Goal: Communication & Community: Connect with others

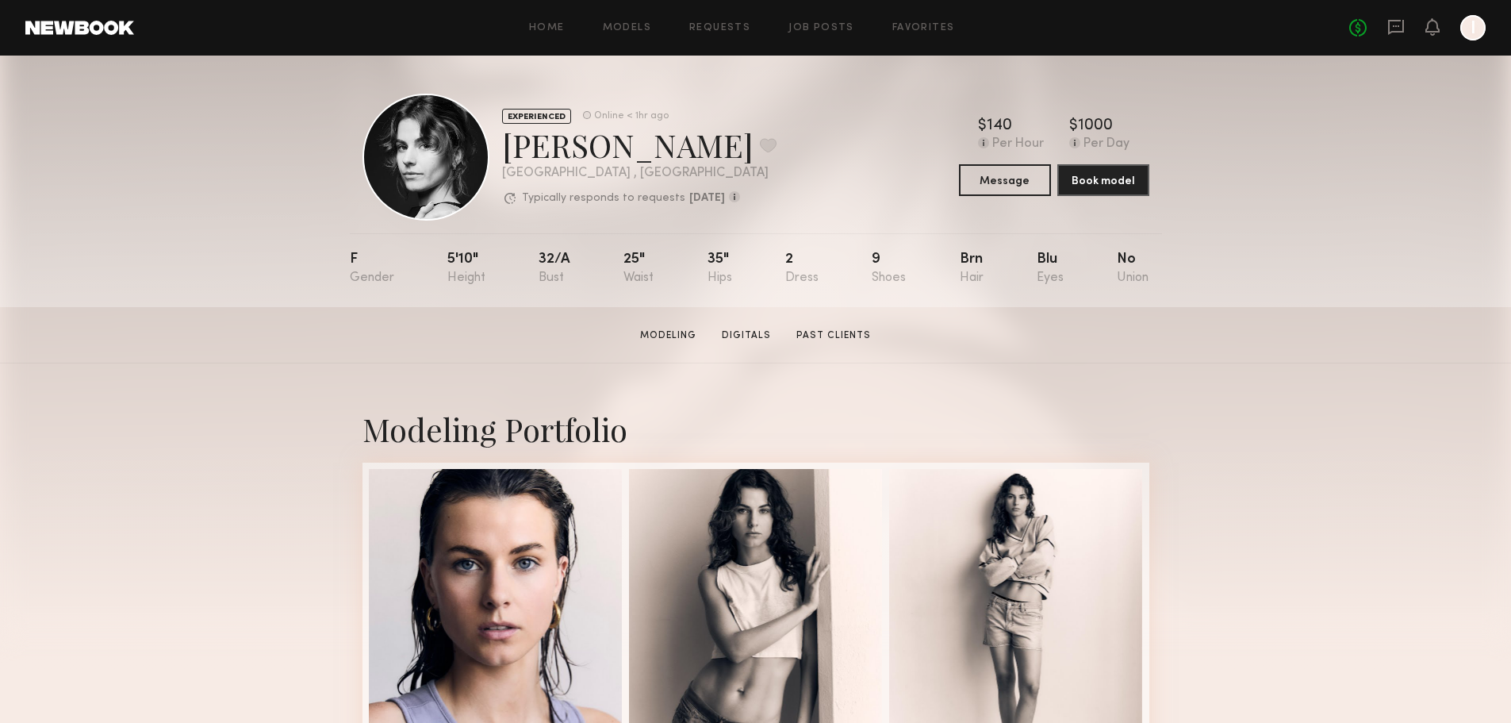
click at [391, 147] on div at bounding box center [426, 157] width 127 height 127
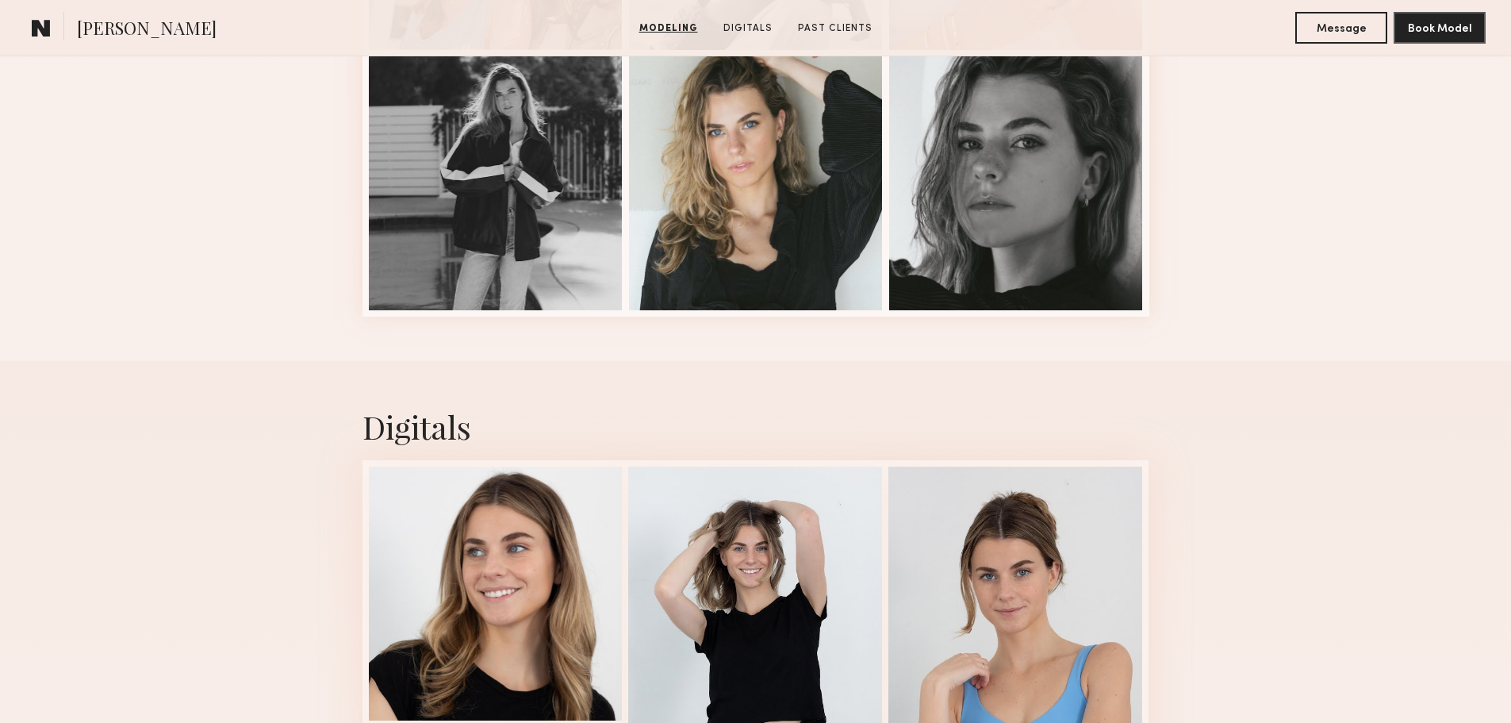
scroll to position [2380, 0]
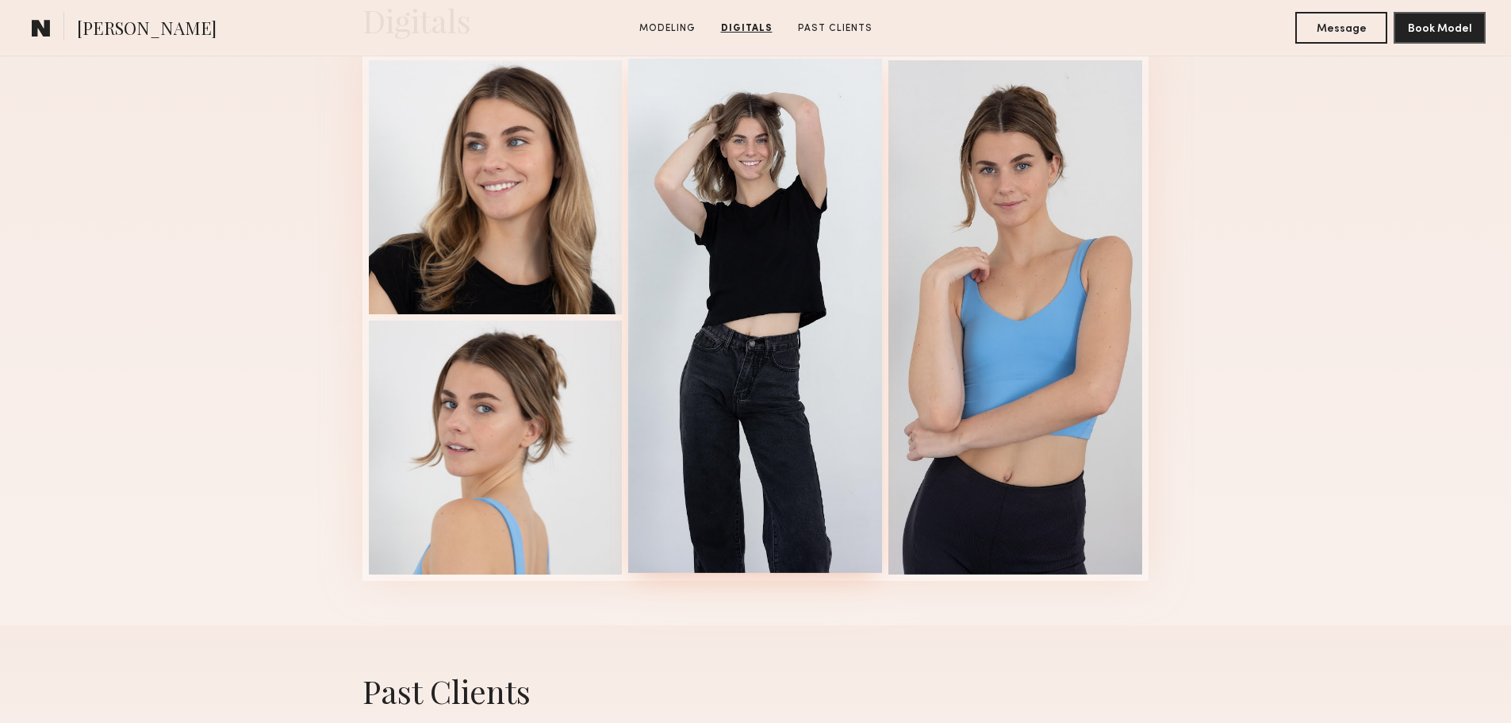
click at [690, 259] on div at bounding box center [755, 316] width 254 height 514
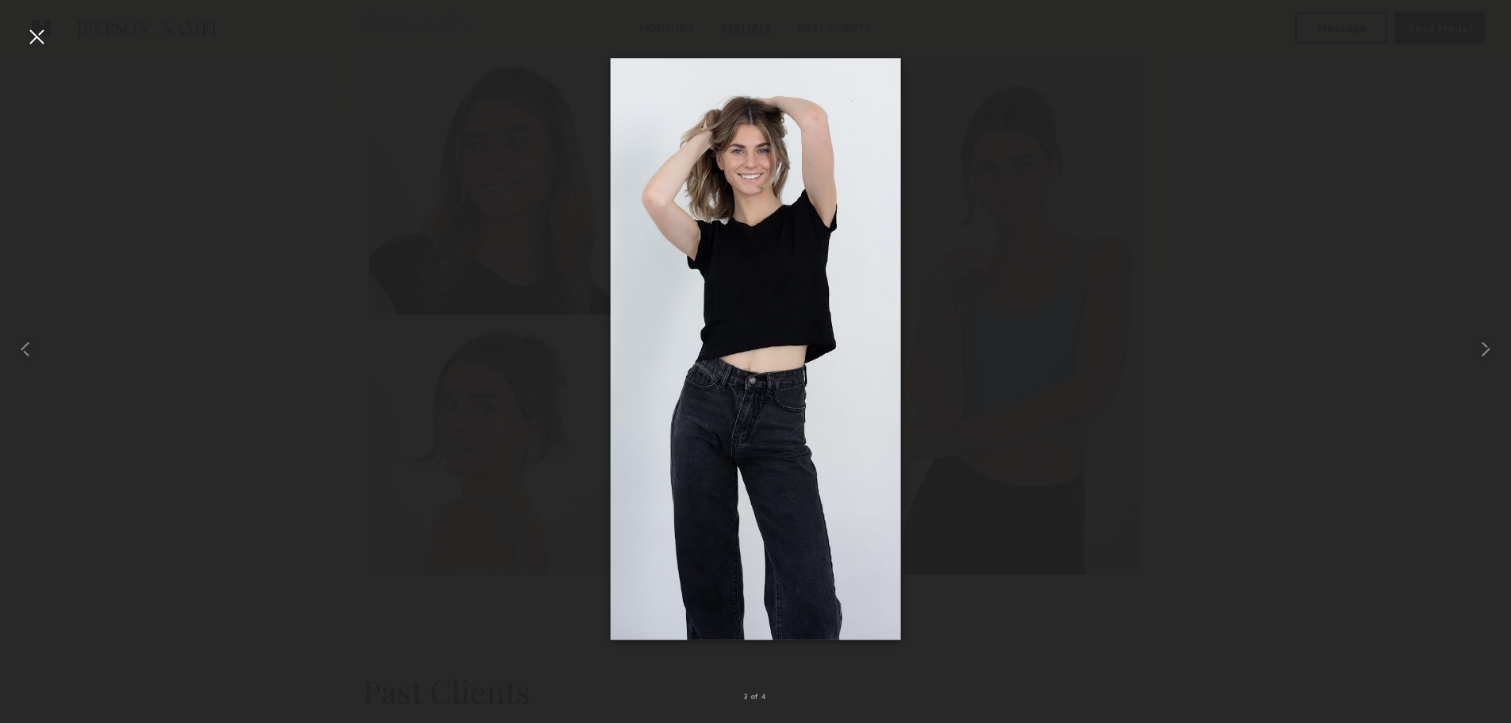
click at [41, 39] on div at bounding box center [36, 36] width 25 height 25
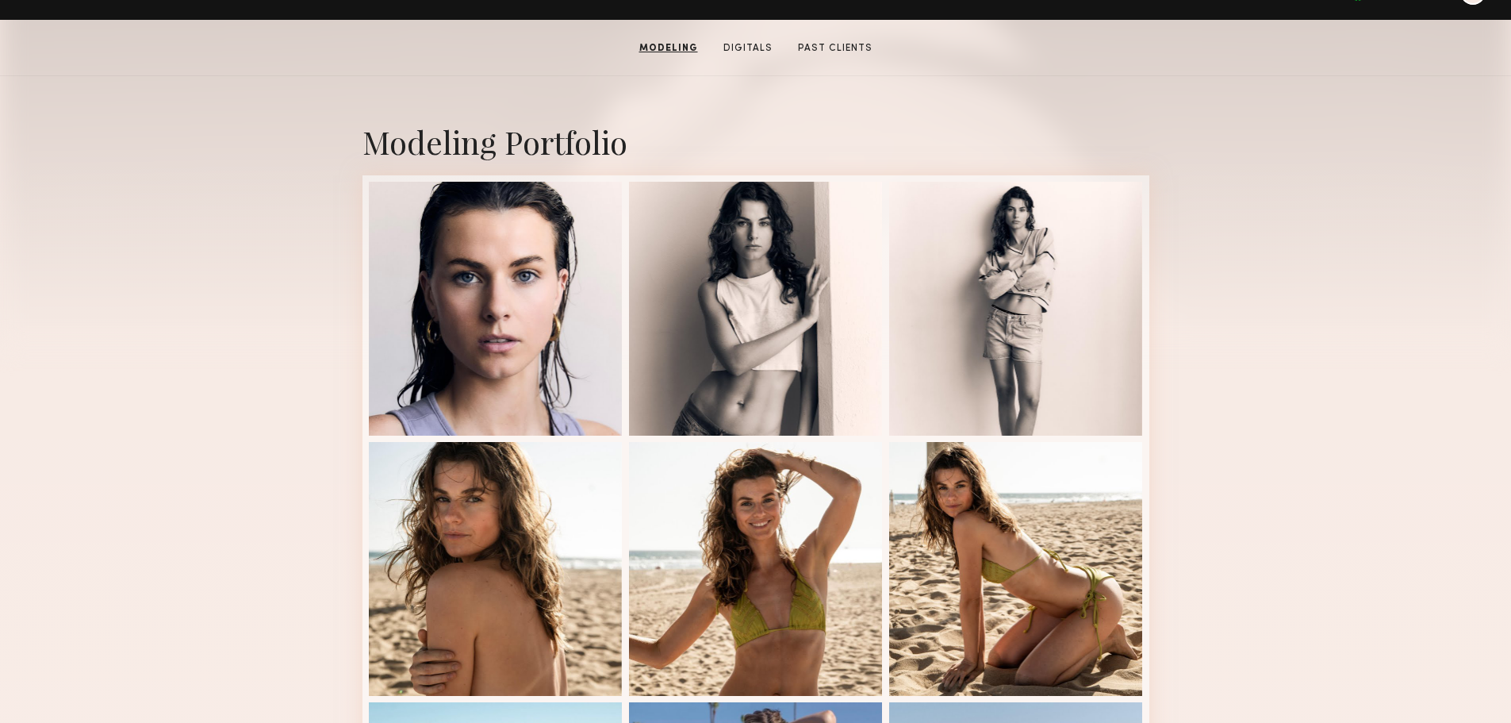
scroll to position [0, 0]
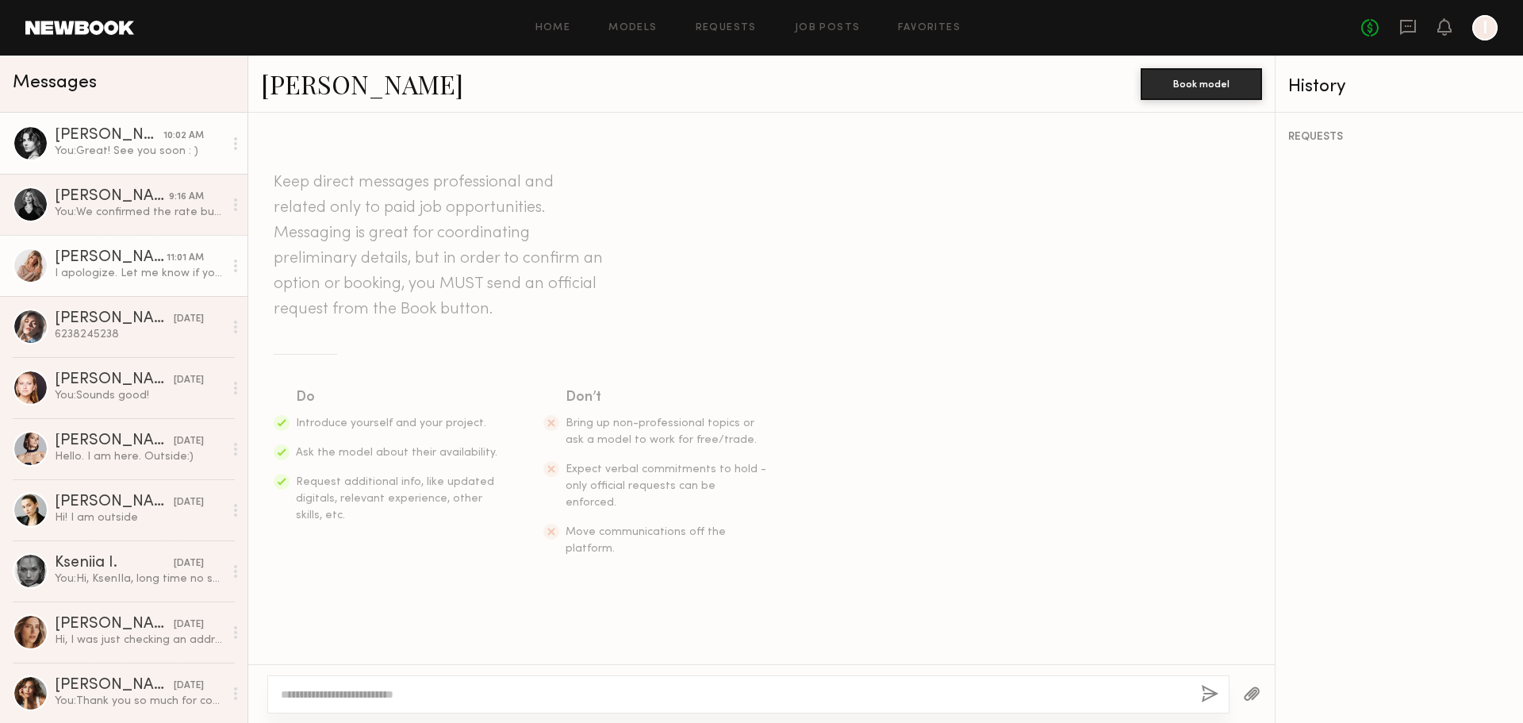
scroll to position [1337, 0]
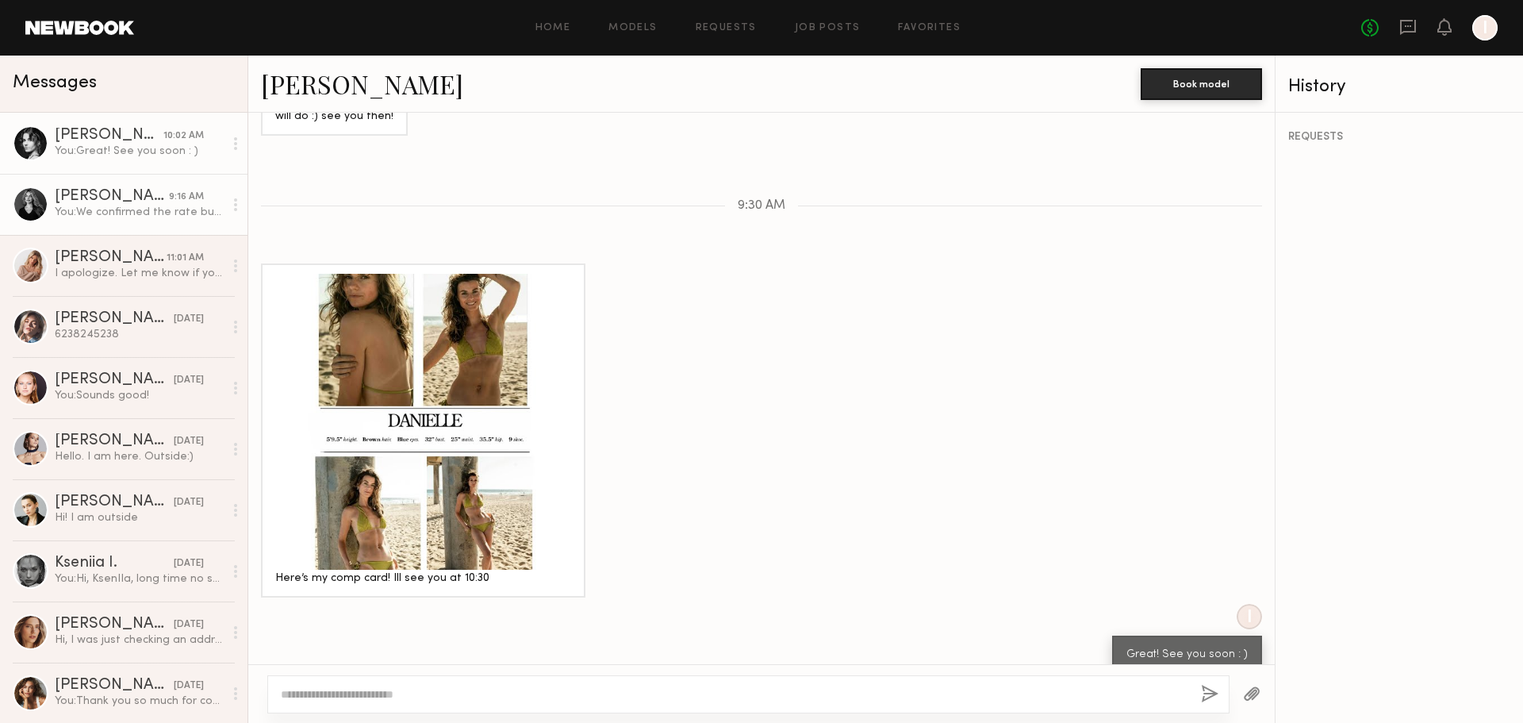
click at [110, 205] on div "Amanda G." at bounding box center [112, 197] width 114 height 16
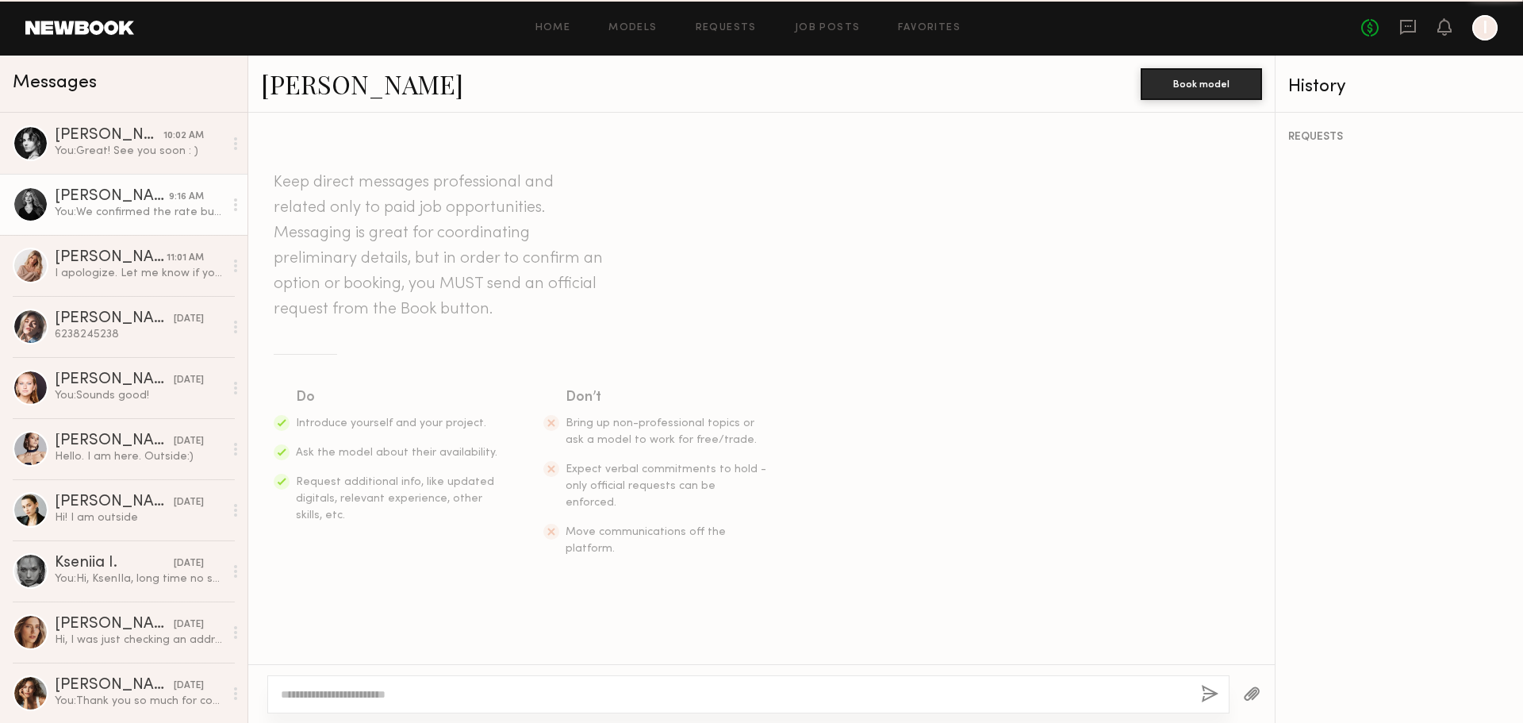
scroll to position [815, 0]
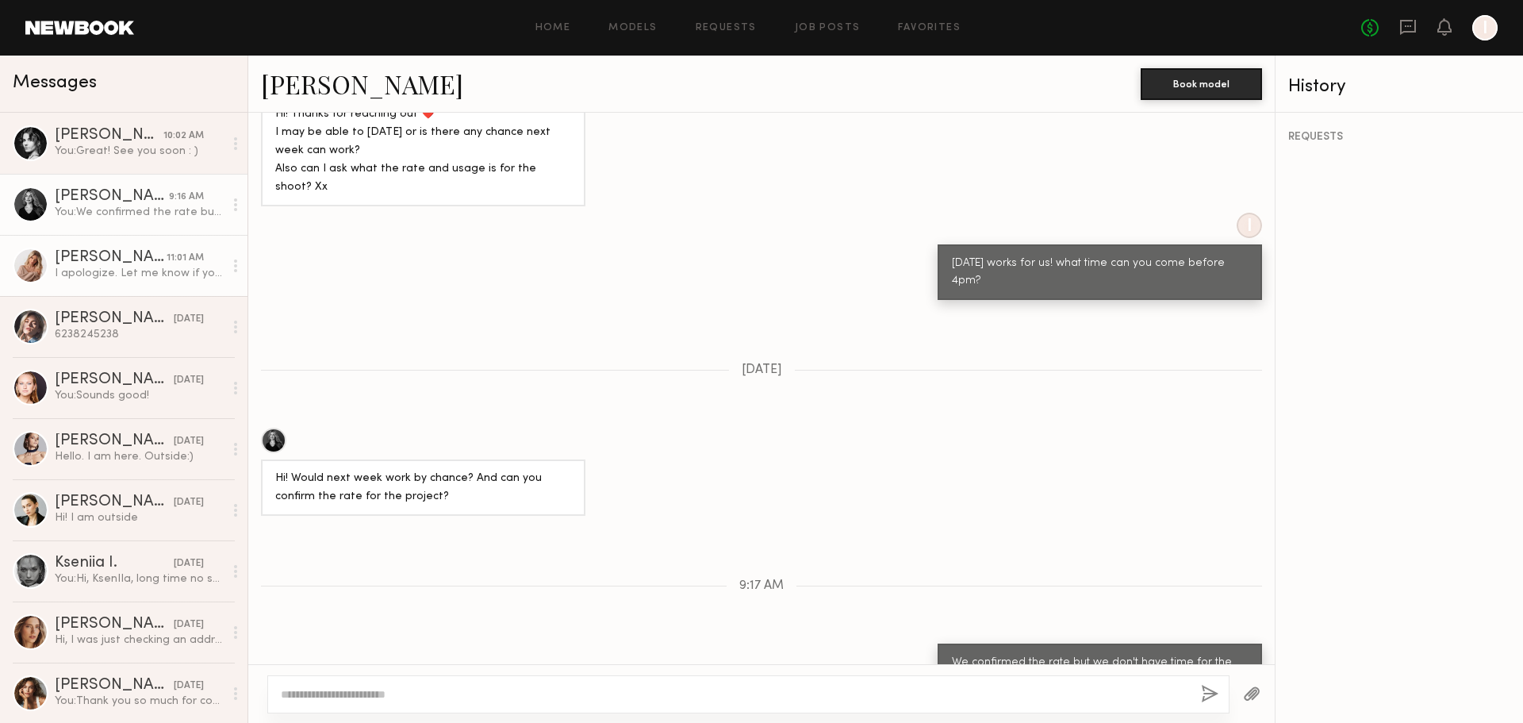
click at [102, 277] on div "I apologize. Let me know if you still want me to come in for a casting. I can c…" at bounding box center [139, 273] width 169 height 15
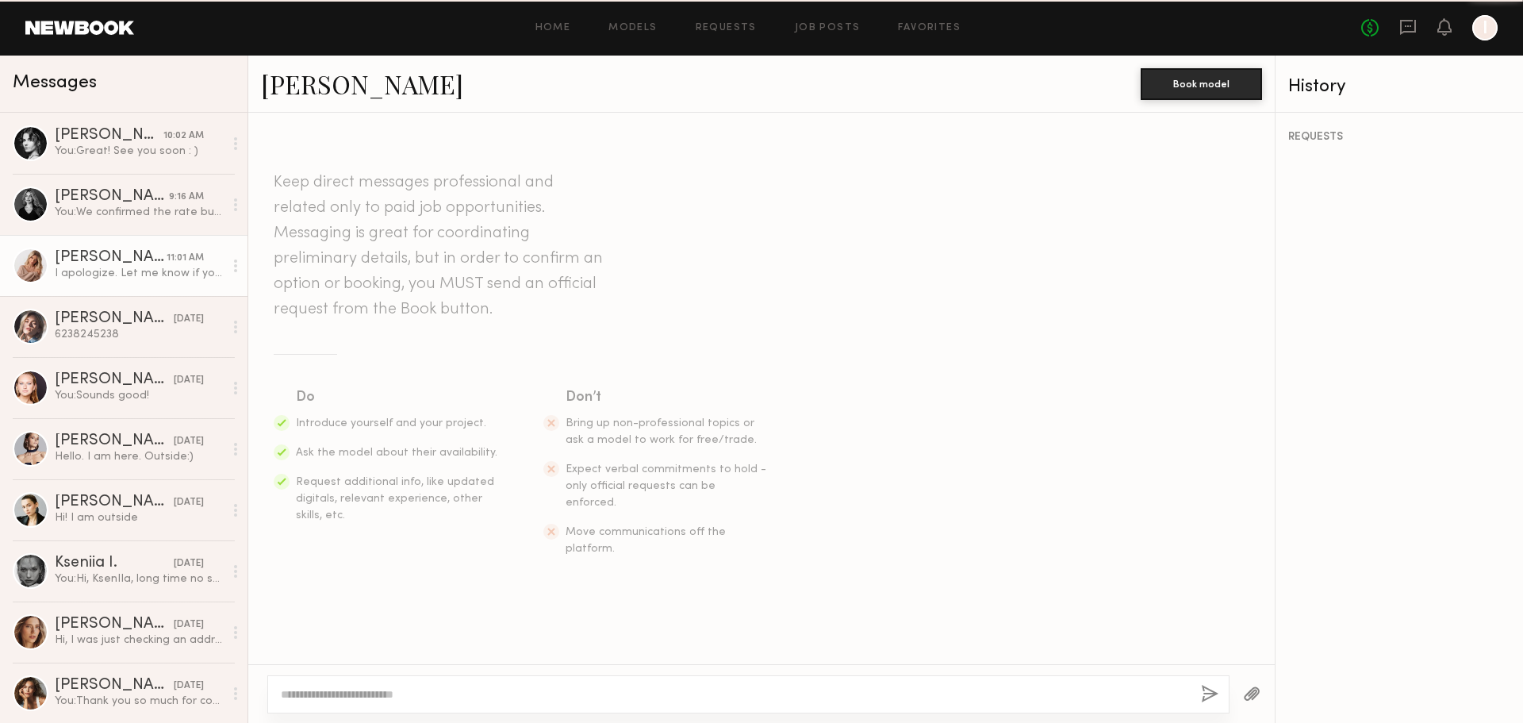
scroll to position [597, 0]
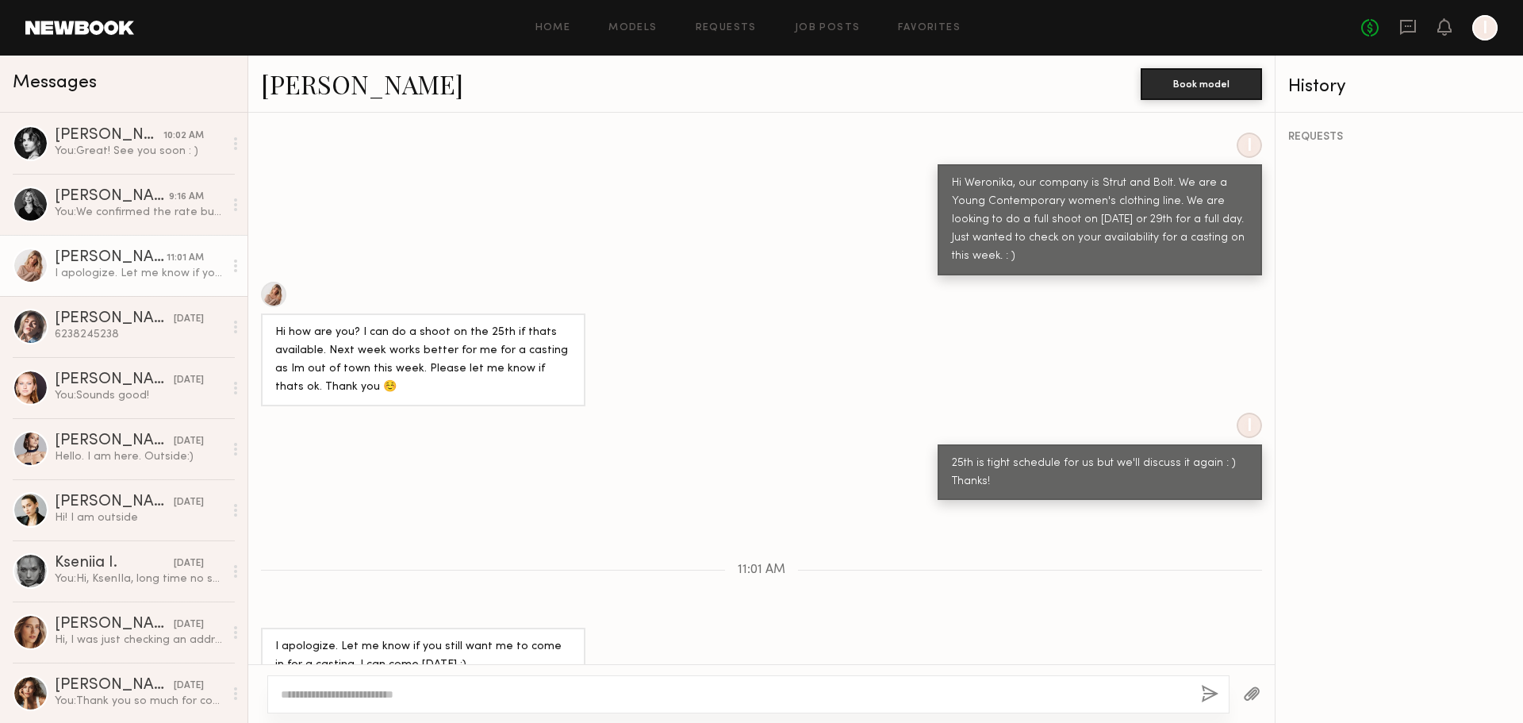
click at [265, 76] on link "Weronika R." at bounding box center [362, 84] width 202 height 34
click at [111, 197] on div "Amanda G." at bounding box center [112, 197] width 114 height 16
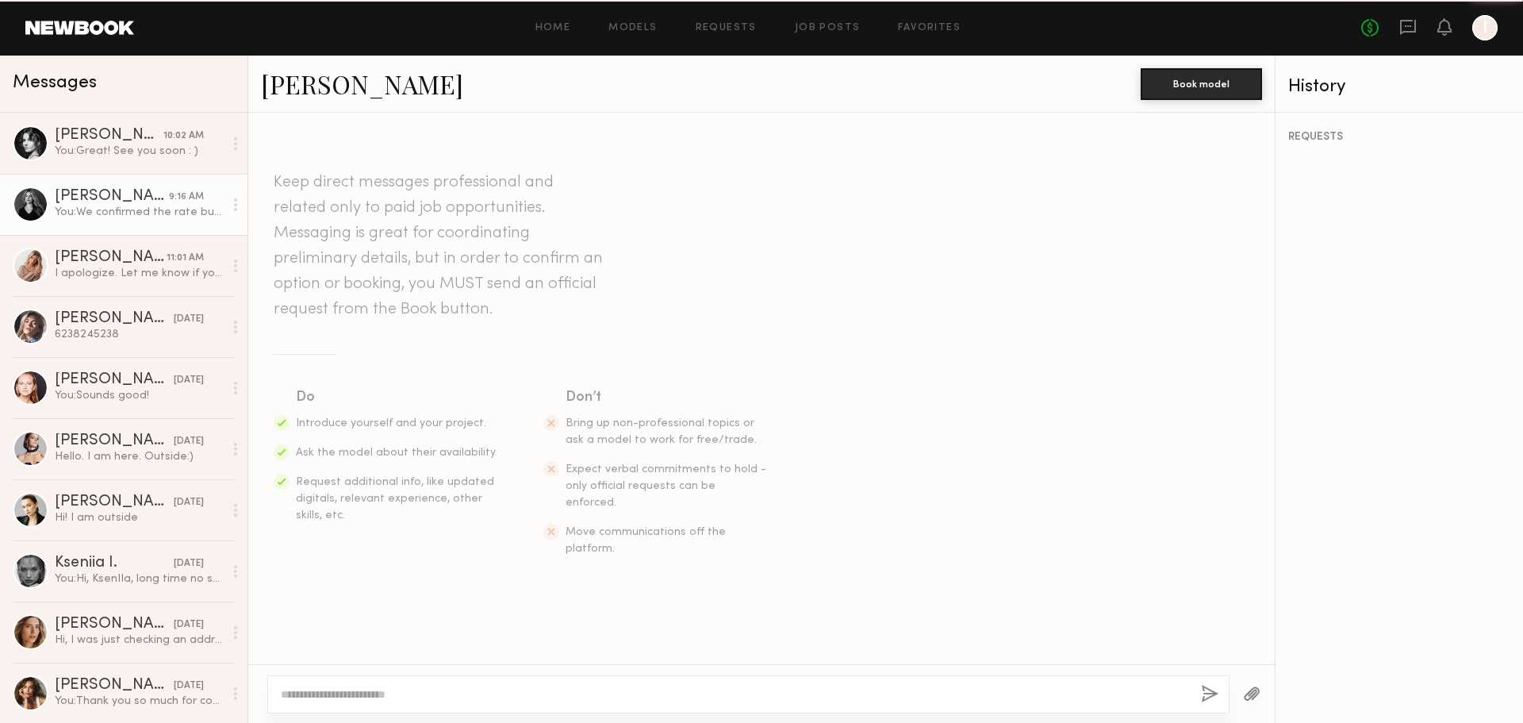
scroll to position [815, 0]
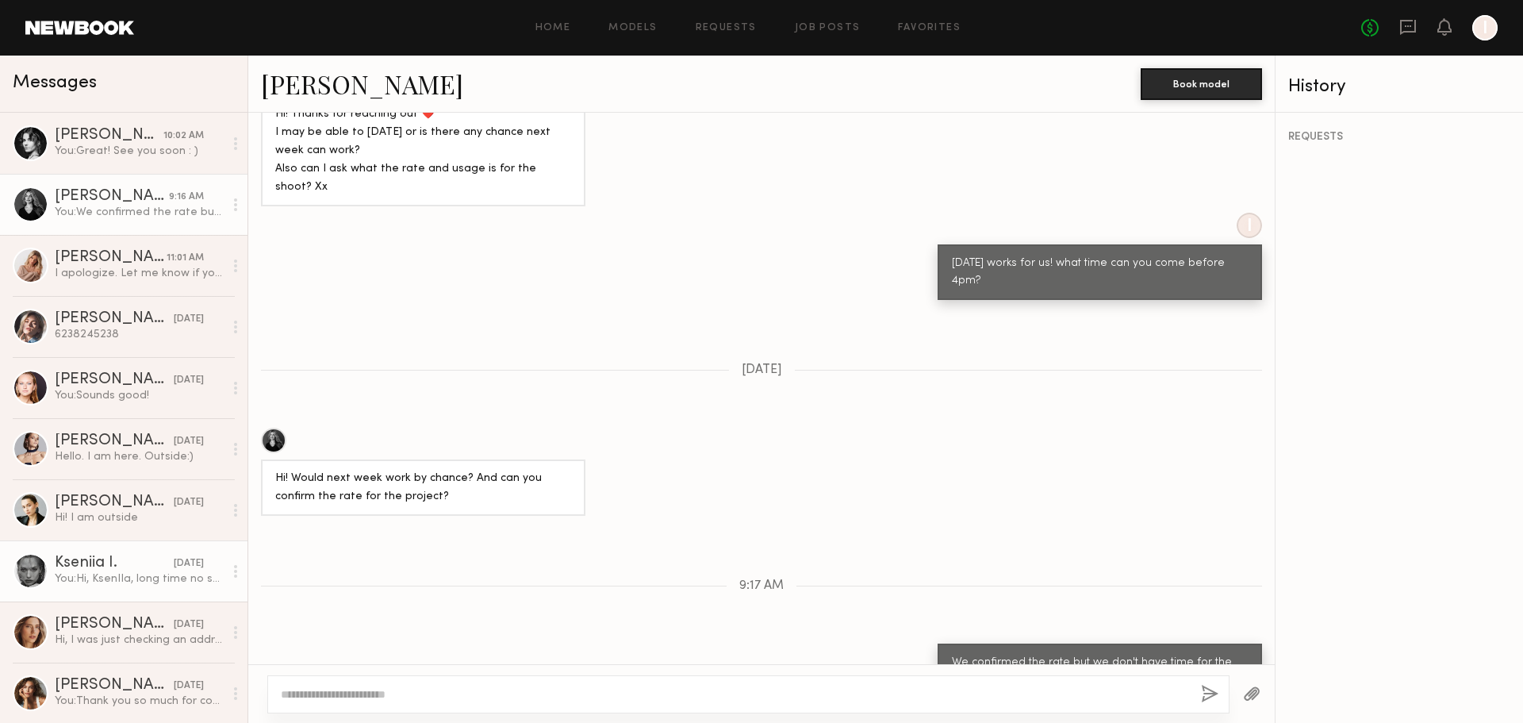
click at [94, 576] on div "You: Hi, KsenIIa, long time no see~ We’re hoping to do a quick casting. Would y…" at bounding box center [139, 578] width 169 height 15
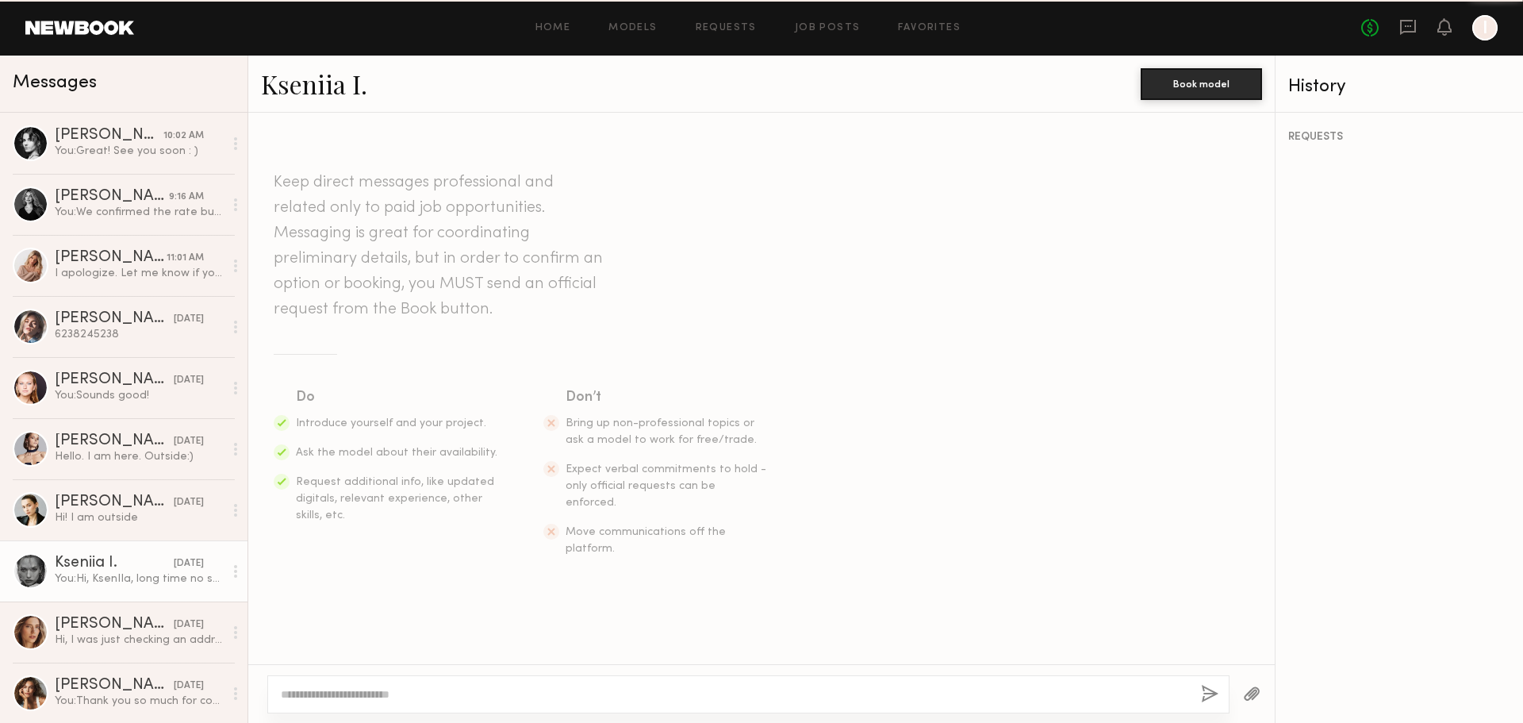
scroll to position [1047, 0]
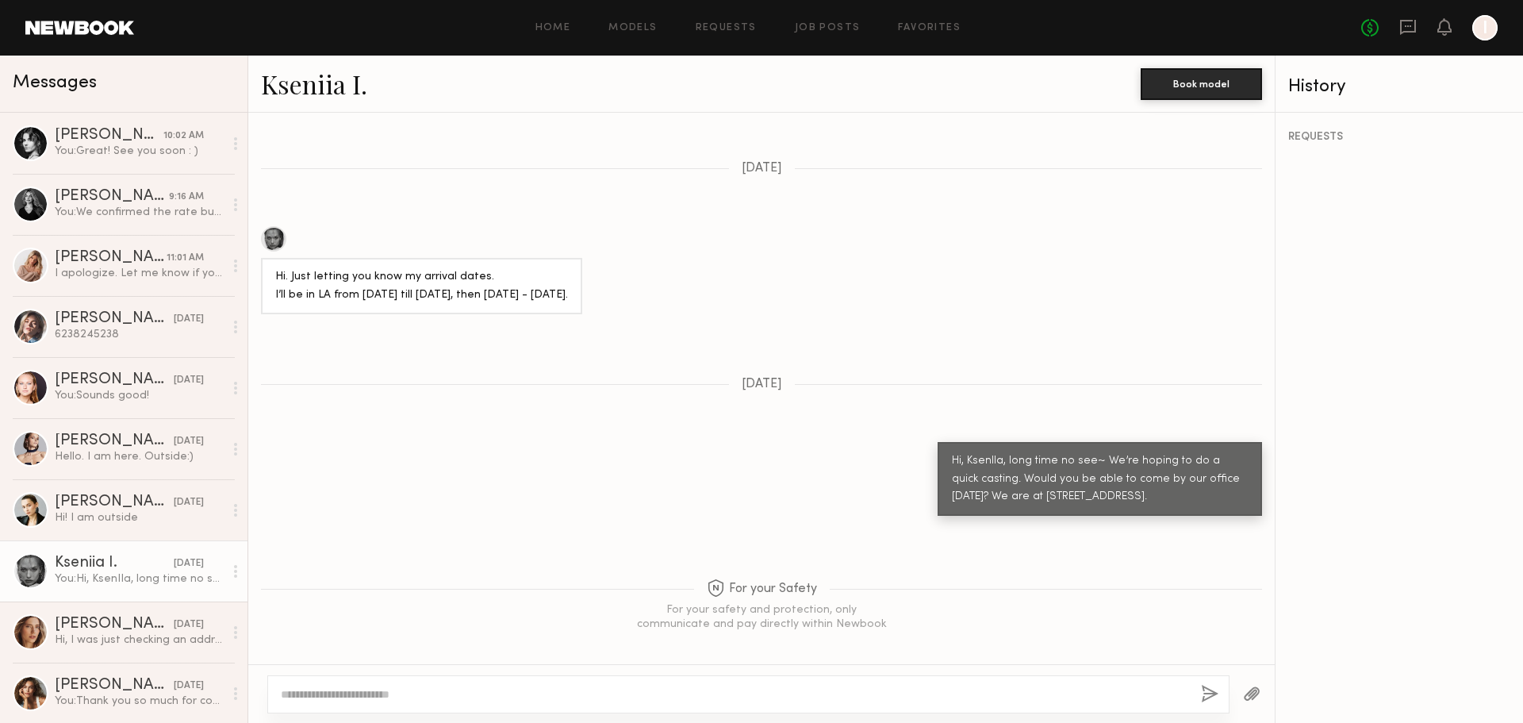
click at [314, 94] on link "Kseniia I." at bounding box center [314, 84] width 106 height 34
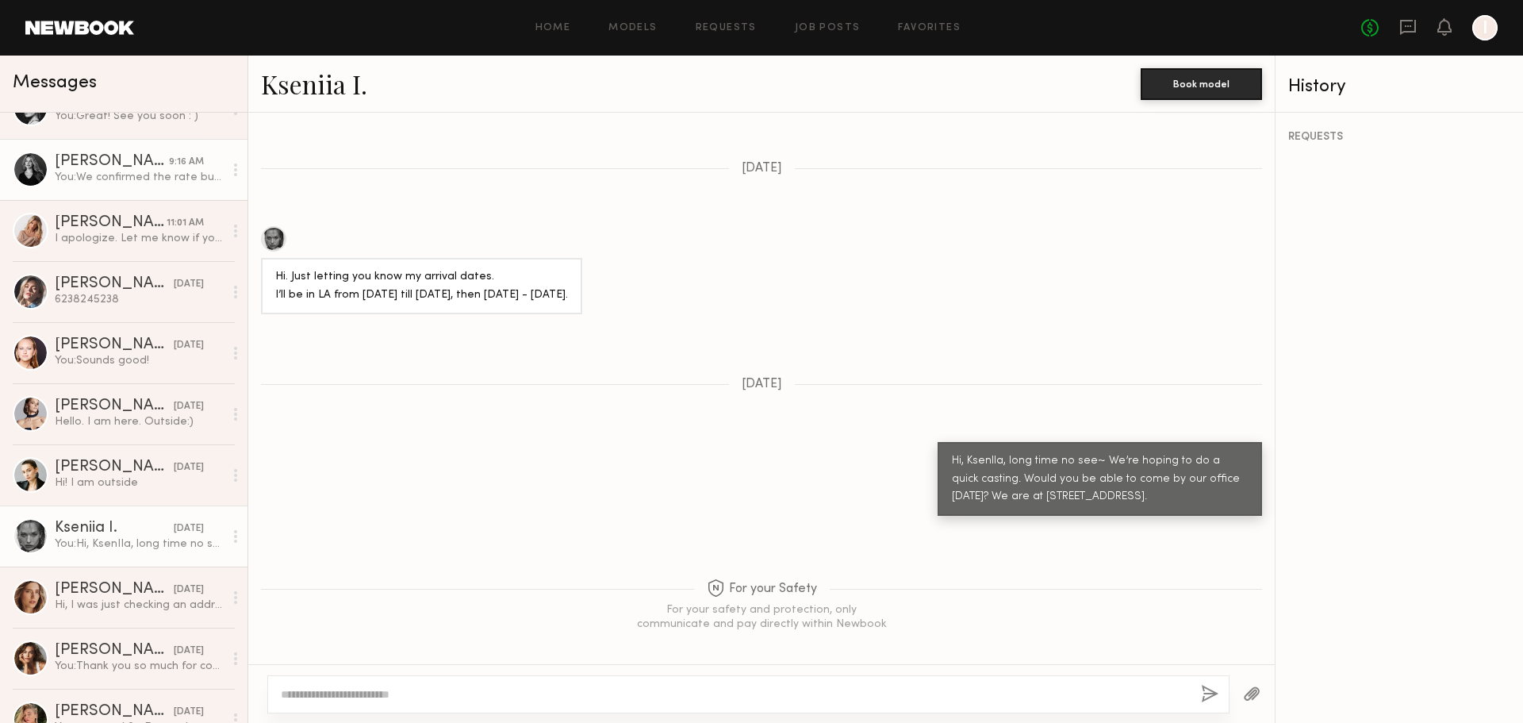
scroll to position [123, 0]
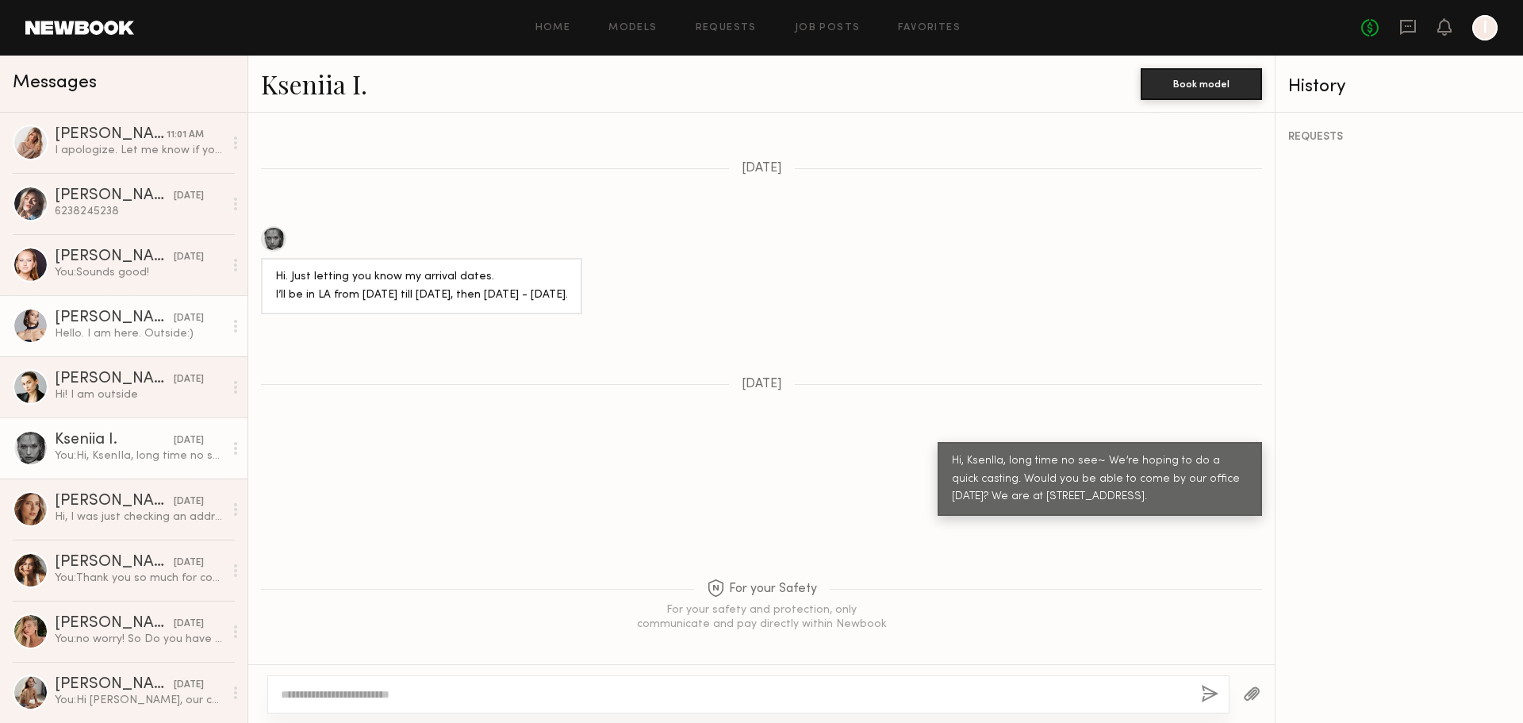
click at [103, 318] on div "Marina R." at bounding box center [114, 318] width 119 height 16
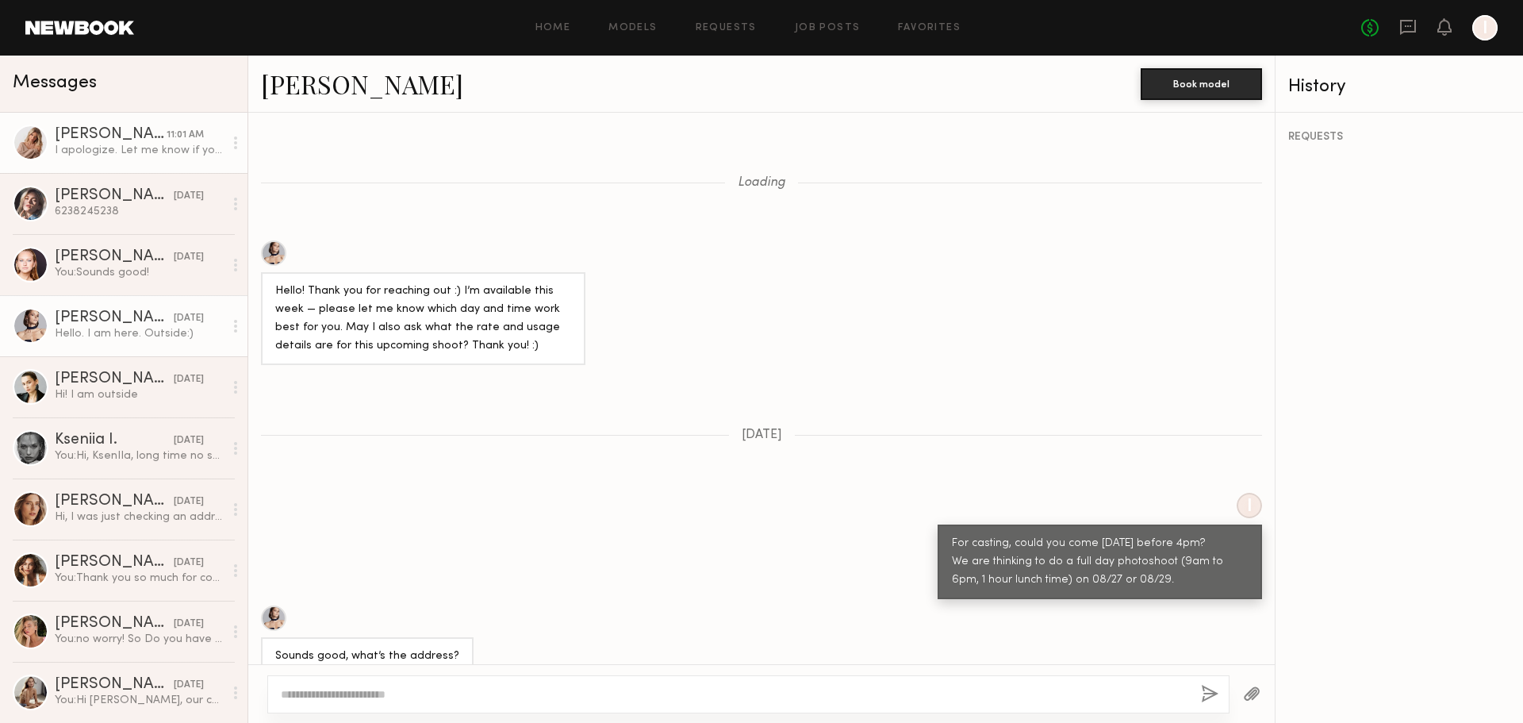
scroll to position [694, 0]
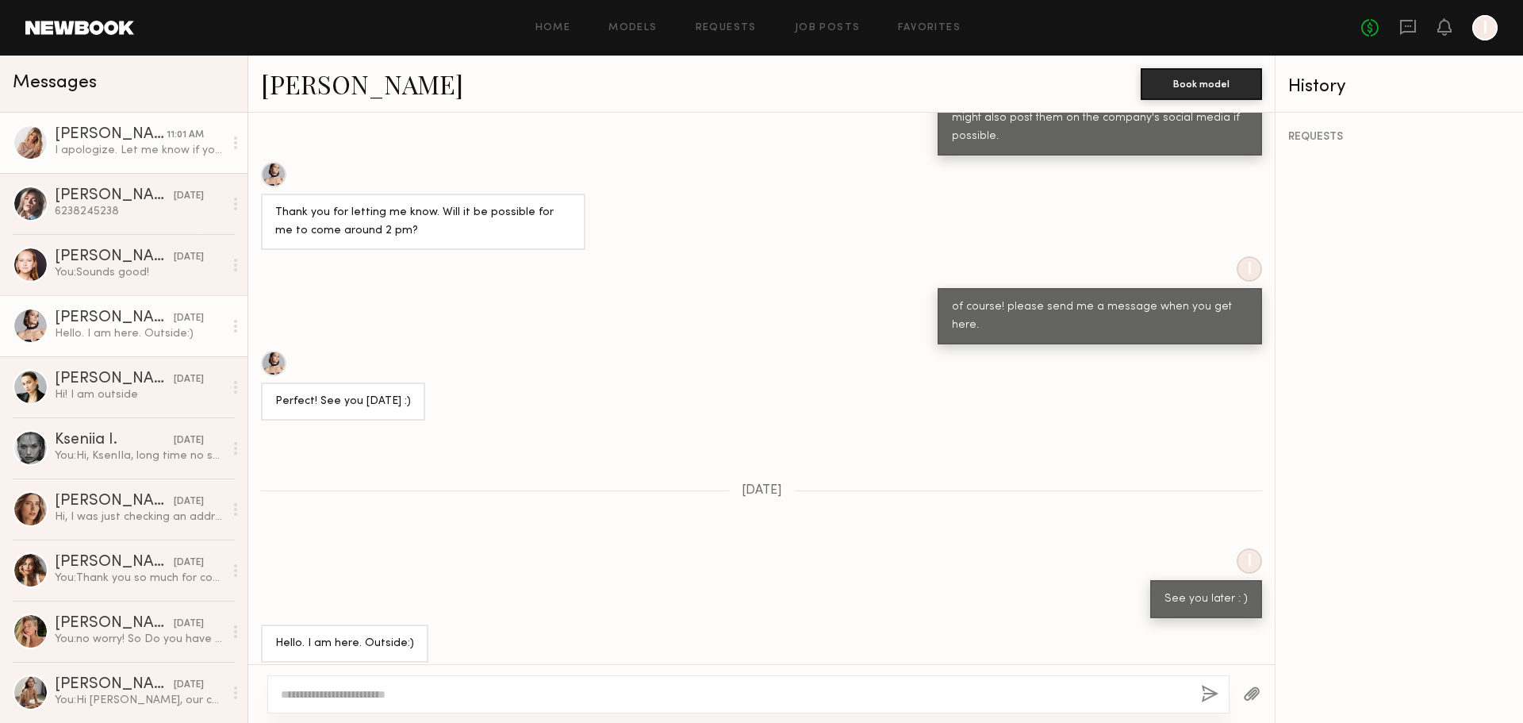
click at [93, 138] on div "Weronika R." at bounding box center [111, 135] width 112 height 16
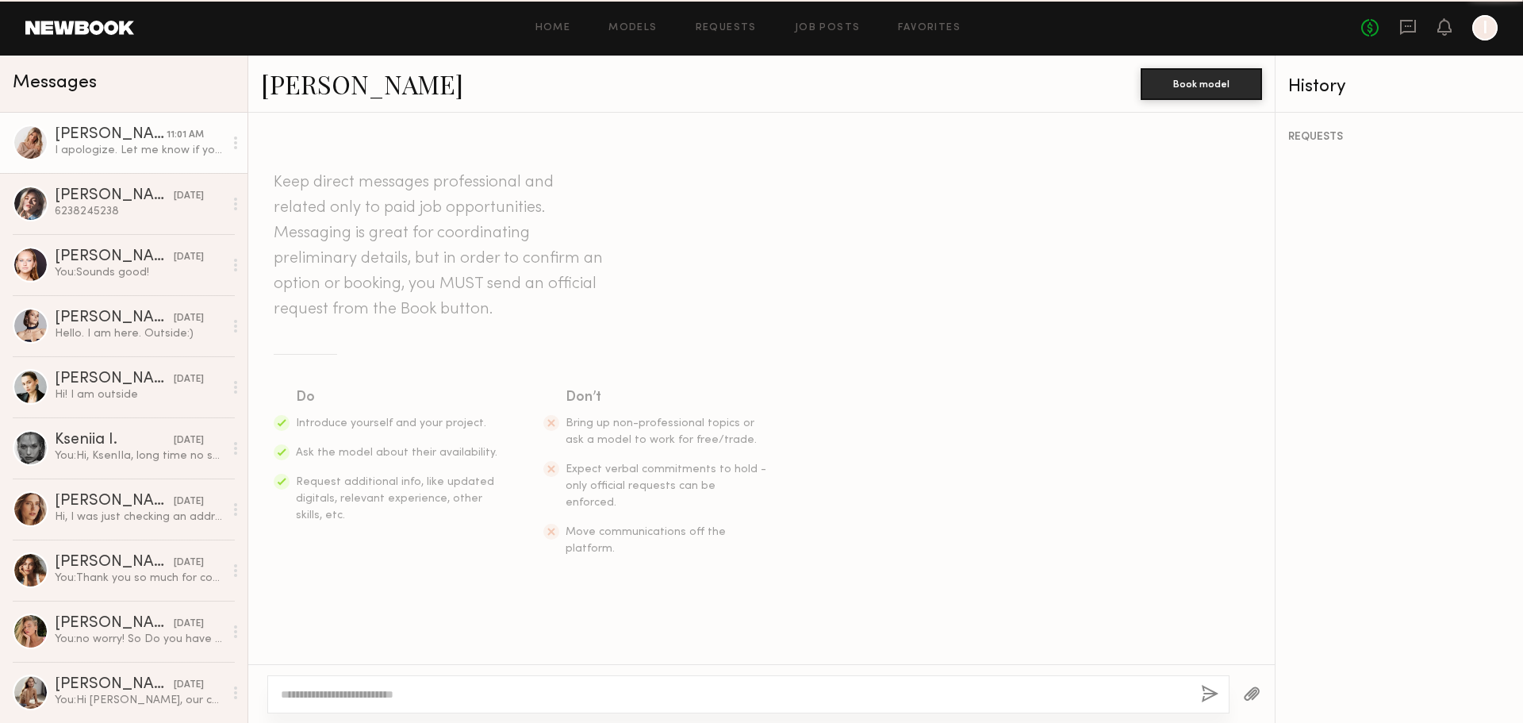
scroll to position [597, 0]
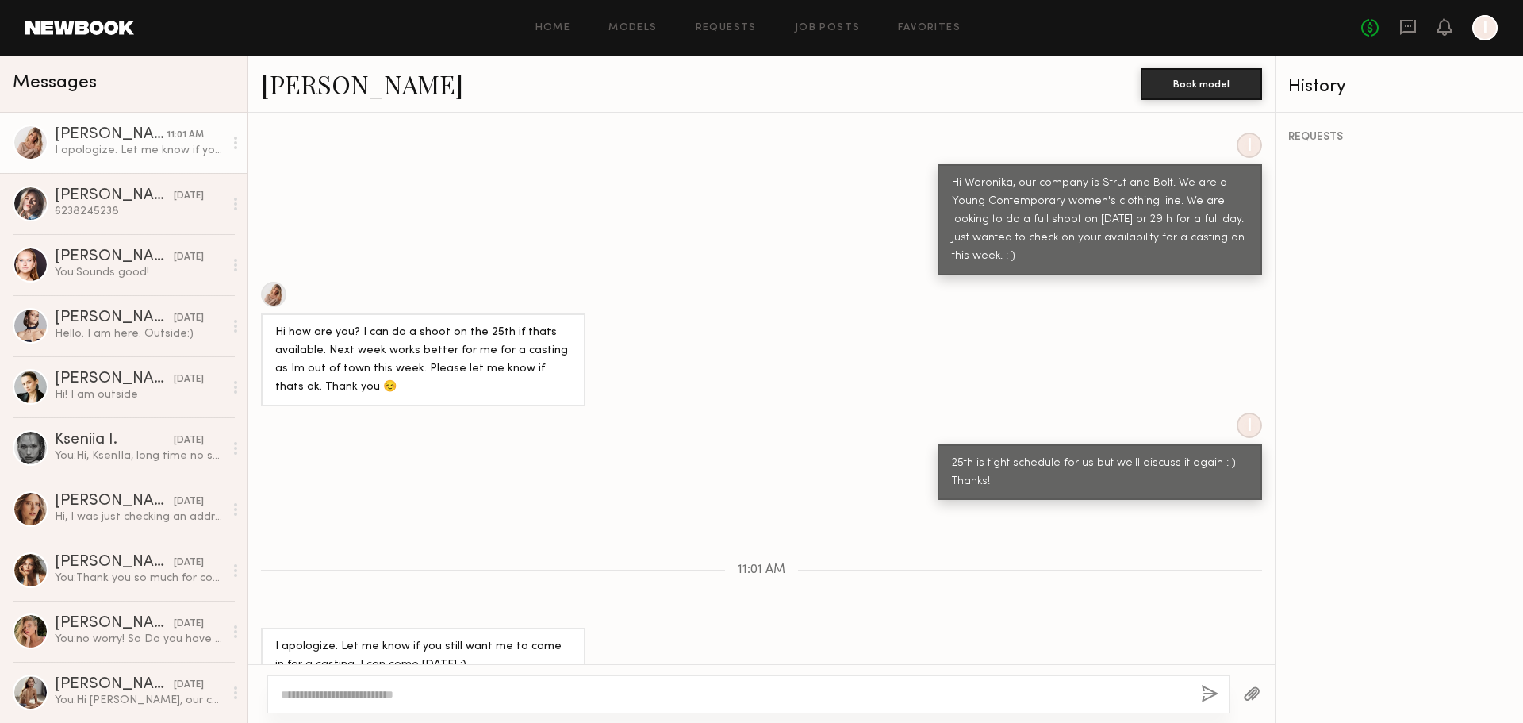
click at [314, 87] on link "Weronika R." at bounding box center [362, 84] width 202 height 34
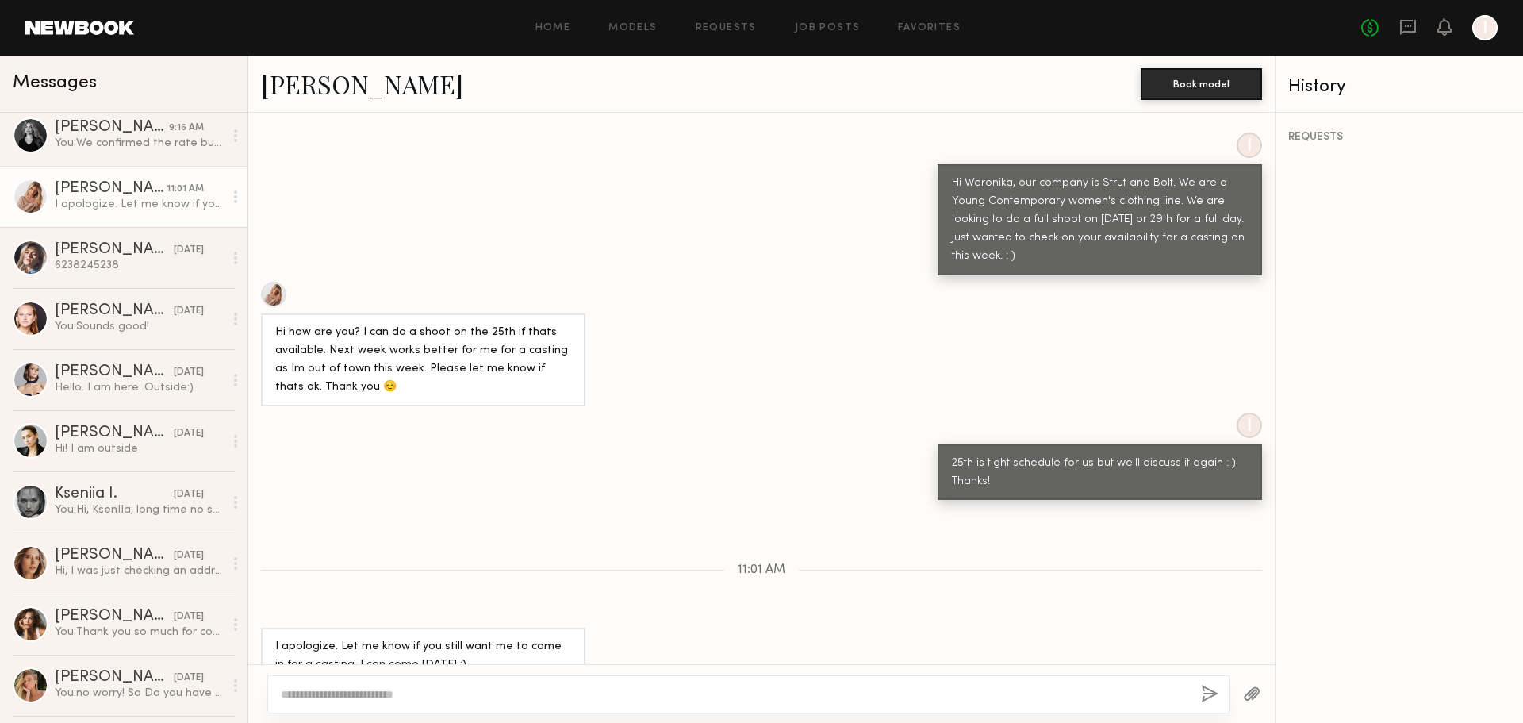
scroll to position [0, 0]
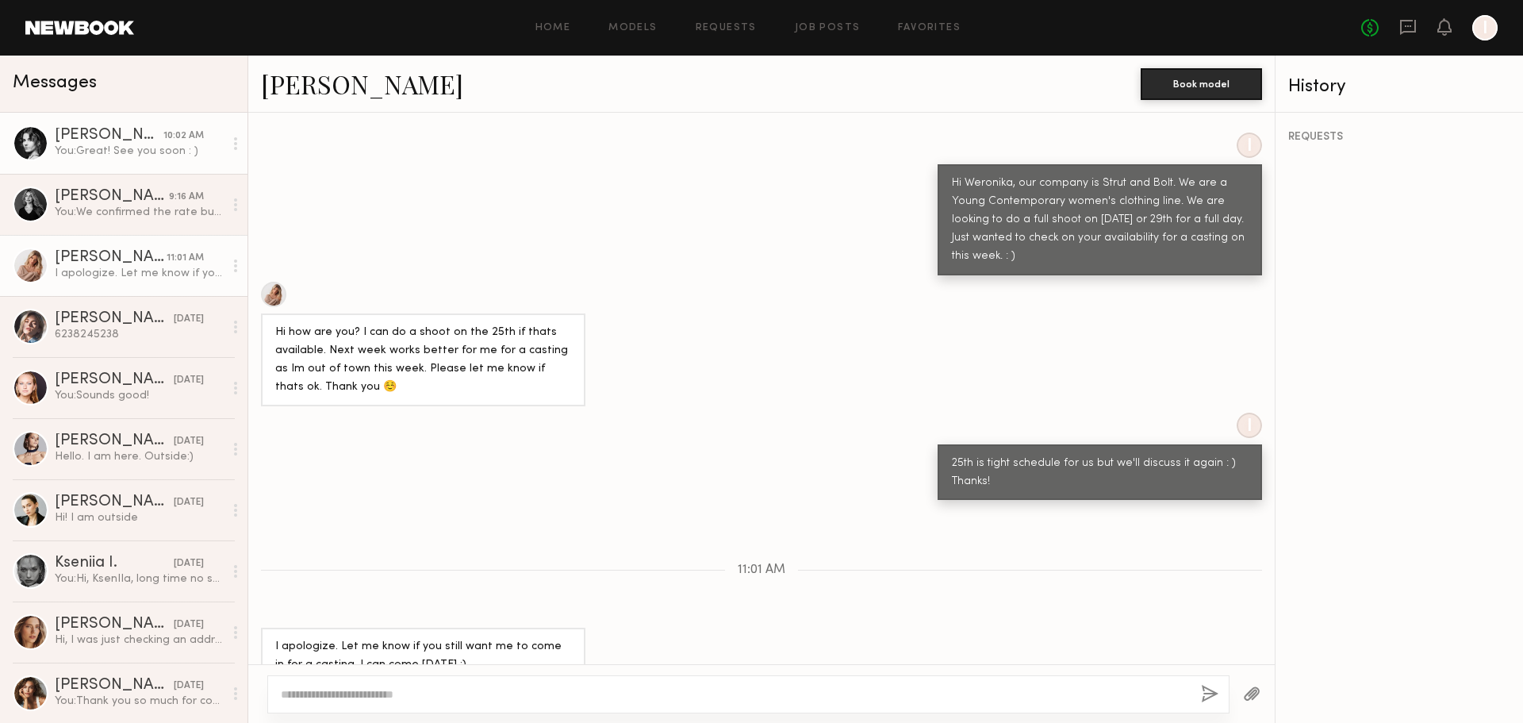
click at [105, 151] on div "You: Great! See you soon : )" at bounding box center [139, 151] width 169 height 15
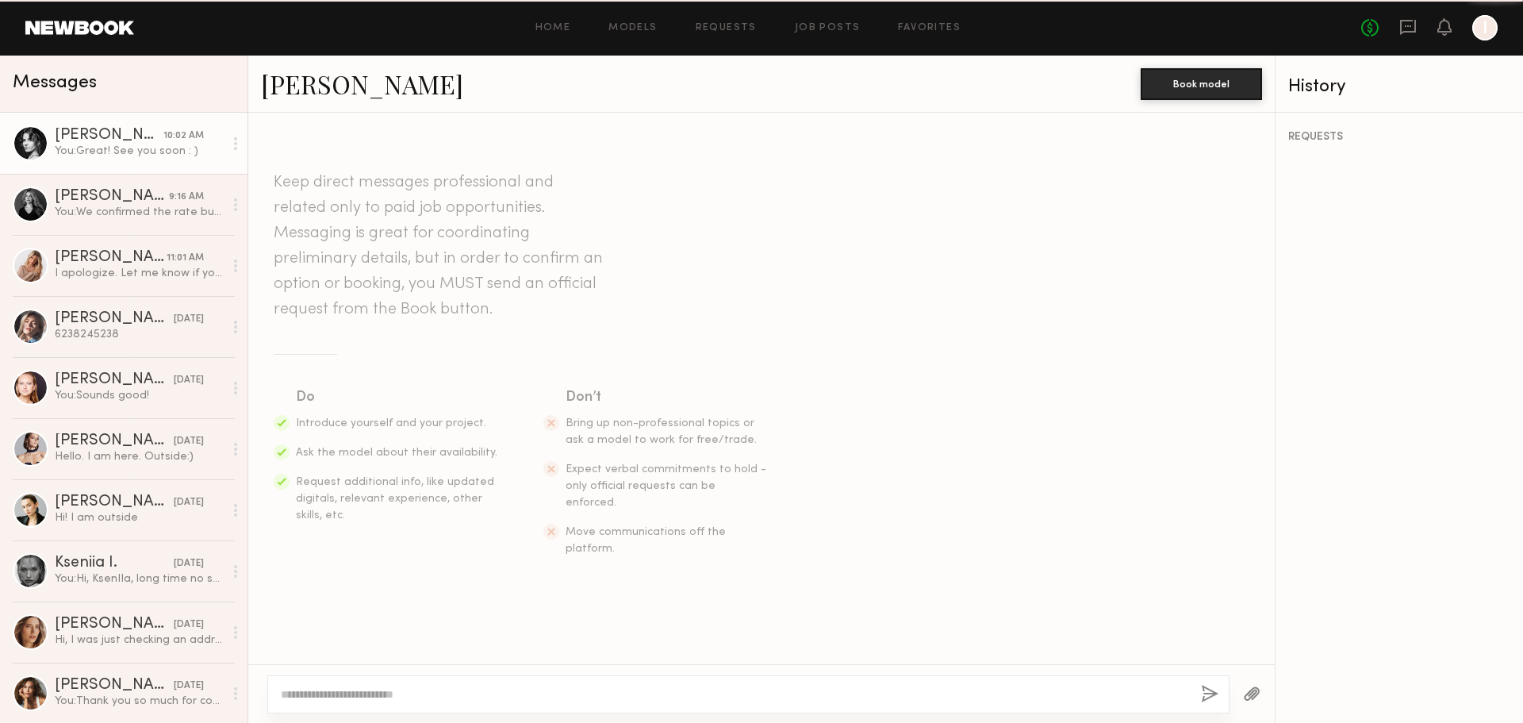
scroll to position [1337, 0]
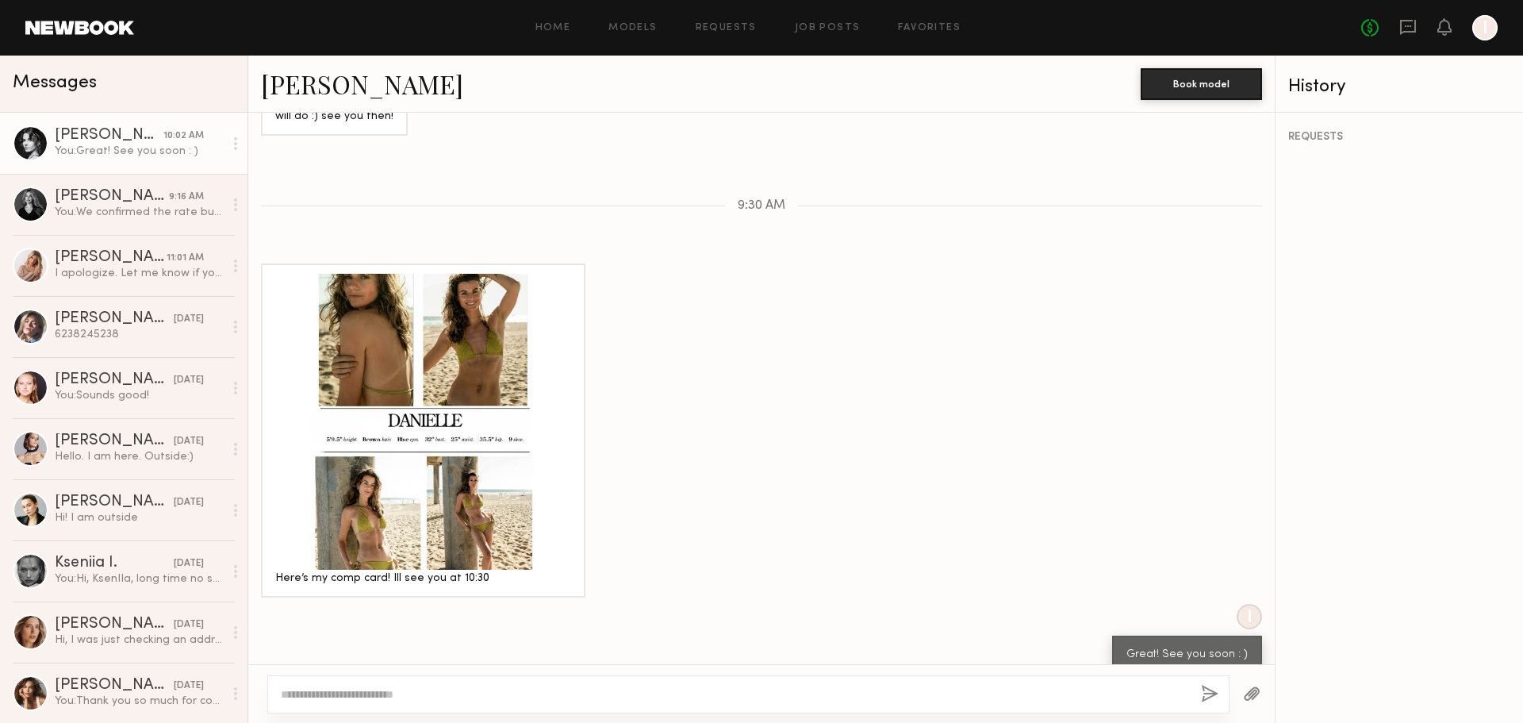
click at [402, 693] on textarea at bounding box center [735, 694] width 908 height 16
click at [429, 387] on div at bounding box center [423, 422] width 296 height 296
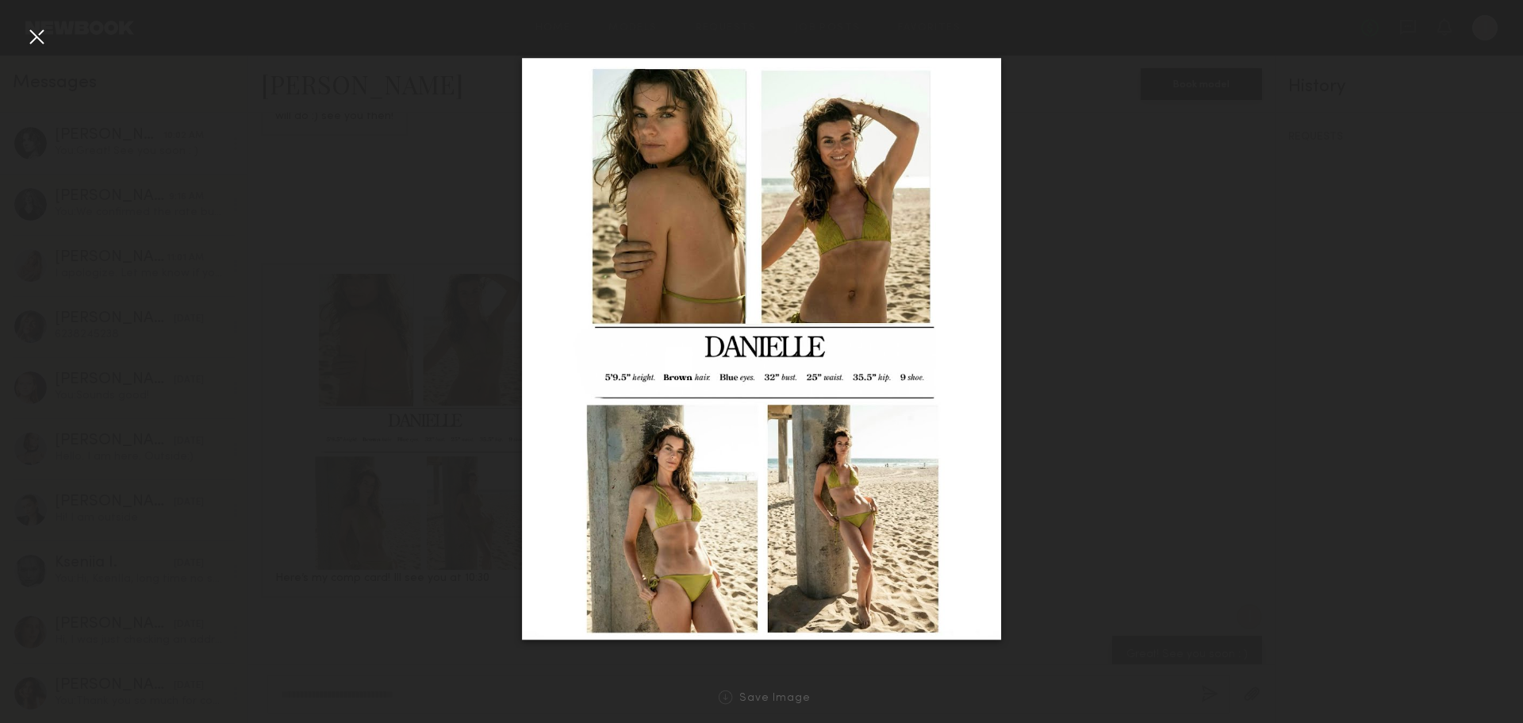
click at [29, 35] on div at bounding box center [36, 36] width 25 height 25
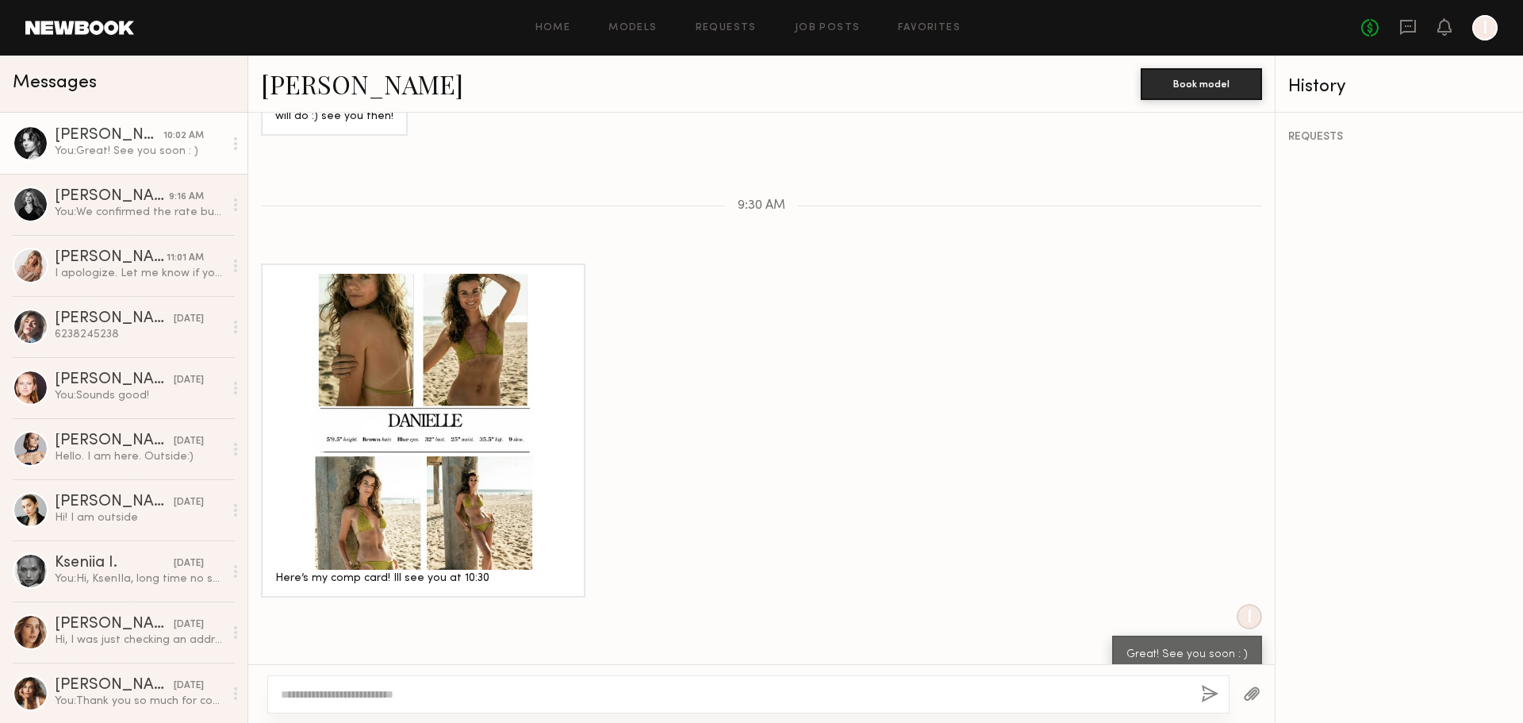
click at [431, 697] on textarea at bounding box center [735, 694] width 908 height 16
click at [467, 689] on textarea "**********" at bounding box center [735, 694] width 908 height 16
click at [501, 695] on textarea "**********" at bounding box center [735, 694] width 908 height 16
drag, startPoint x: 501, startPoint y: 695, endPoint x: 473, endPoint y: 695, distance: 27.8
click at [473, 695] on textarea "**********" at bounding box center [735, 694] width 908 height 16
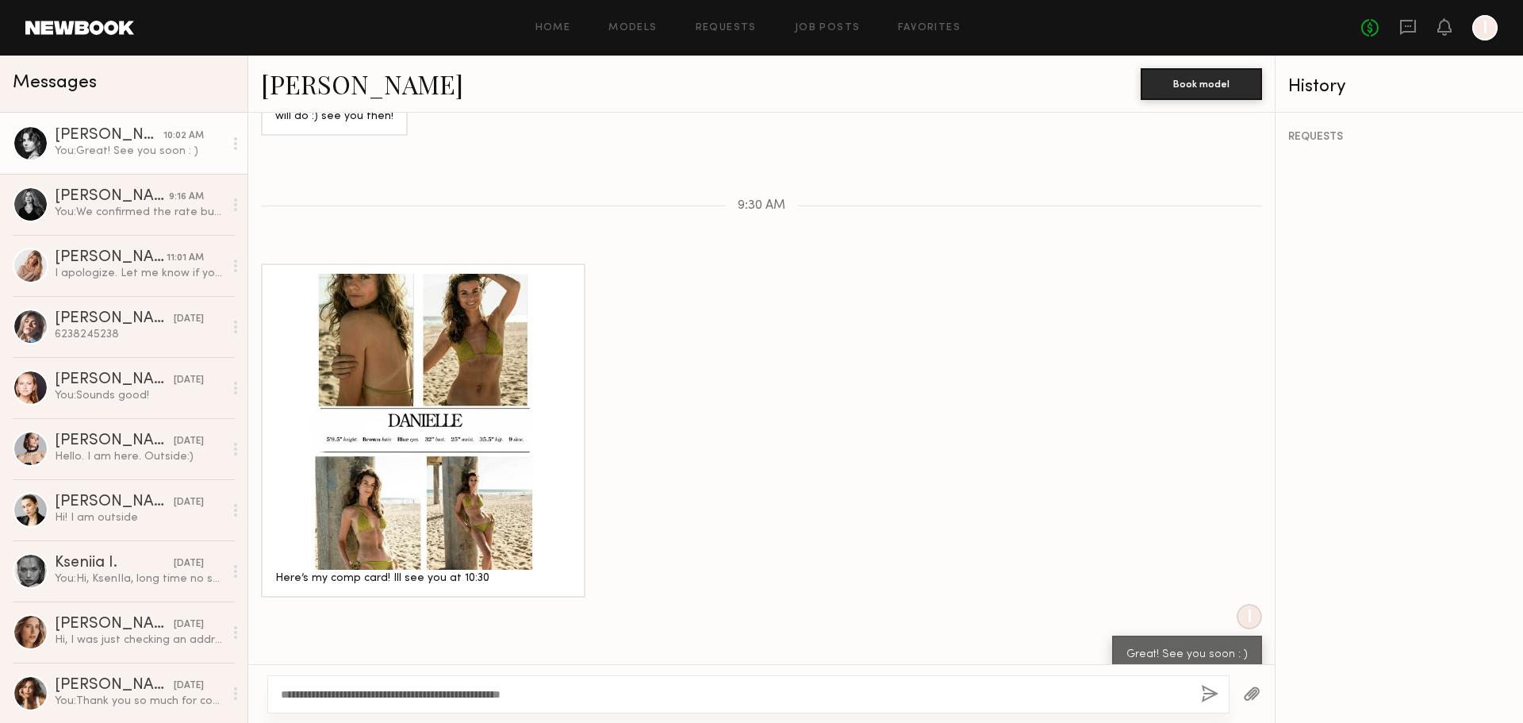
click at [577, 703] on div "**********" at bounding box center [748, 694] width 962 height 38
click at [536, 697] on textarea "**********" at bounding box center [735, 694] width 908 height 16
drag, startPoint x: 691, startPoint y: 697, endPoint x: 539, endPoint y: 688, distance: 151.8
click at [539, 688] on textarea "**********" at bounding box center [735, 694] width 908 height 16
click at [702, 694] on textarea "**********" at bounding box center [735, 694] width 908 height 16
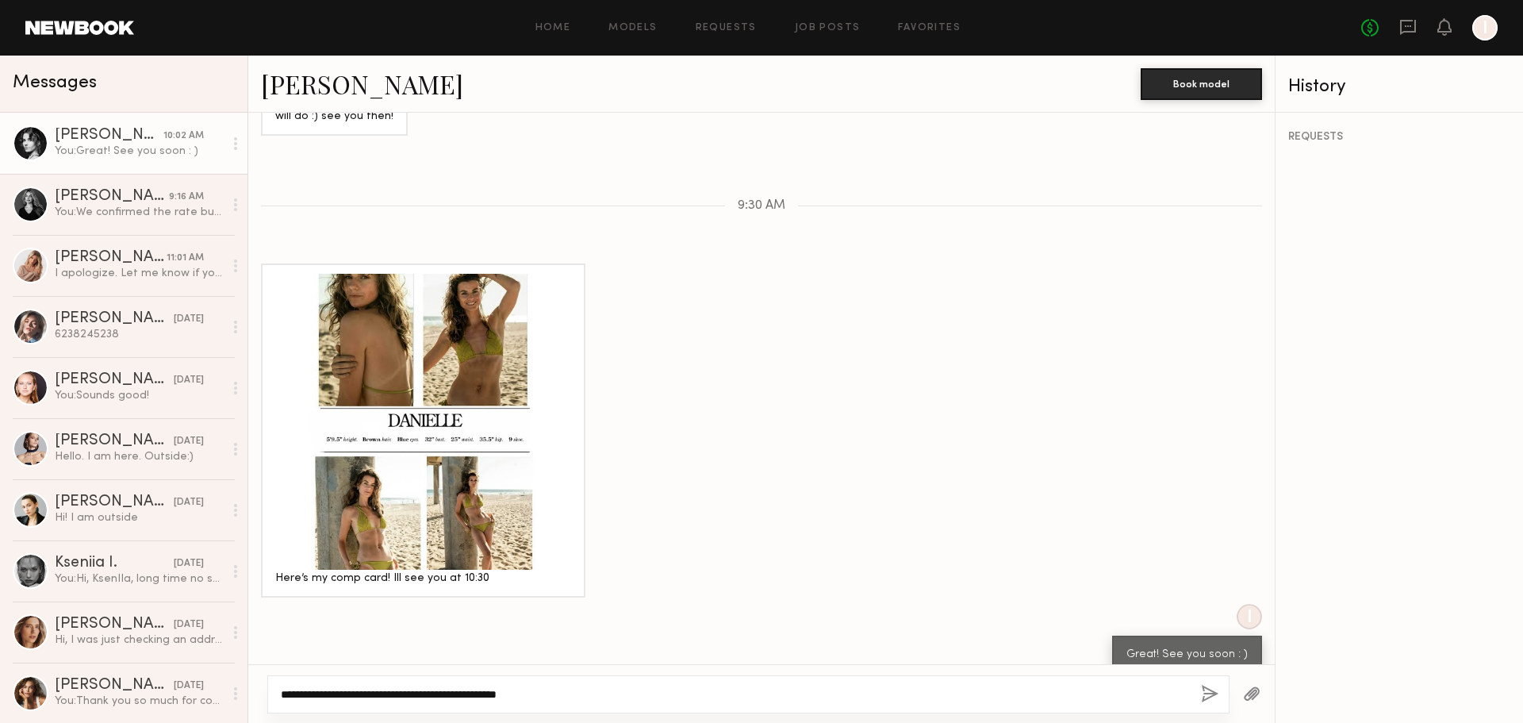
type textarea "**********"
click at [1211, 695] on button "button" at bounding box center [1209, 695] width 17 height 20
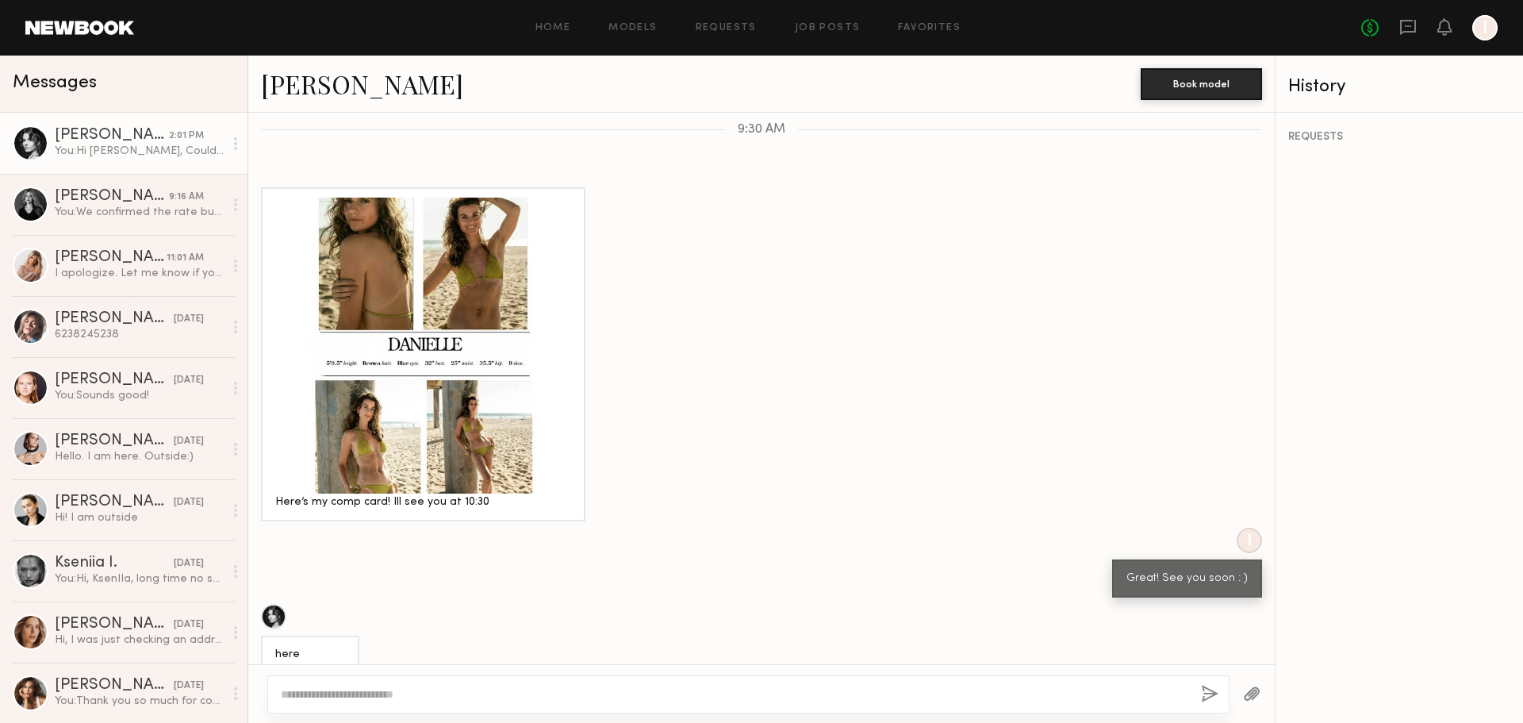
click at [1386, 295] on div "REQUESTS" at bounding box center [1400, 418] width 248 height 610
click at [20, 140] on div at bounding box center [31, 143] width 36 height 36
click at [36, 130] on div at bounding box center [31, 143] width 36 height 36
click at [37, 128] on div at bounding box center [31, 143] width 36 height 36
click at [94, 139] on div "[PERSON_NAME]" at bounding box center [112, 136] width 114 height 16
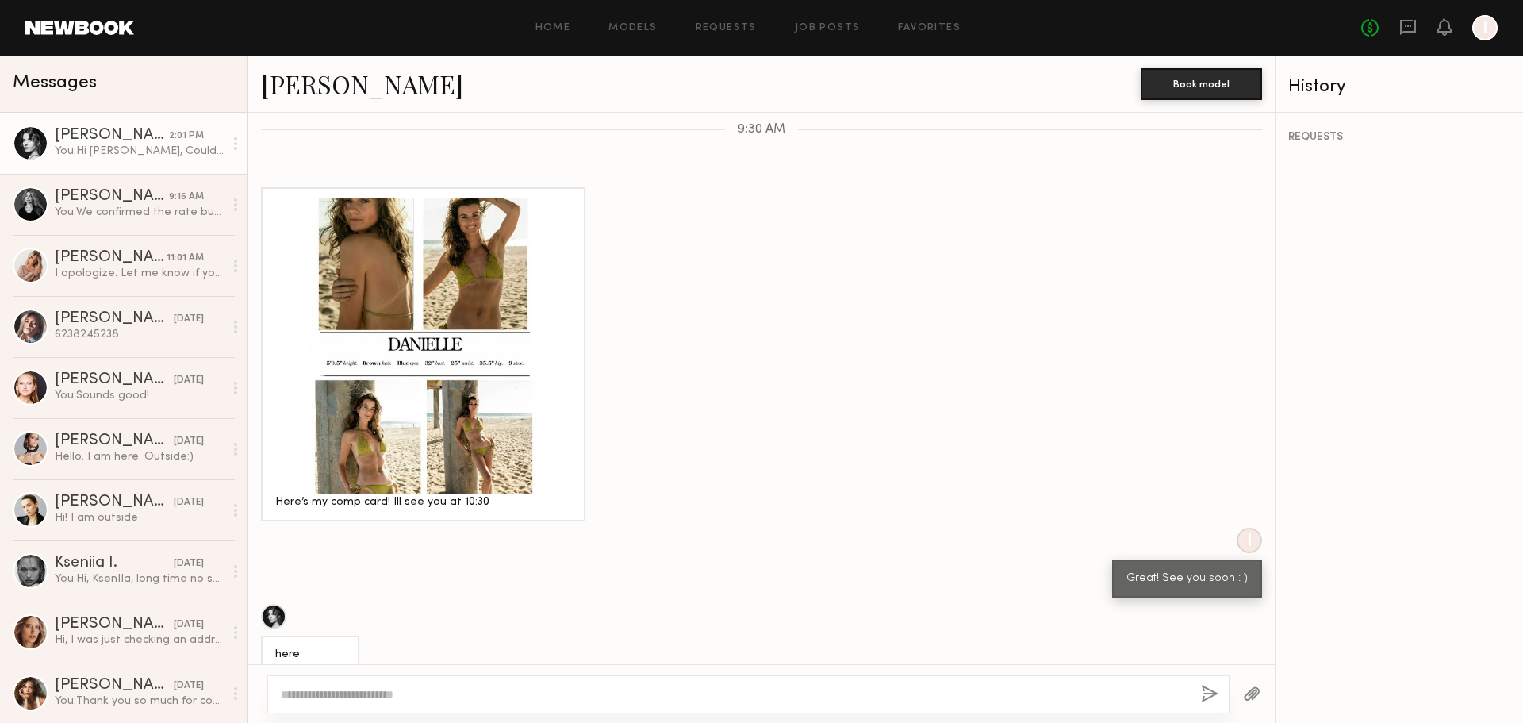
click at [296, 94] on link "[PERSON_NAME]" at bounding box center [362, 84] width 202 height 34
click at [1416, 303] on div "REQUESTS" at bounding box center [1400, 418] width 248 height 610
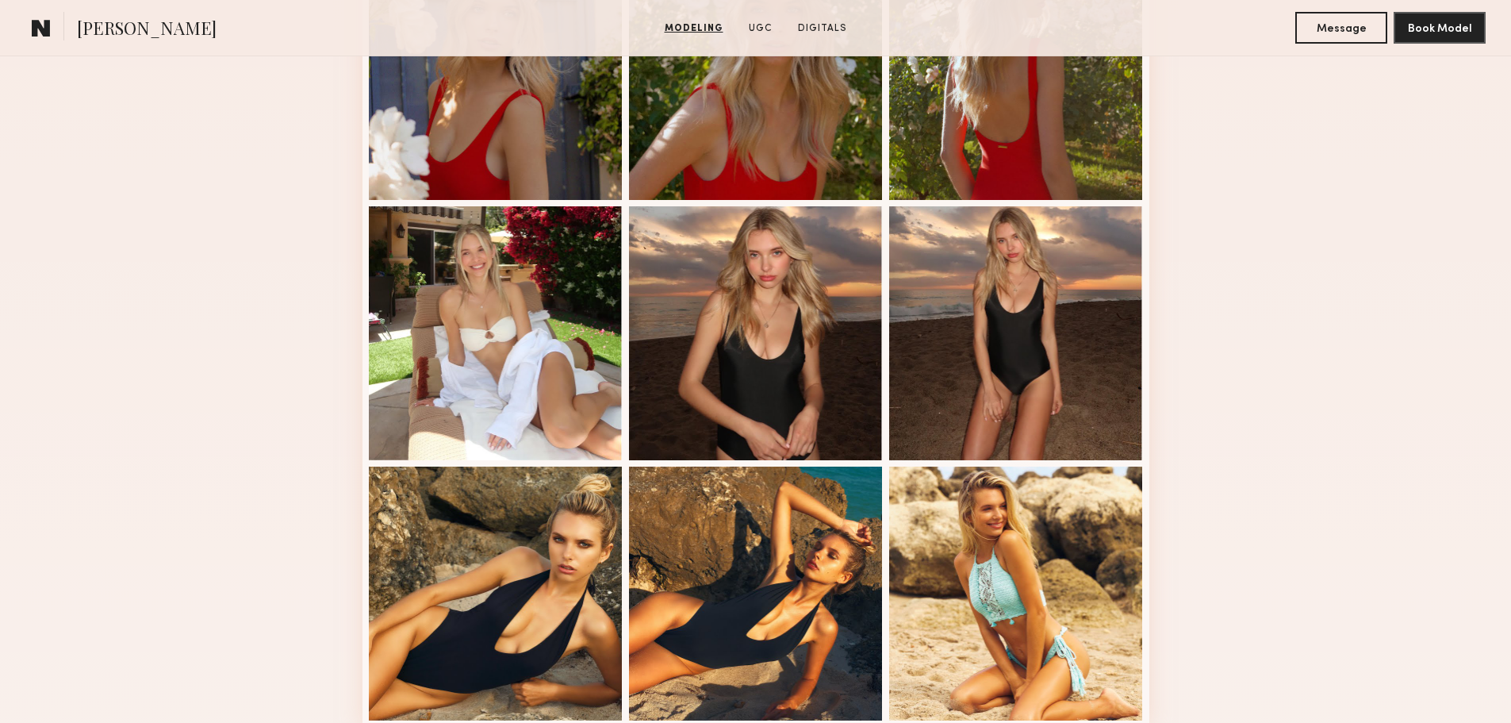
scroll to position [952, 0]
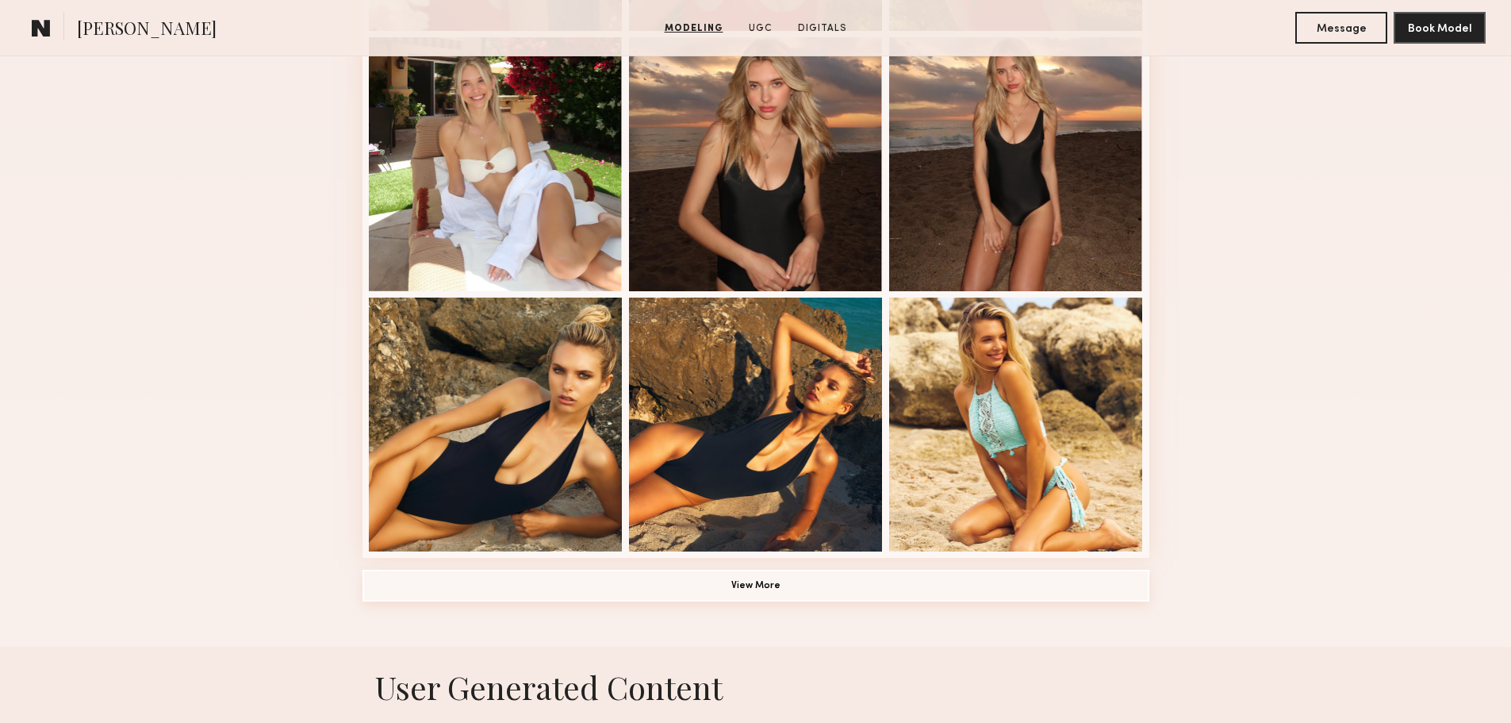
click at [944, 582] on button "View More" at bounding box center [756, 586] width 787 height 32
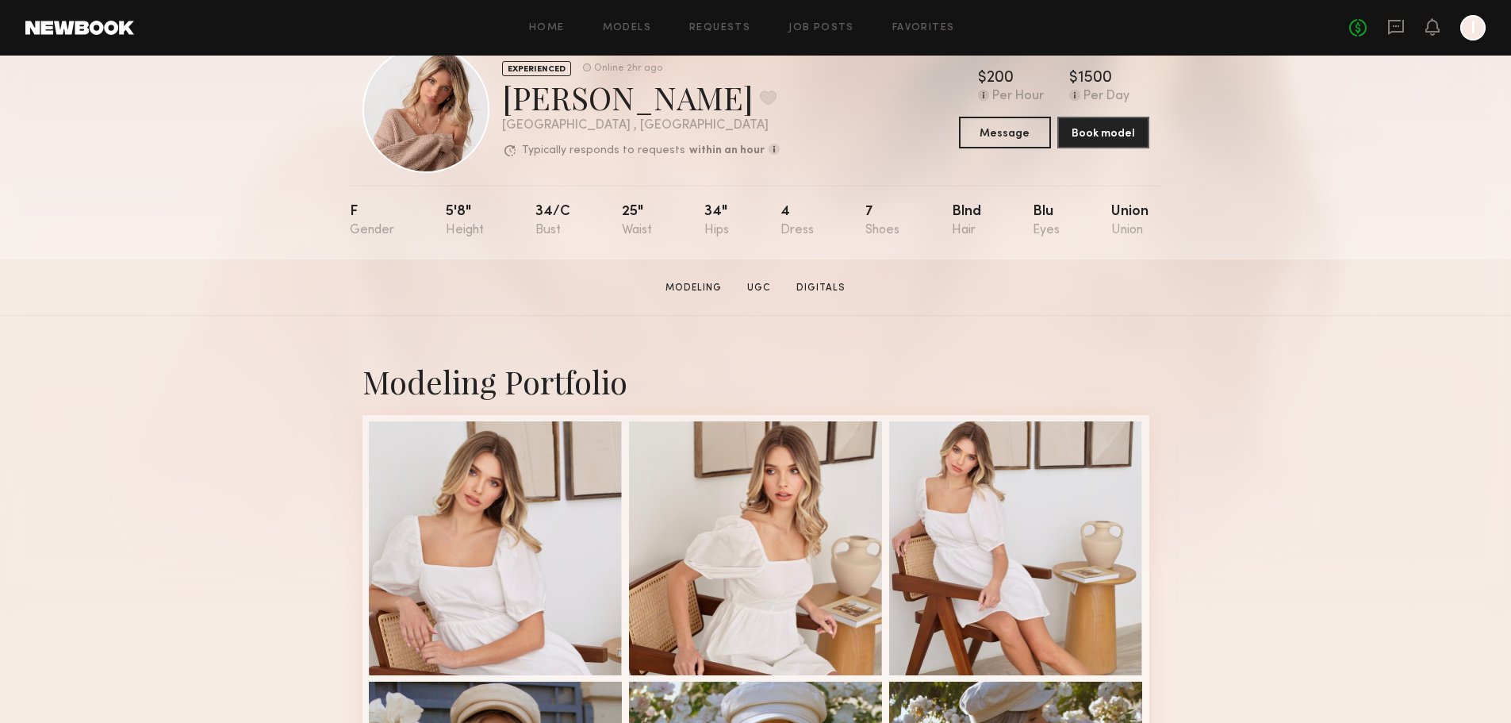
scroll to position [159, 0]
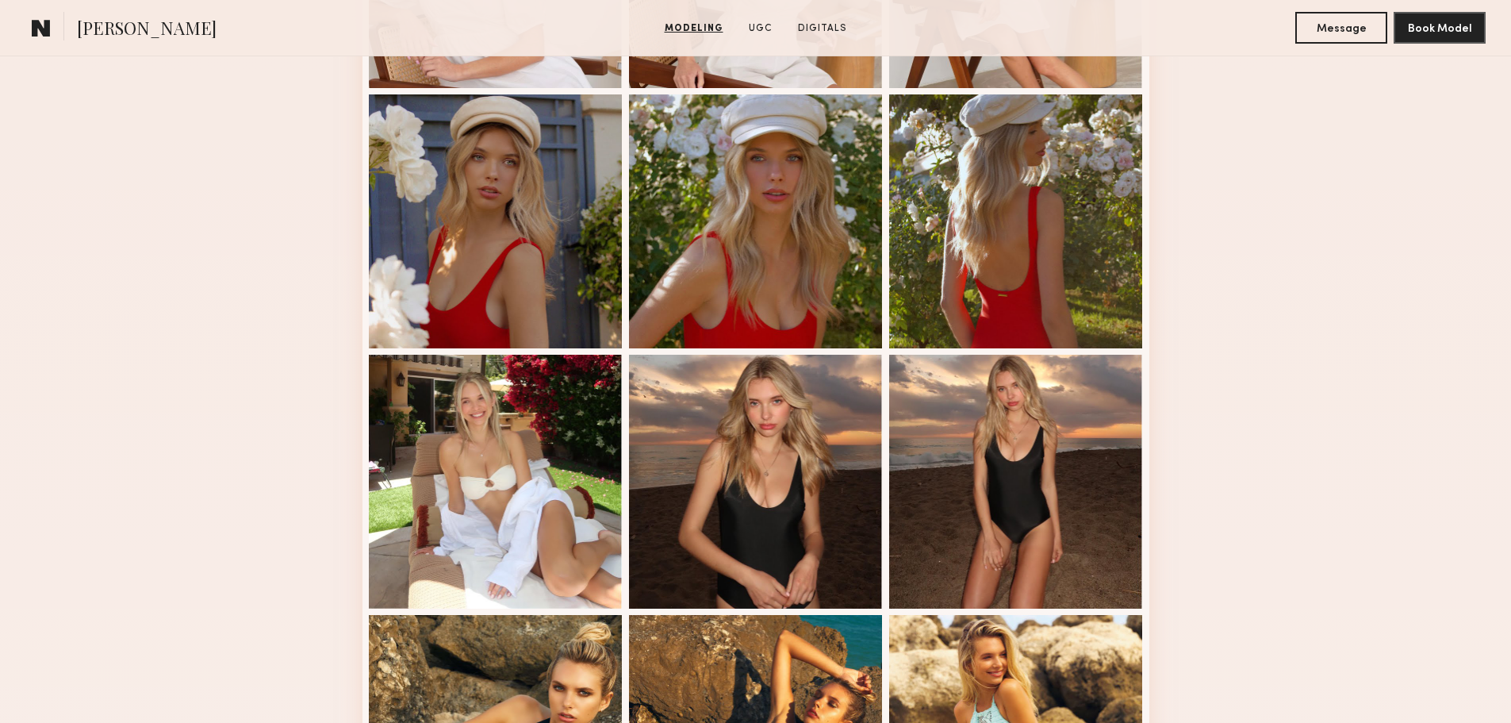
scroll to position [1111, 0]
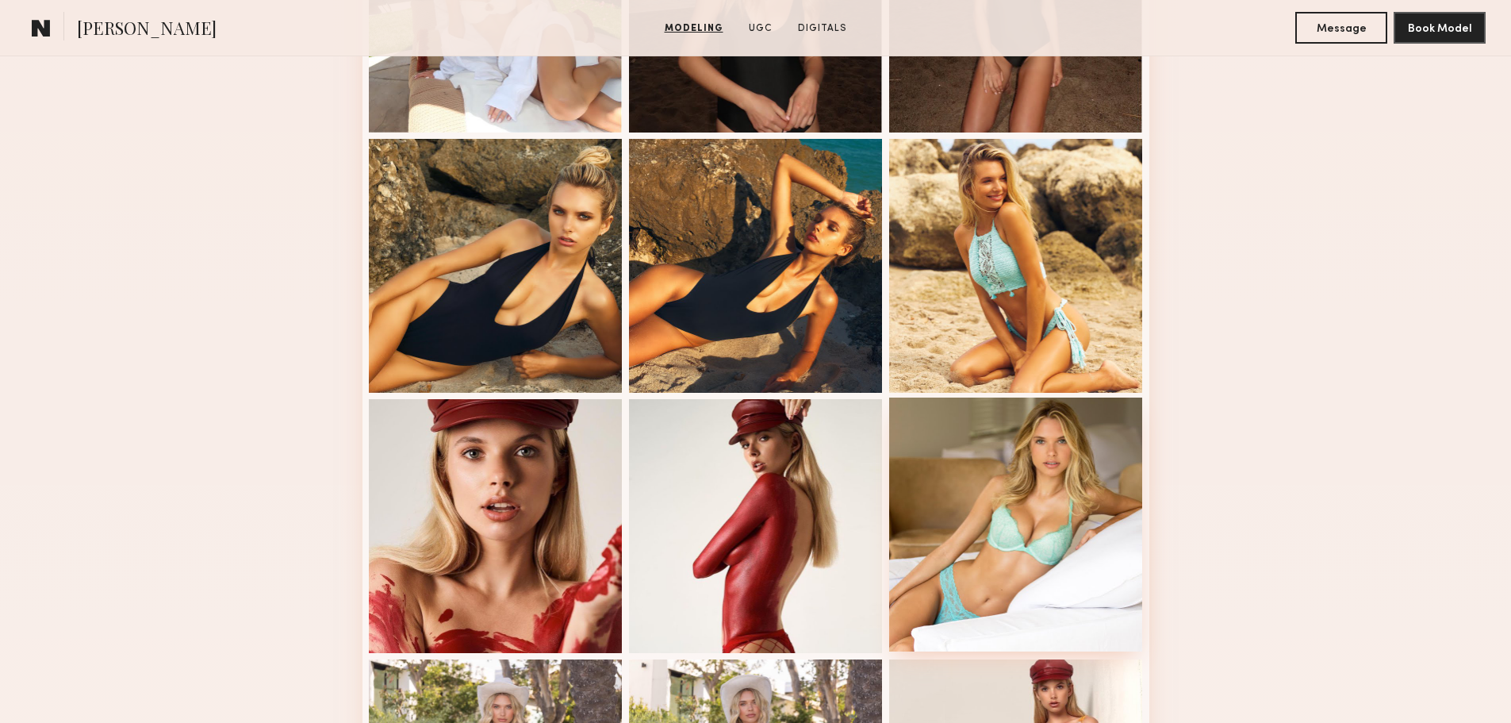
click at [1050, 486] on div at bounding box center [1016, 524] width 254 height 254
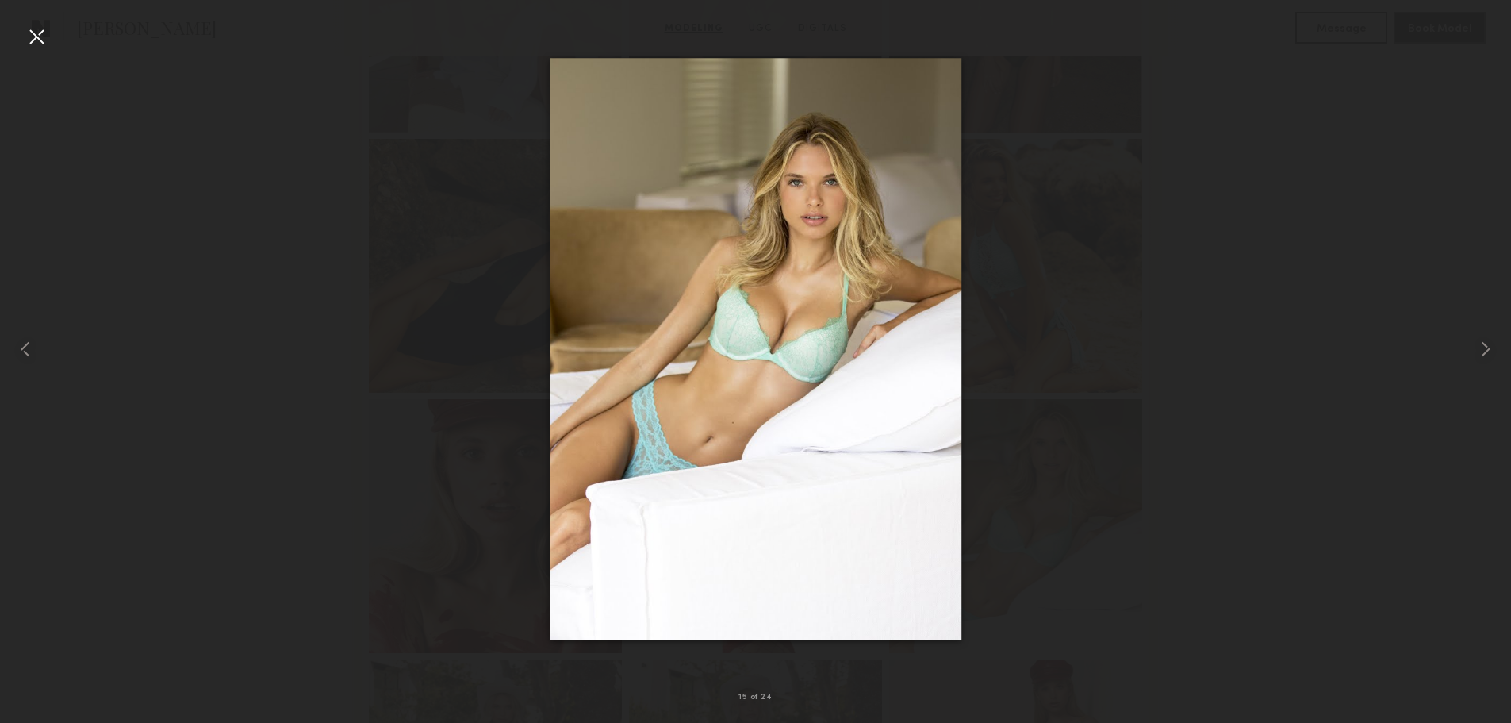
click at [42, 33] on div at bounding box center [36, 36] width 25 height 25
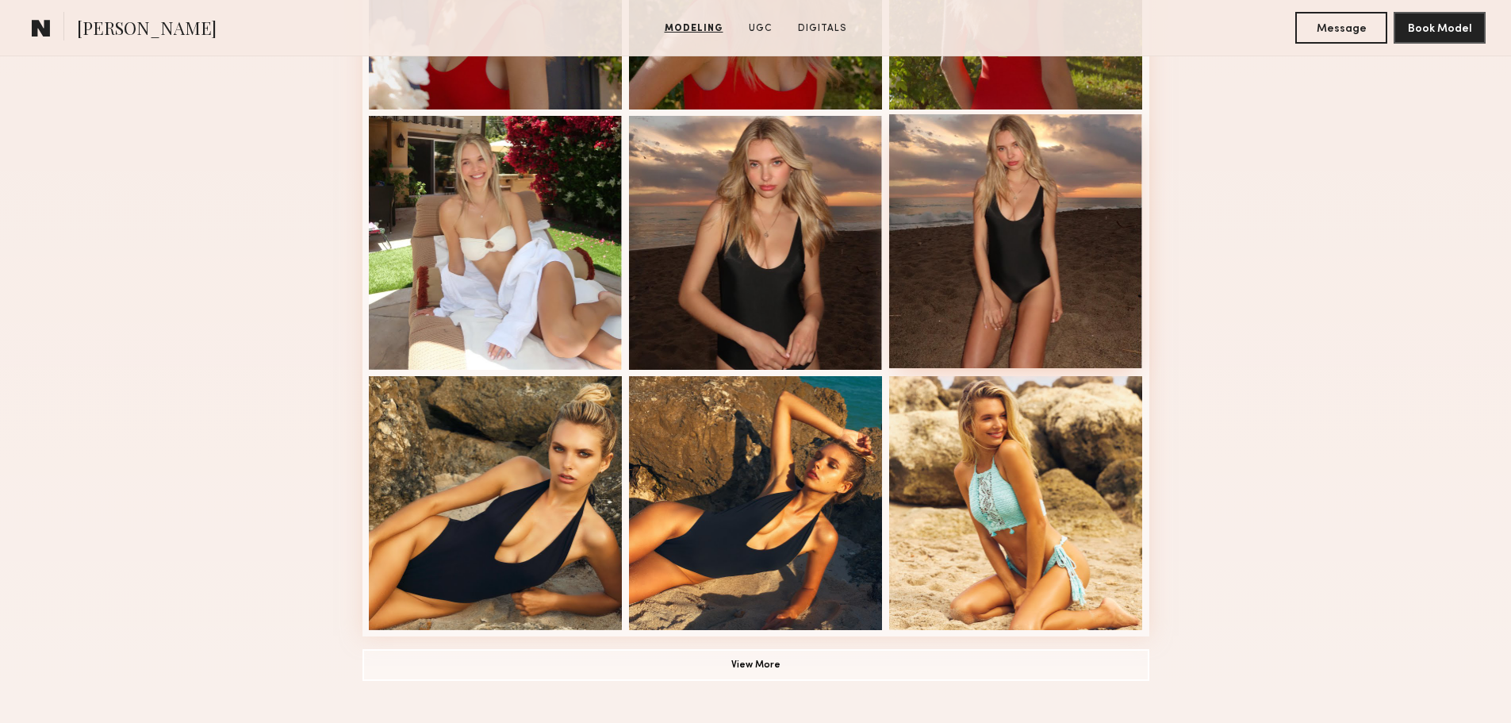
scroll to position [1349, 0]
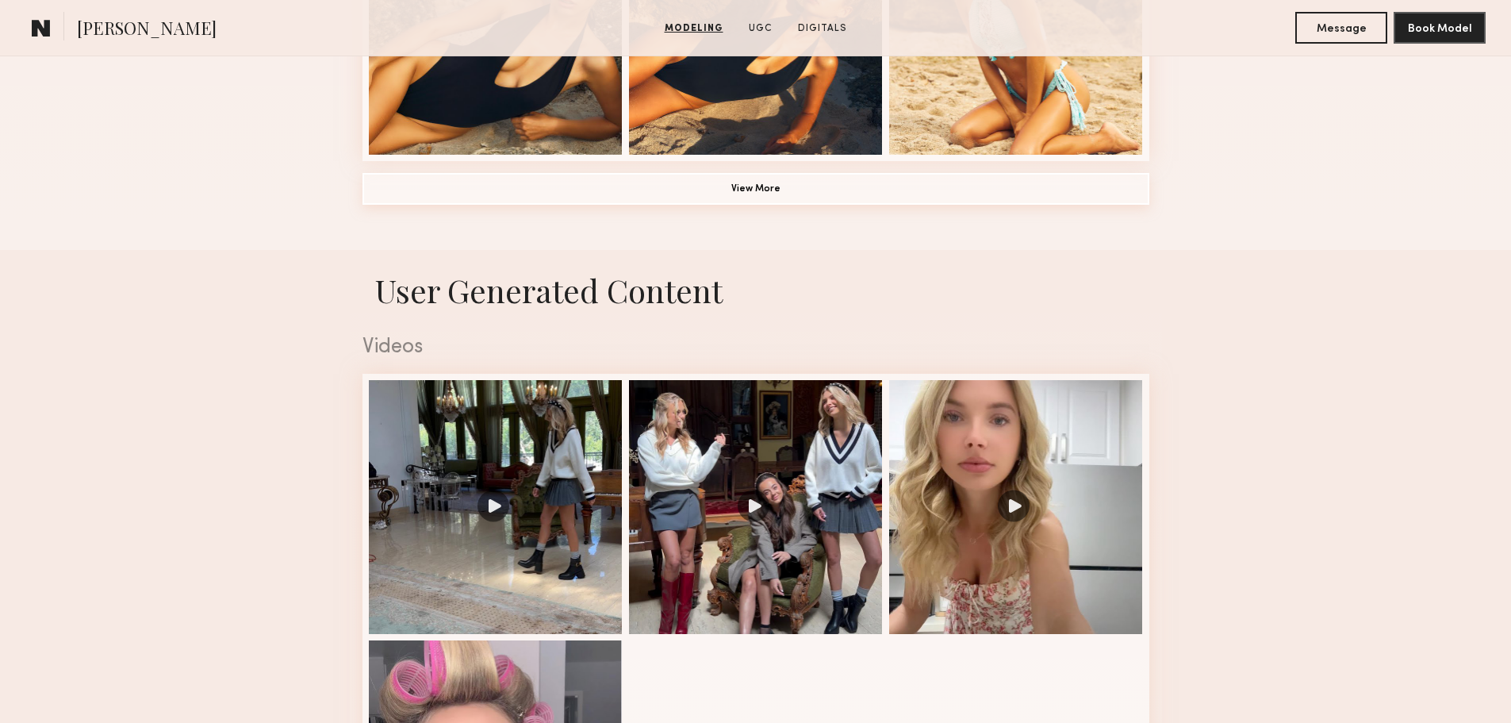
click at [1017, 194] on button "View More" at bounding box center [756, 189] width 787 height 32
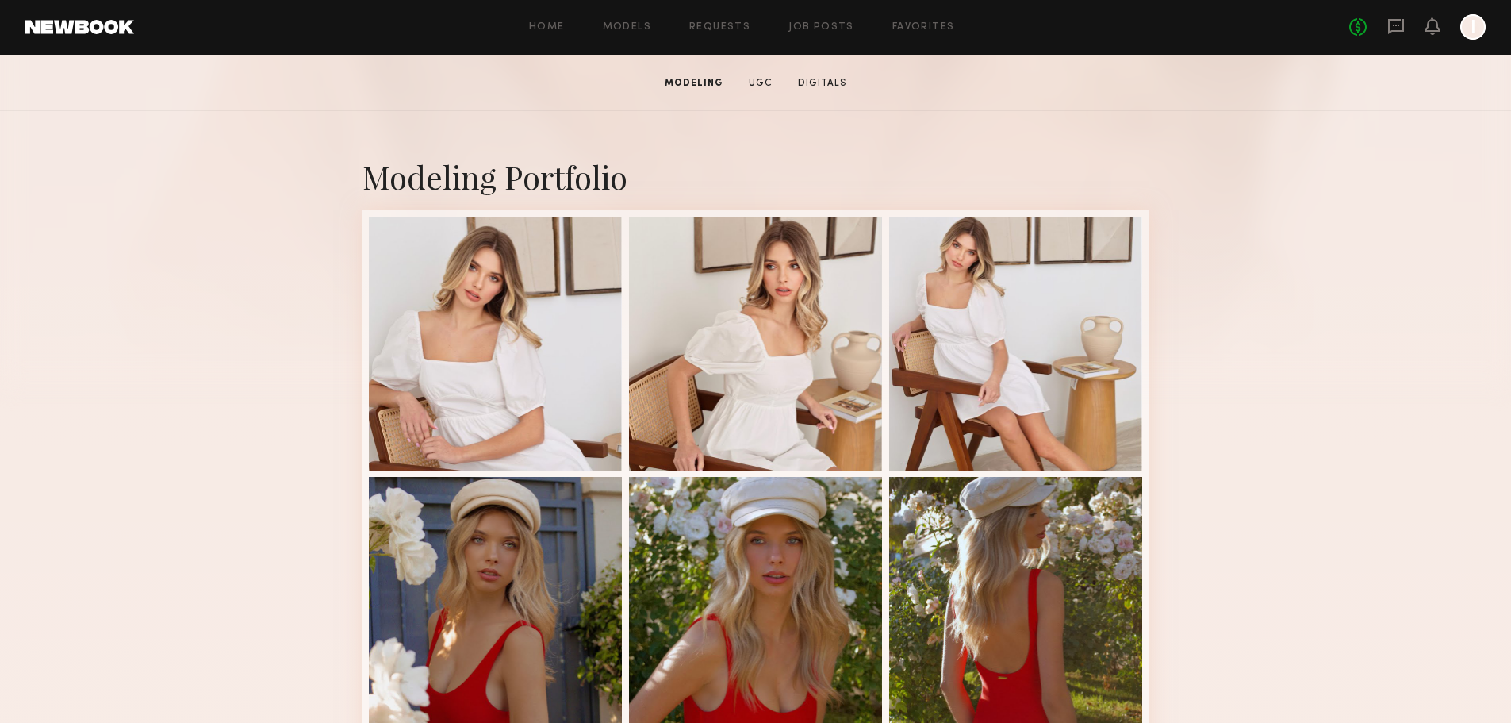
scroll to position [203, 0]
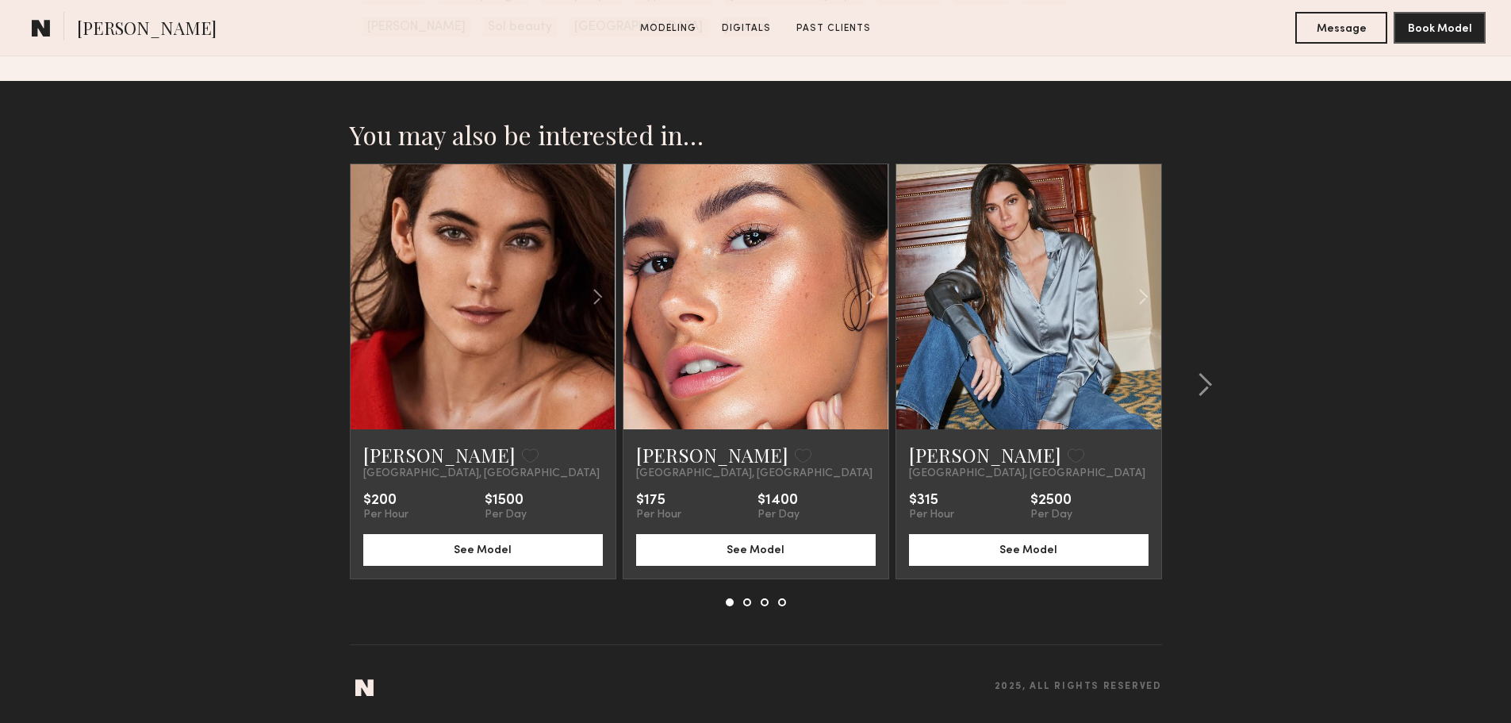
scroll to position [1991, 0]
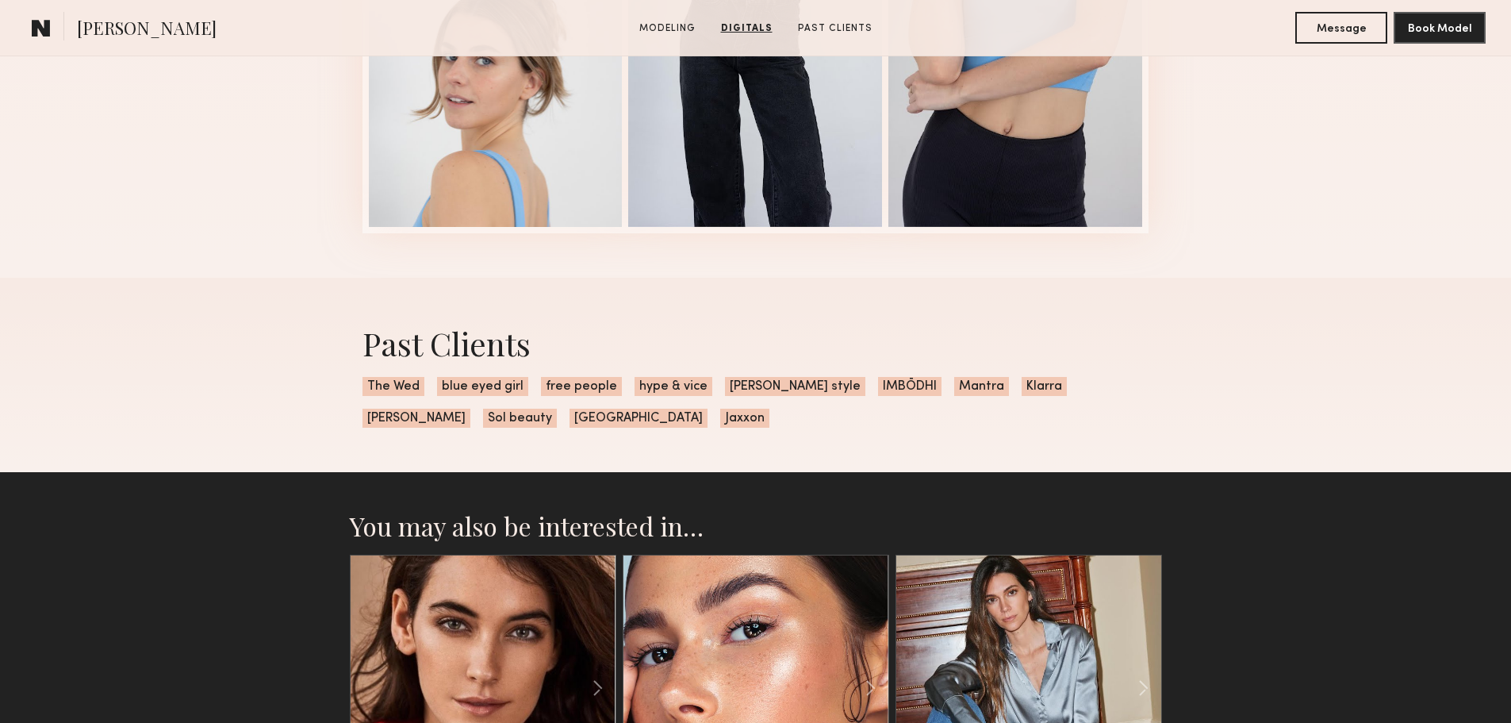
click at [578, 393] on span "free people" at bounding box center [581, 386] width 81 height 19
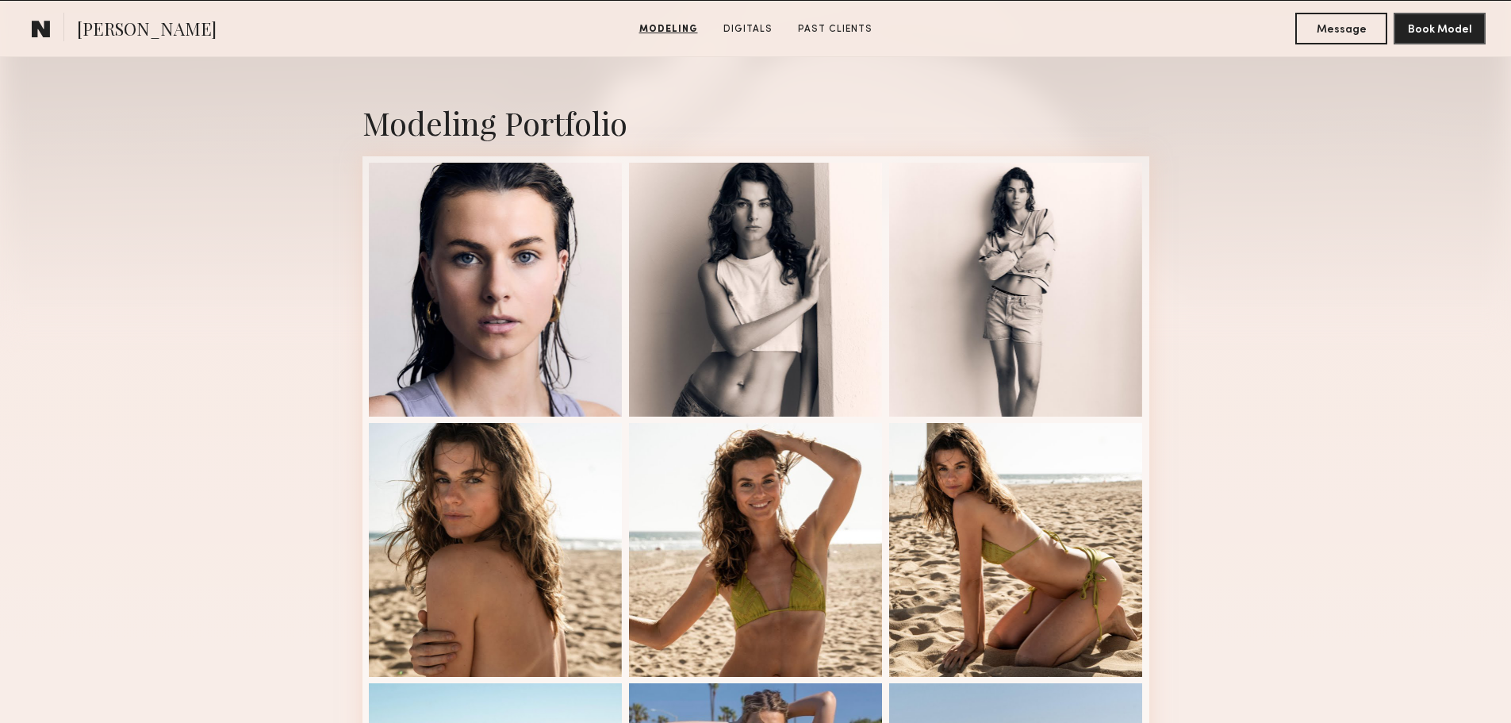
scroll to position [0, 0]
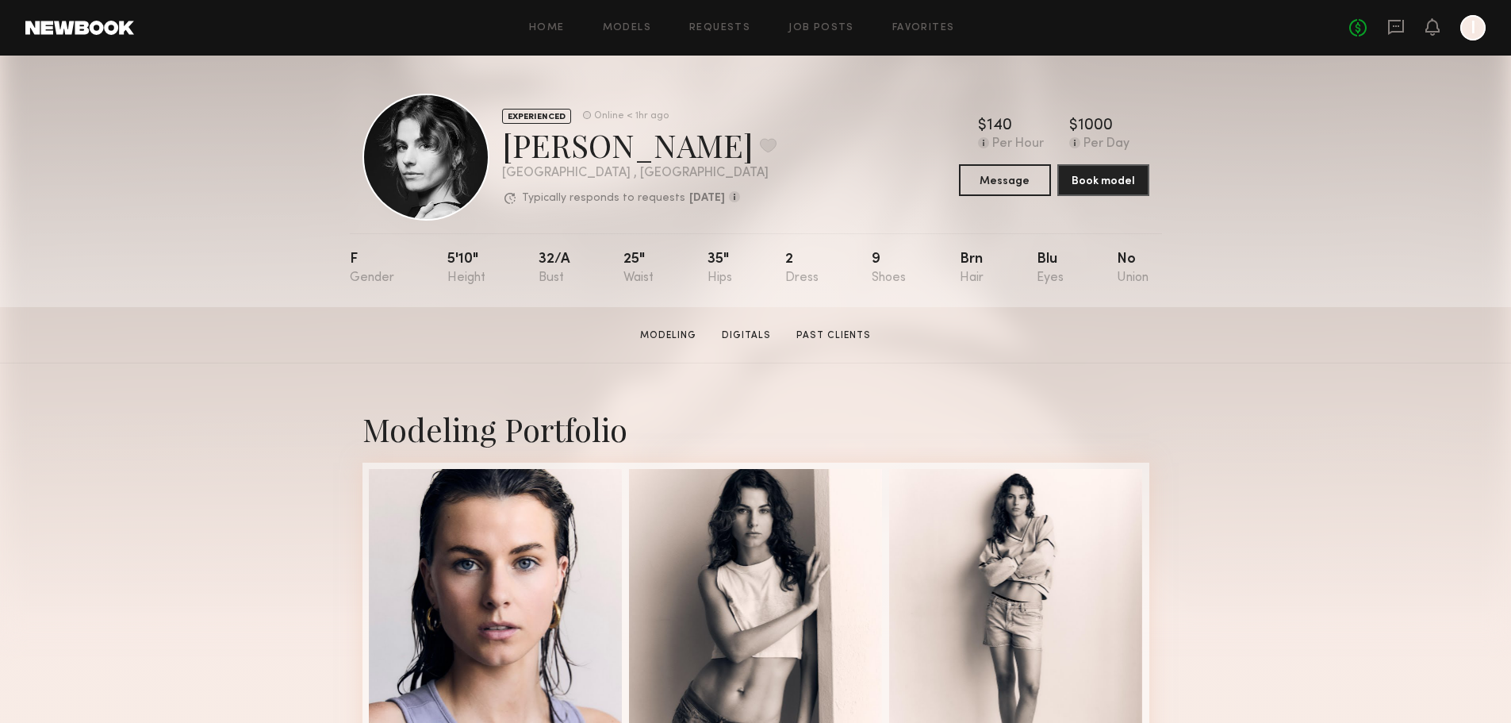
click at [644, 140] on div "Danielle S. Favorite" at bounding box center [639, 145] width 274 height 42
drag, startPoint x: 509, startPoint y: 140, endPoint x: 489, endPoint y: 140, distance: 19.8
click at [489, 140] on div "EXPERIENCED Online < 1hr ago Danielle S. Favorite Newport Beach , CA Typically …" at bounding box center [570, 157] width 414 height 127
drag, startPoint x: 489, startPoint y: 140, endPoint x: 537, endPoint y: 140, distance: 47.6
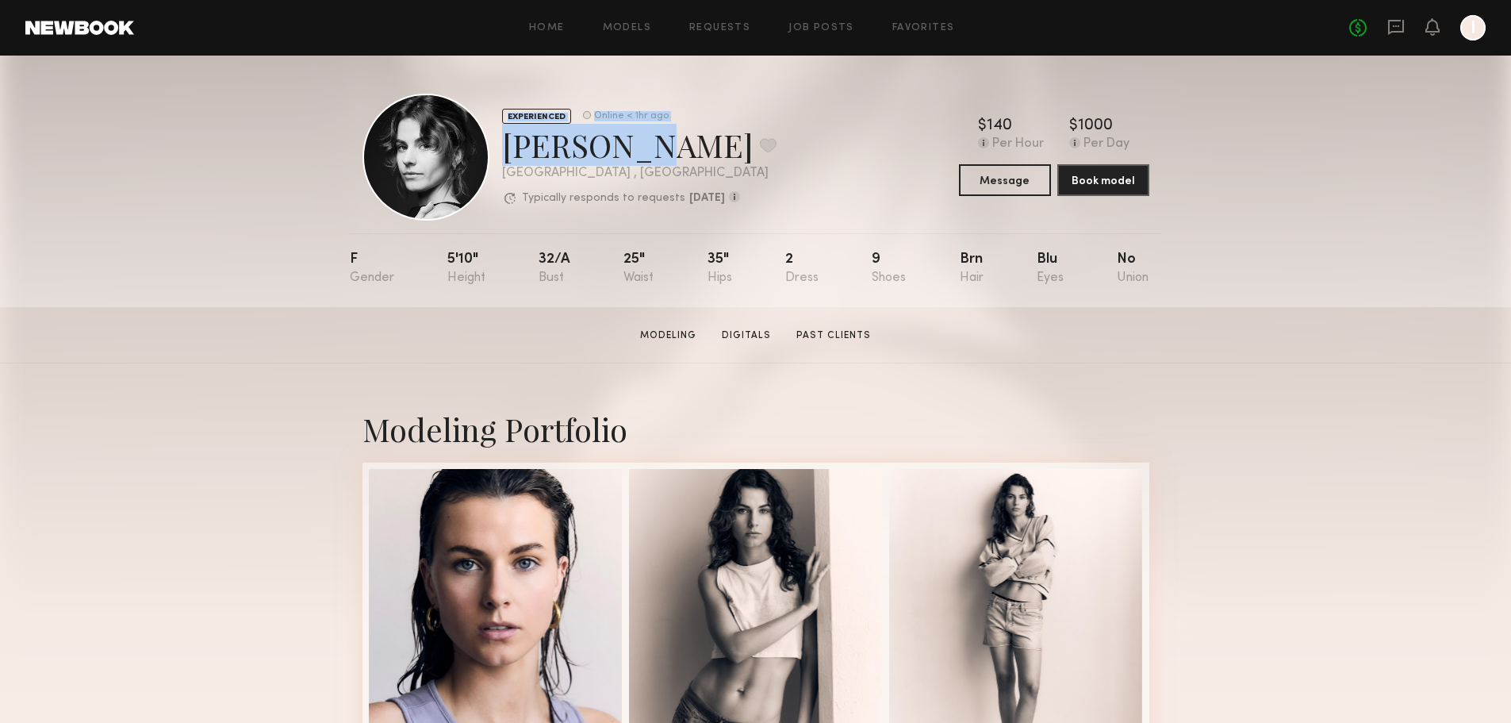
click at [537, 140] on div "EXPERIENCED Online < 1hr ago Danielle S. Favorite Newport Beach , CA Typically …" at bounding box center [570, 157] width 414 height 127
click at [526, 146] on div "Danielle S. Favorite" at bounding box center [639, 145] width 274 height 42
drag, startPoint x: 511, startPoint y: 147, endPoint x: 643, endPoint y: 143, distance: 132.5
click at [643, 143] on div "Danielle S. Favorite" at bounding box center [639, 145] width 274 height 42
copy div "Danielle S"
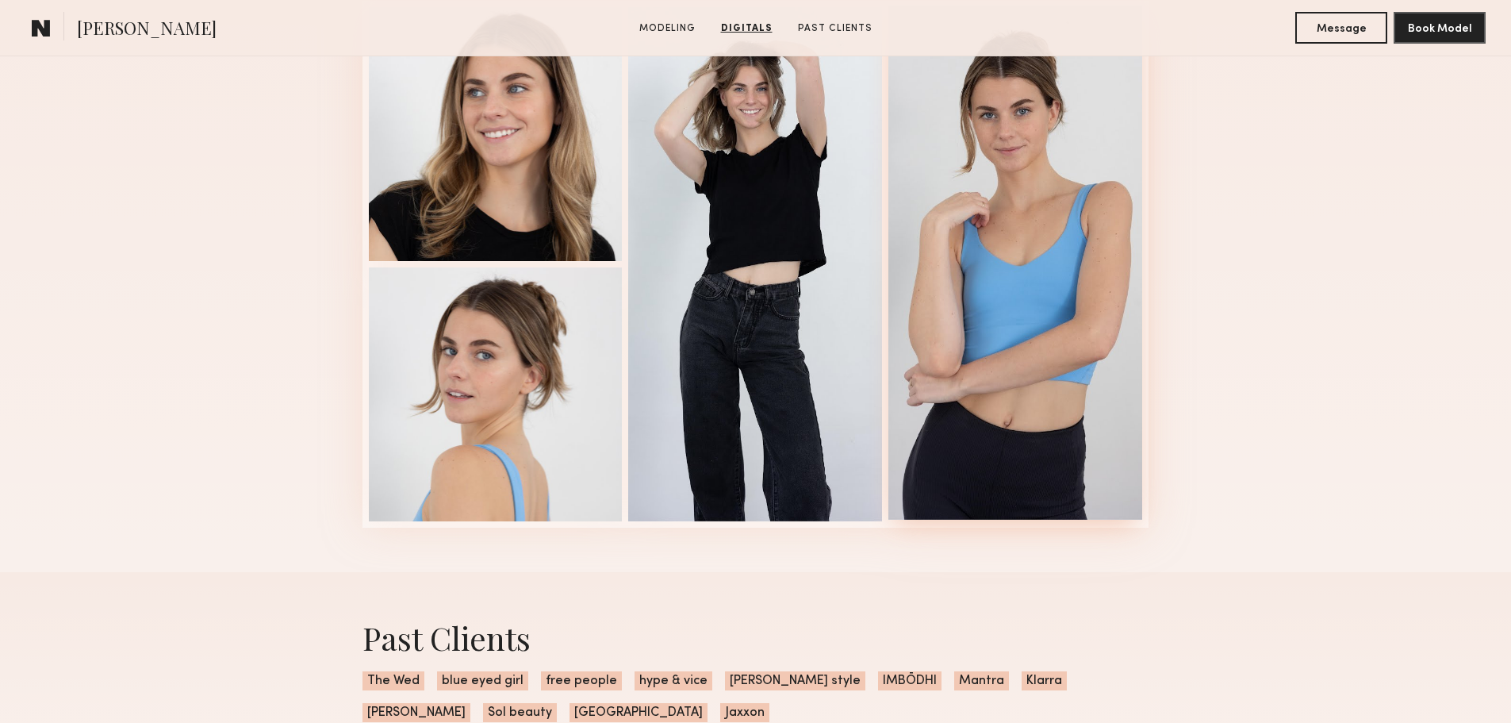
scroll to position [1507, 0]
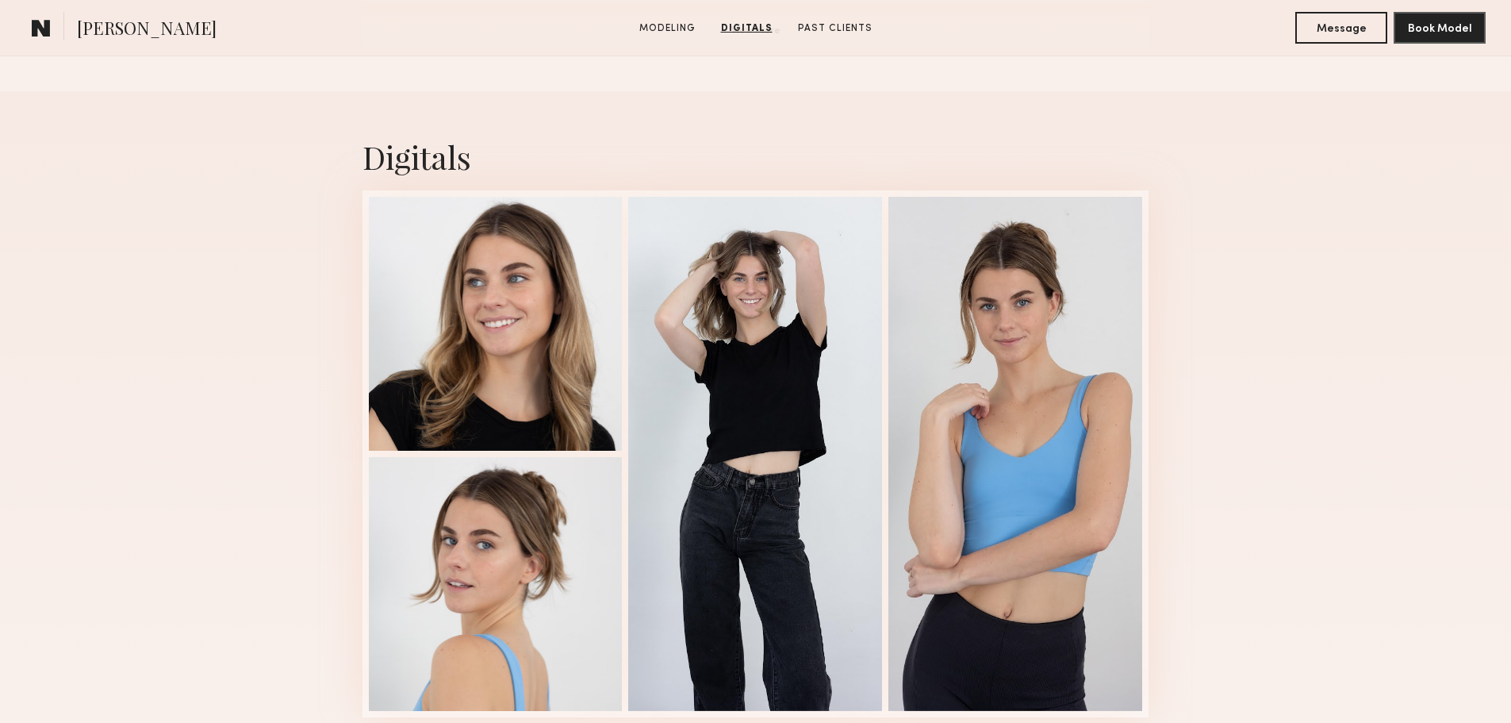
click at [1268, 356] on div "Digitals 1 of 4" at bounding box center [755, 426] width 1511 height 670
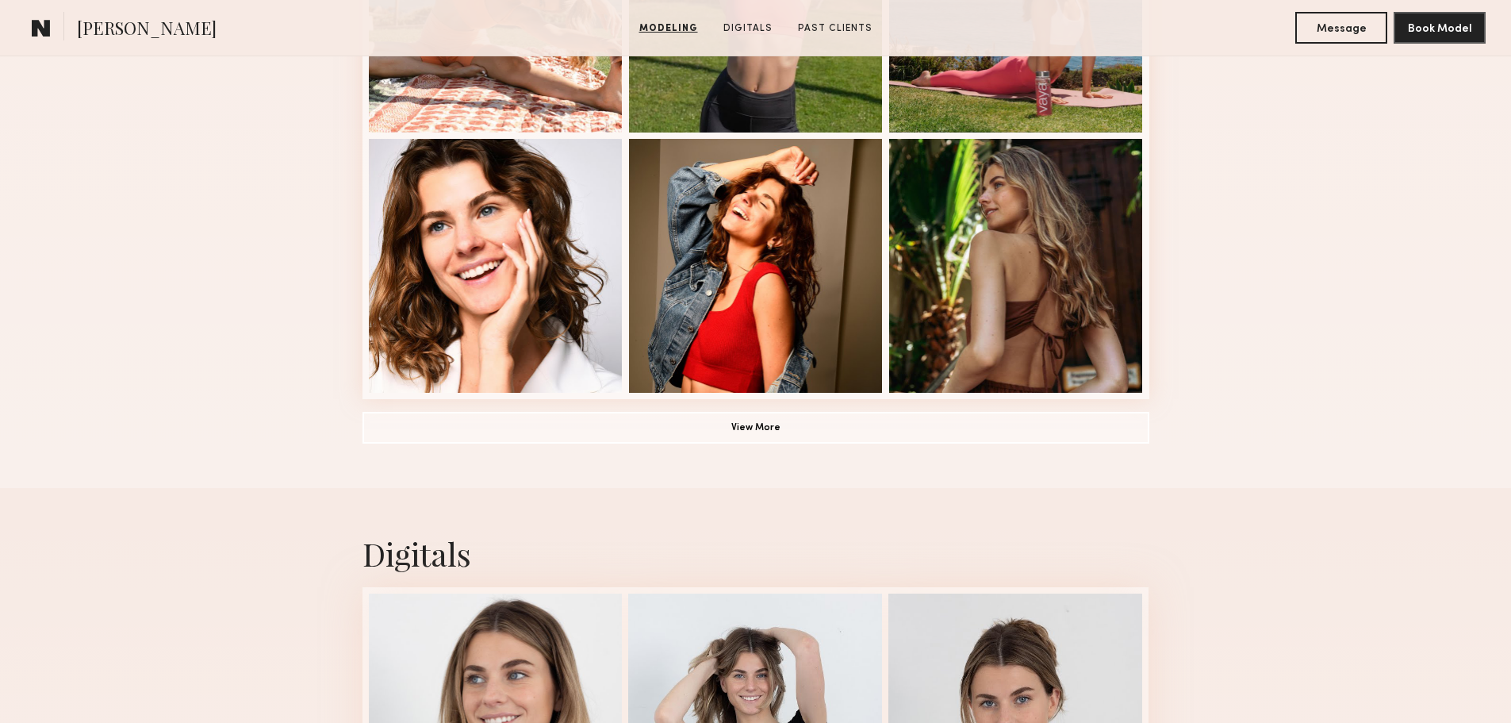
scroll to position [1587, 0]
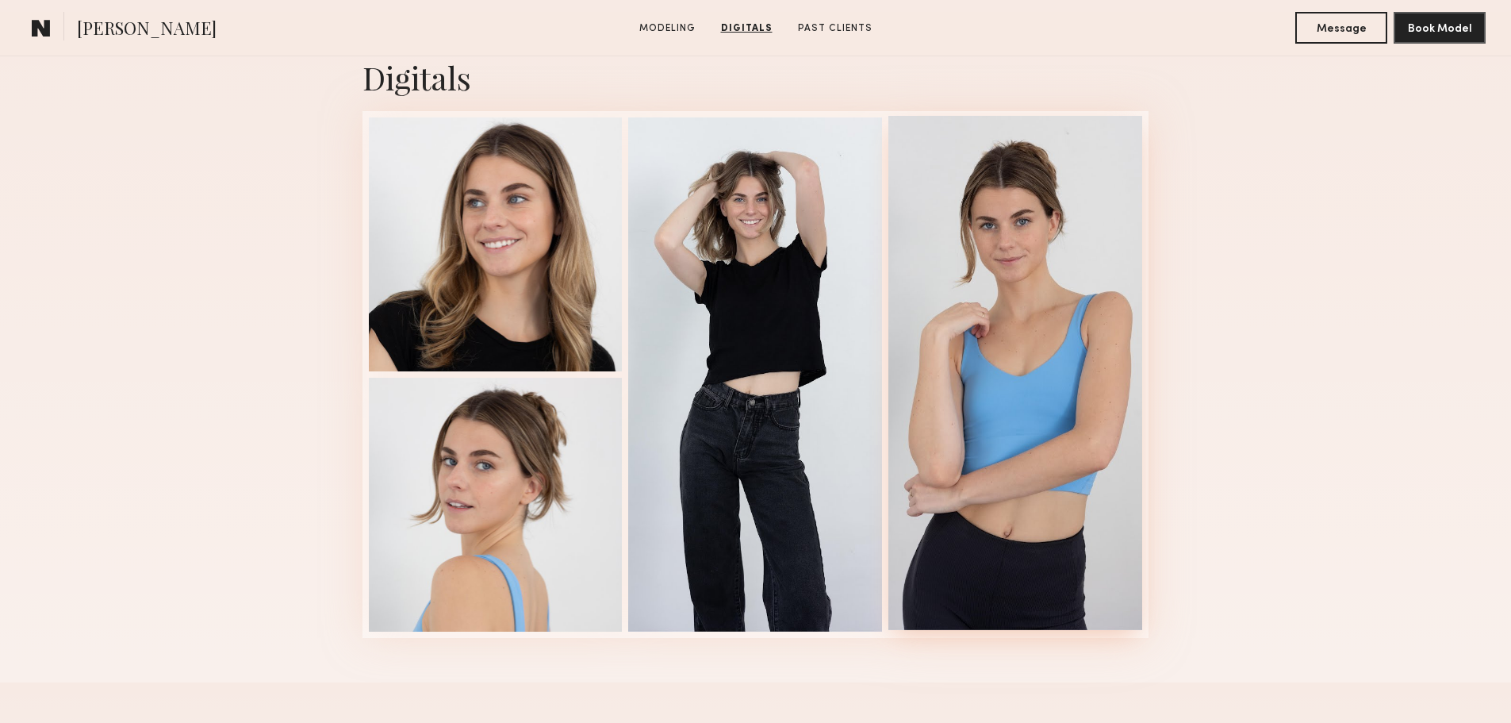
click at [1069, 325] on div at bounding box center [1016, 373] width 254 height 514
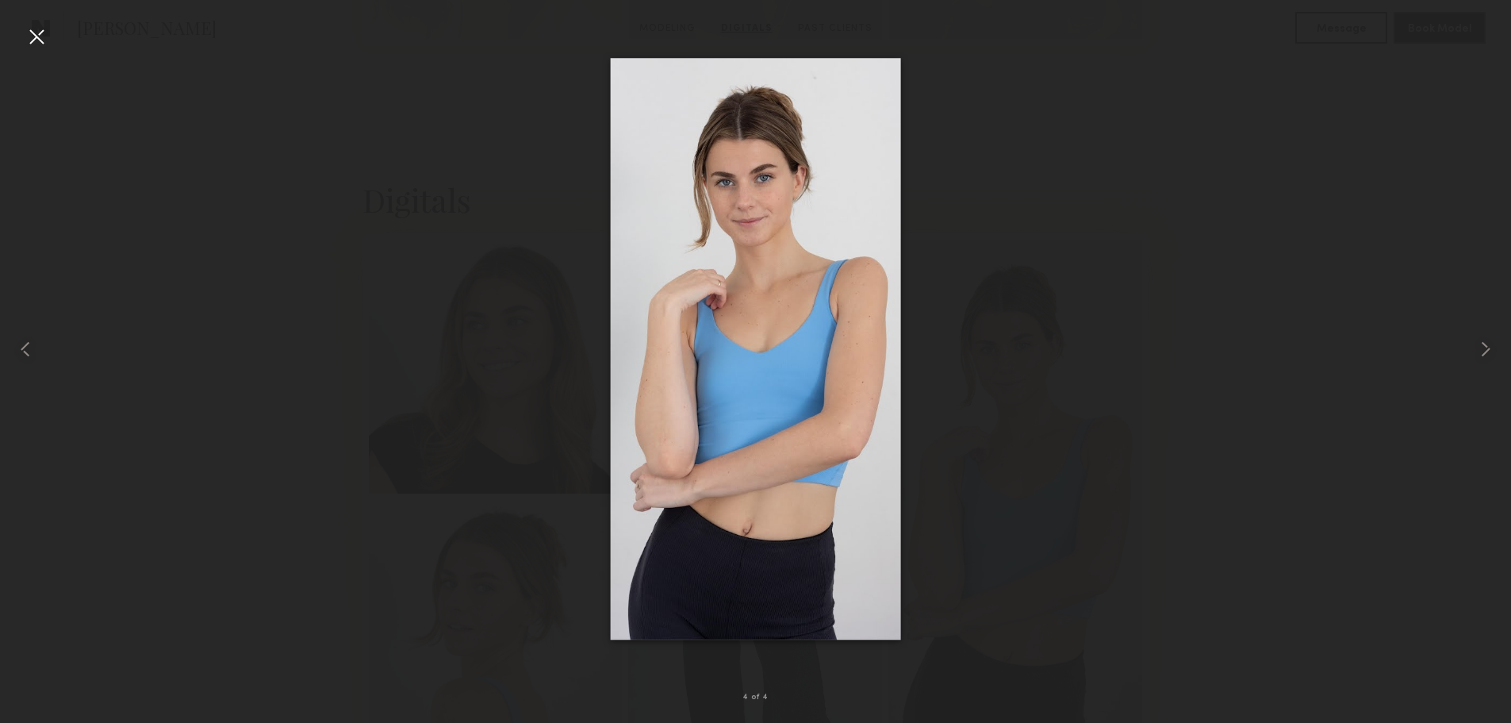
scroll to position [1190, 0]
click at [40, 36] on div at bounding box center [36, 36] width 25 height 25
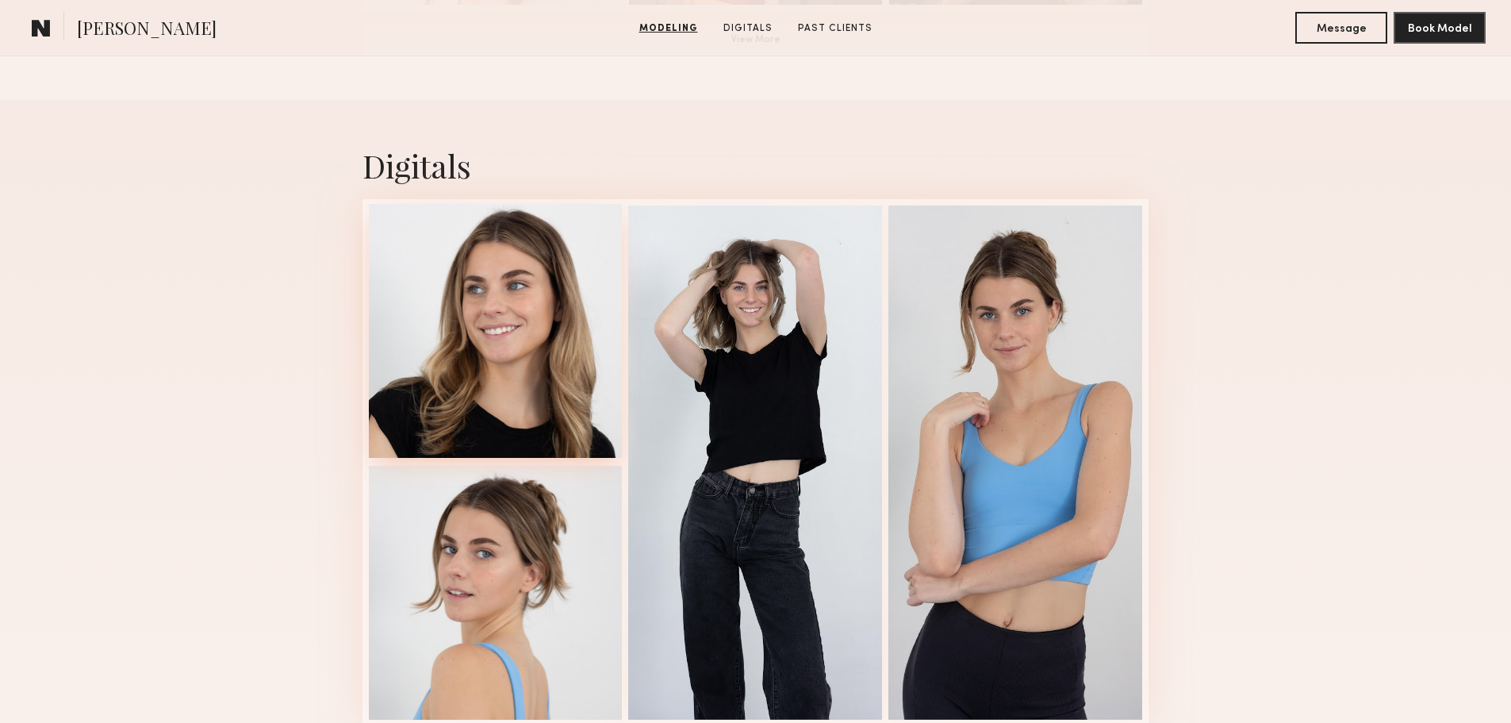
scroll to position [1507, 0]
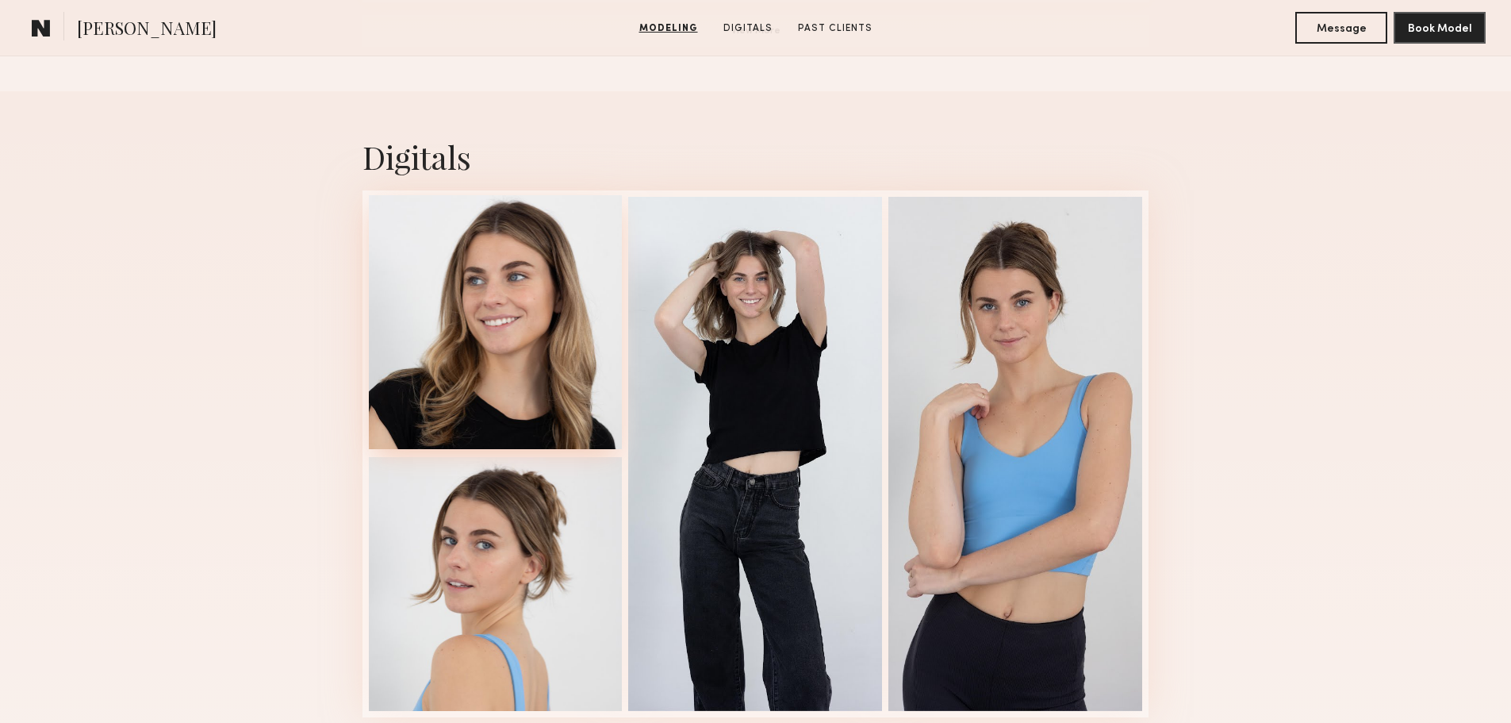
click at [463, 367] on div at bounding box center [496, 322] width 254 height 254
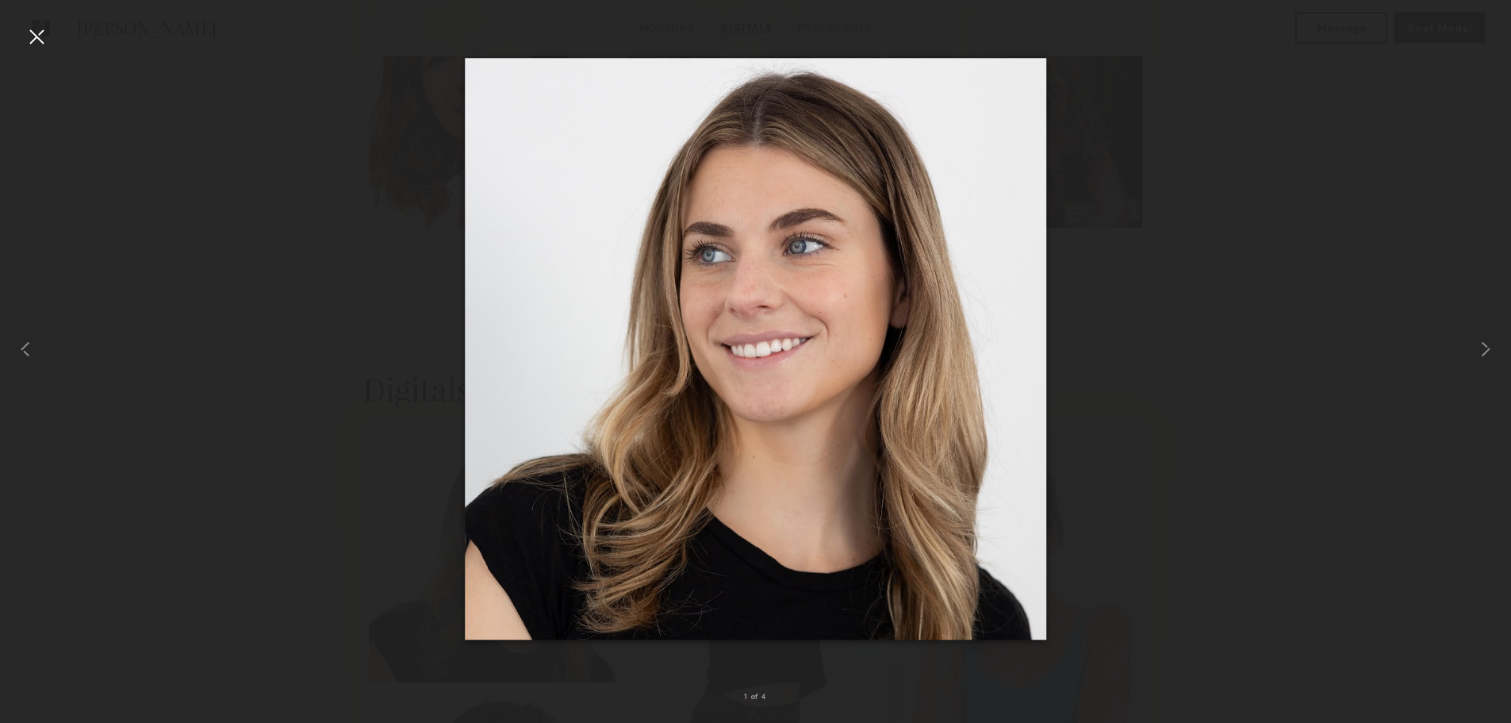
scroll to position [1269, 0]
click at [1074, 277] on div at bounding box center [755, 348] width 1511 height 647
click at [35, 35] on div at bounding box center [36, 36] width 25 height 25
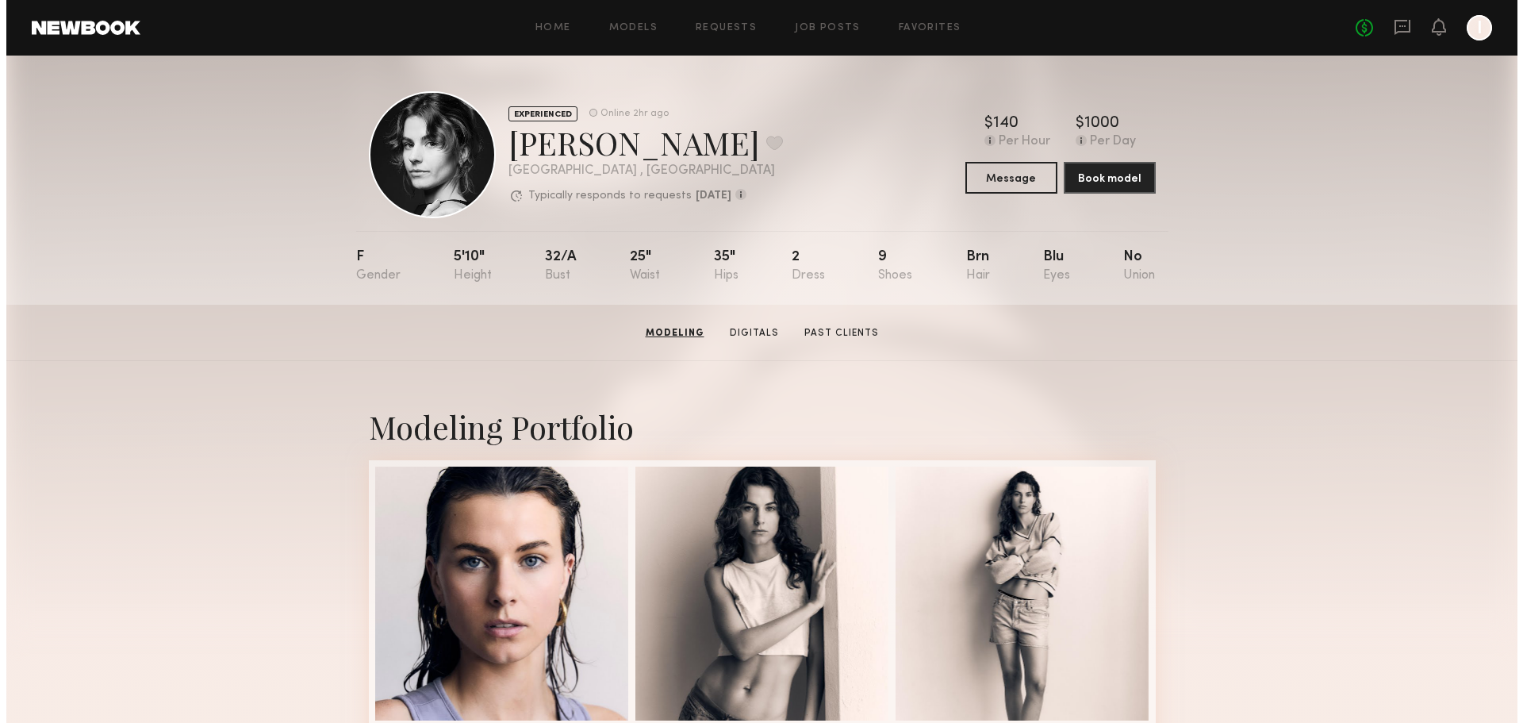
scroll to position [0, 0]
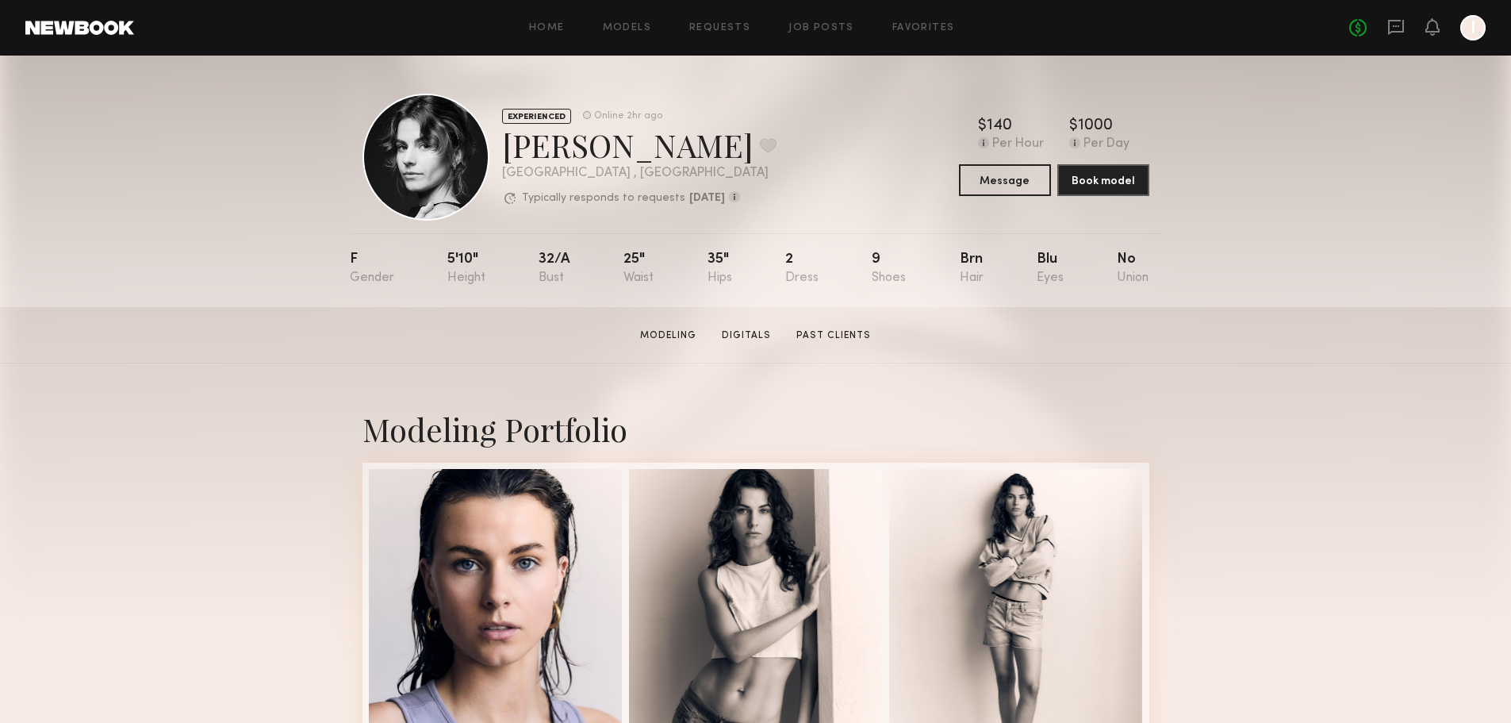
click at [1397, 36] on link at bounding box center [1396, 28] width 17 height 20
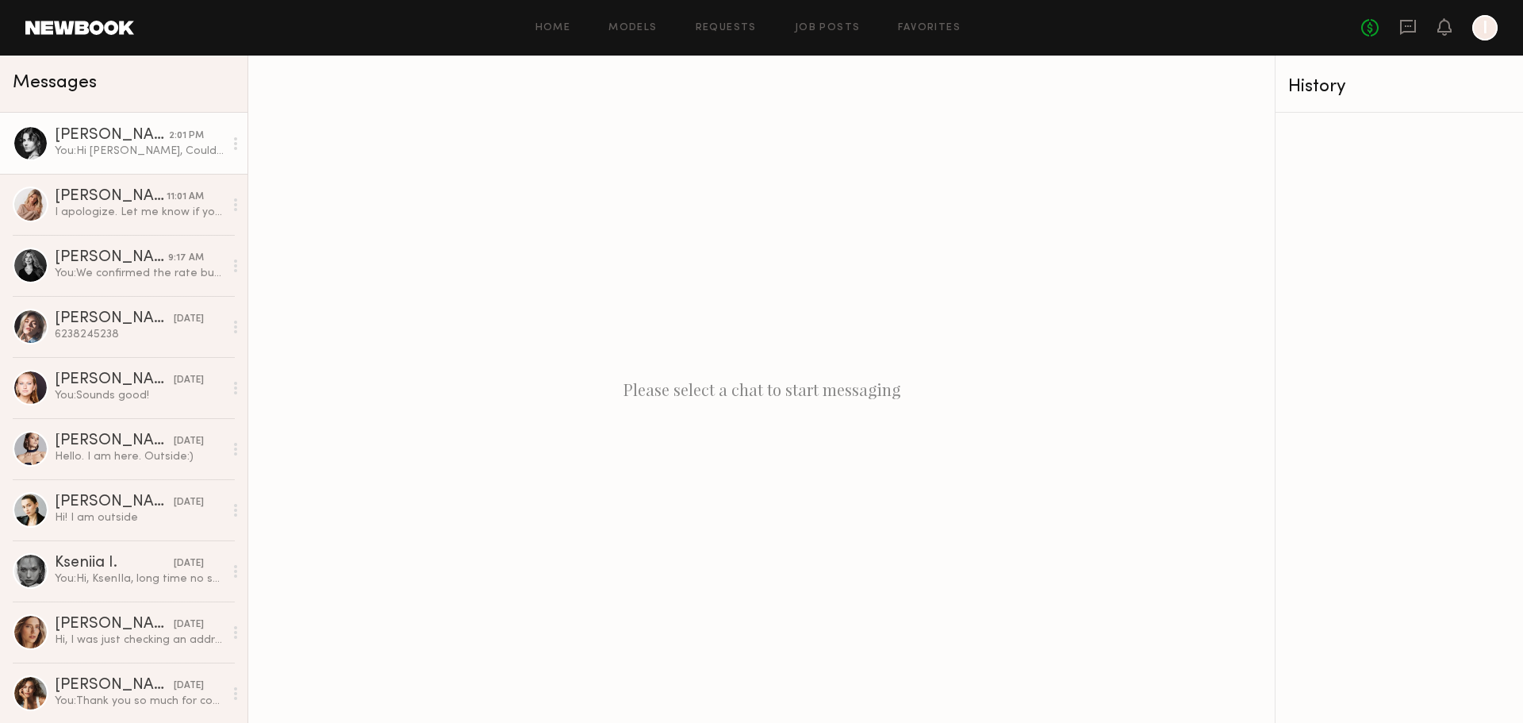
click at [25, 135] on div at bounding box center [31, 143] width 36 height 36
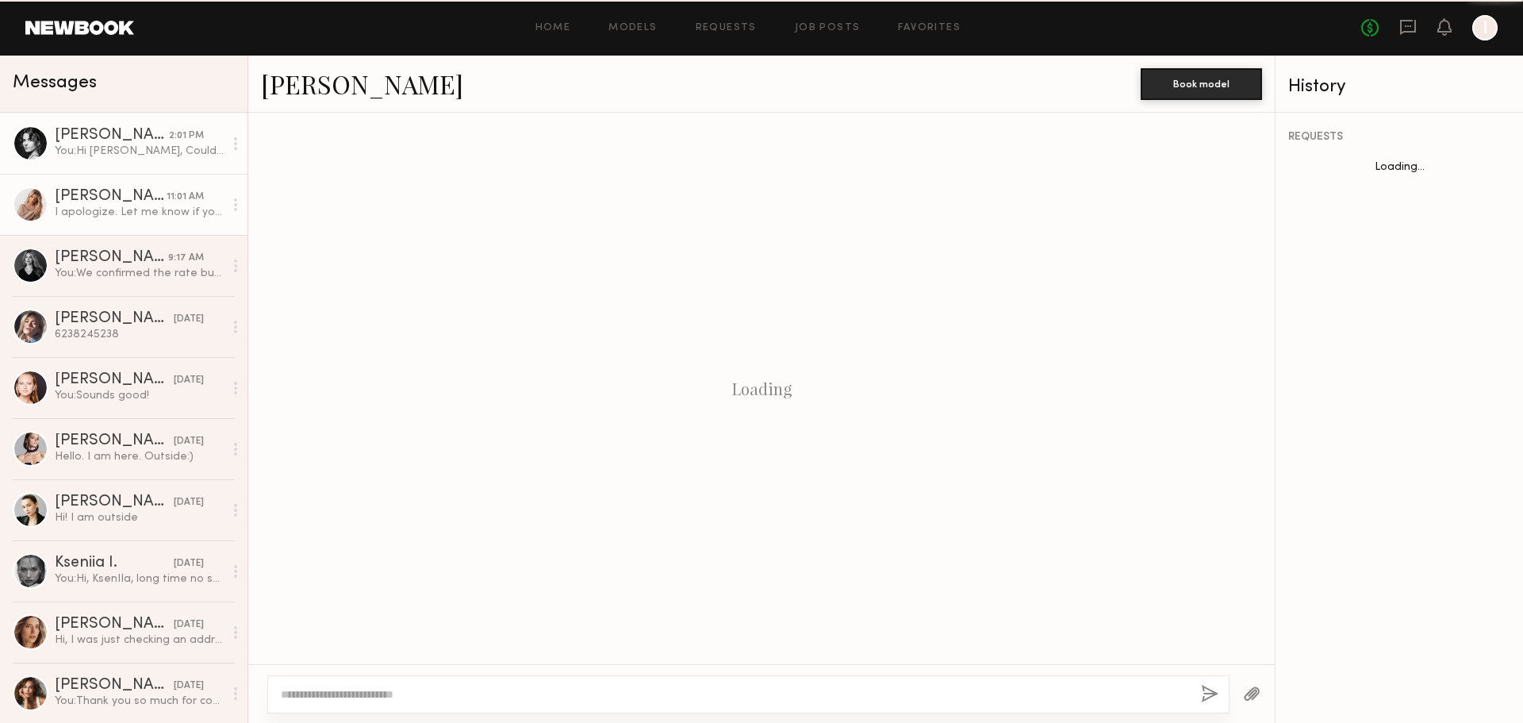
scroll to position [812, 0]
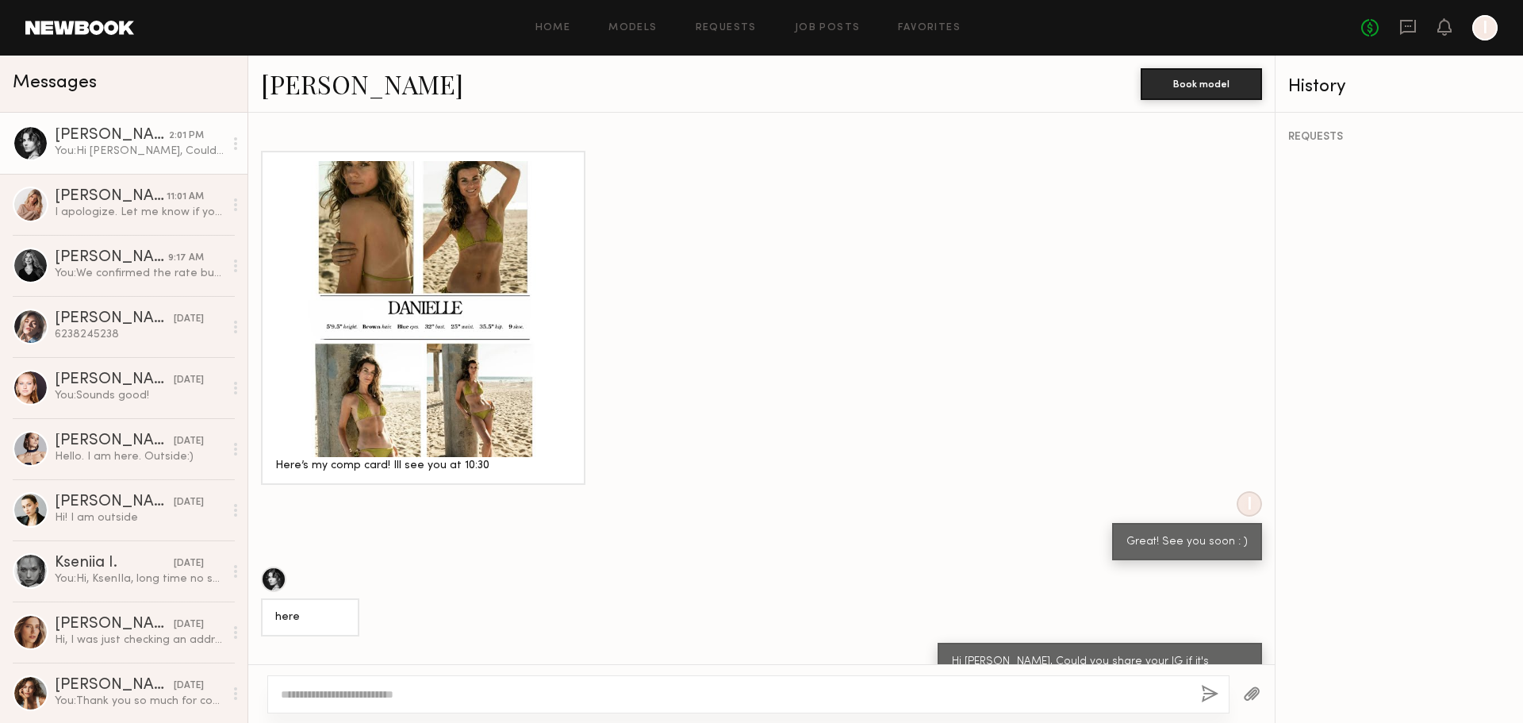
click at [296, 83] on link "Danielle S." at bounding box center [362, 84] width 202 height 34
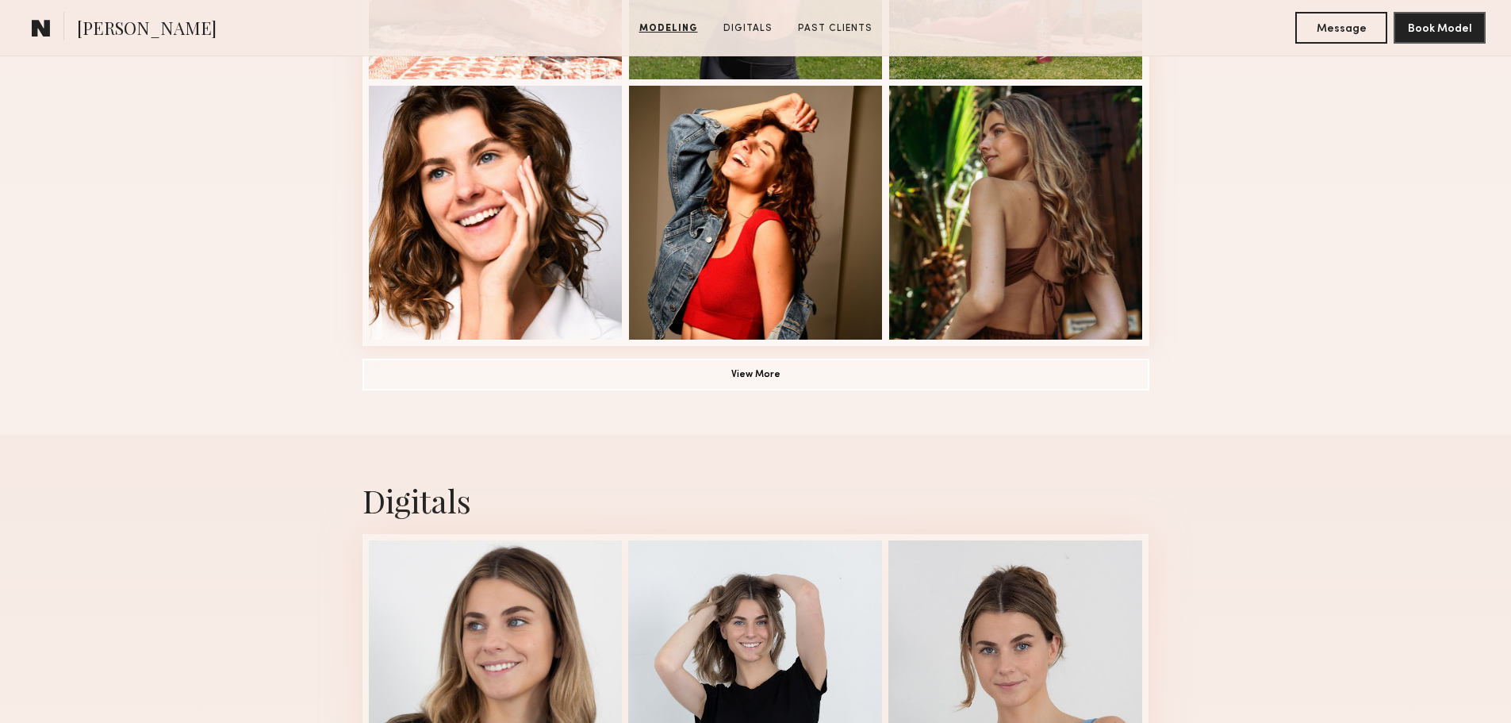
scroll to position [1190, 0]
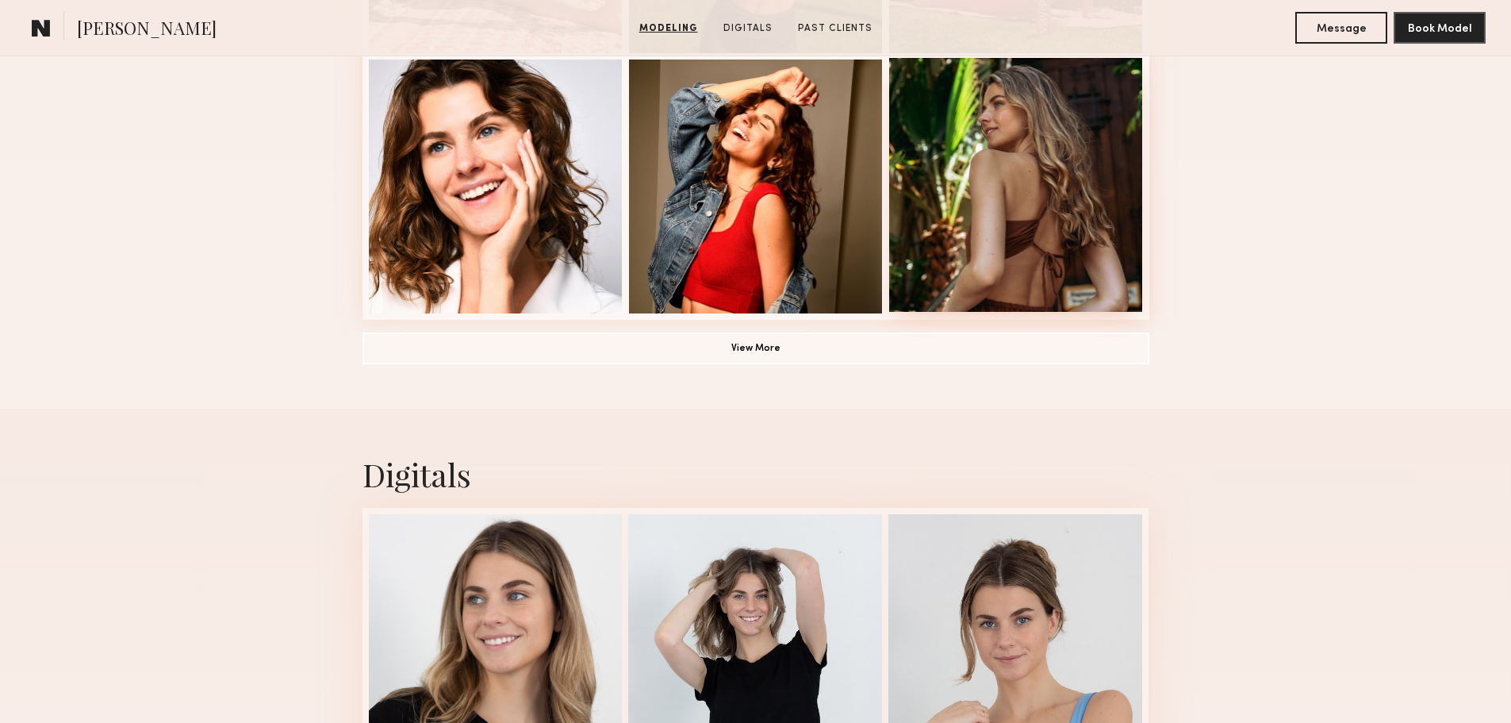
click at [1043, 262] on div at bounding box center [1016, 185] width 254 height 254
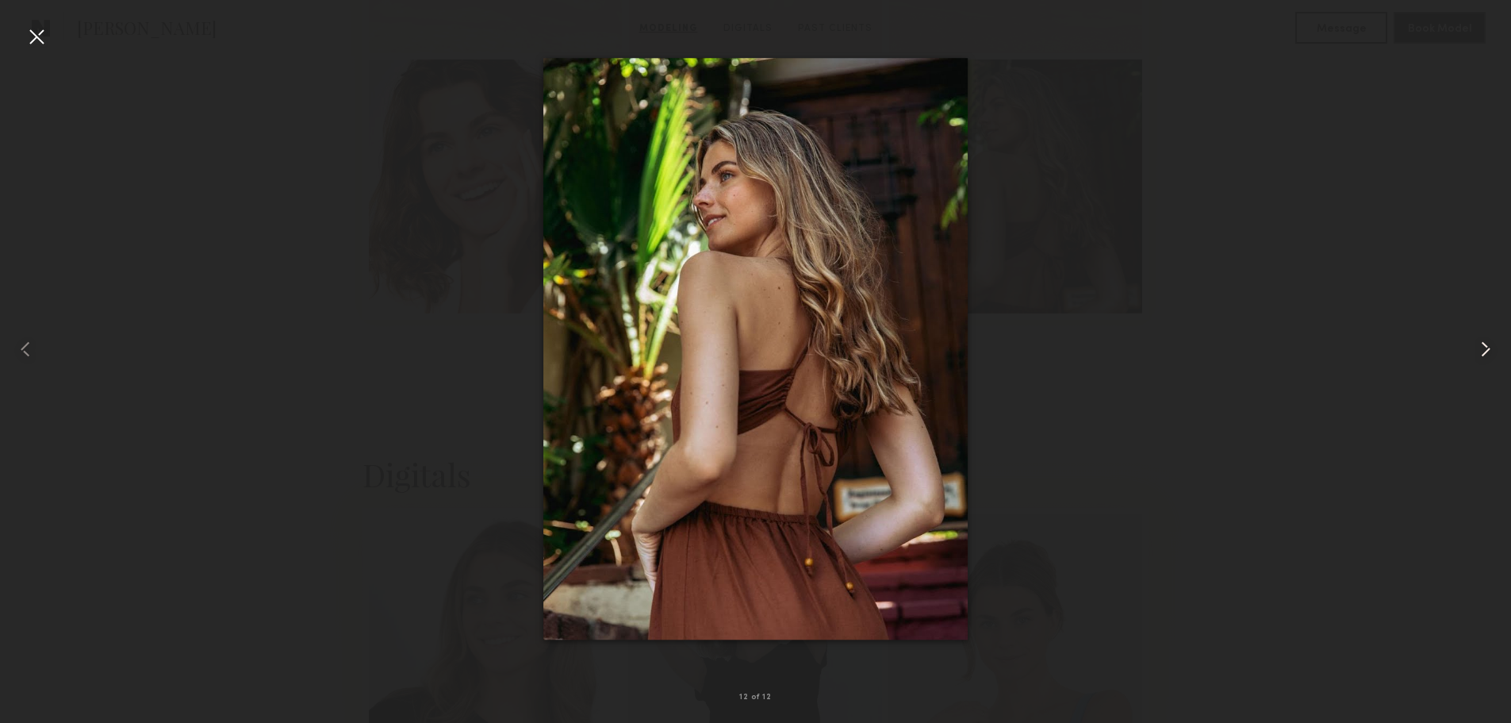
click at [1477, 351] on common-icon at bounding box center [1485, 348] width 25 height 25
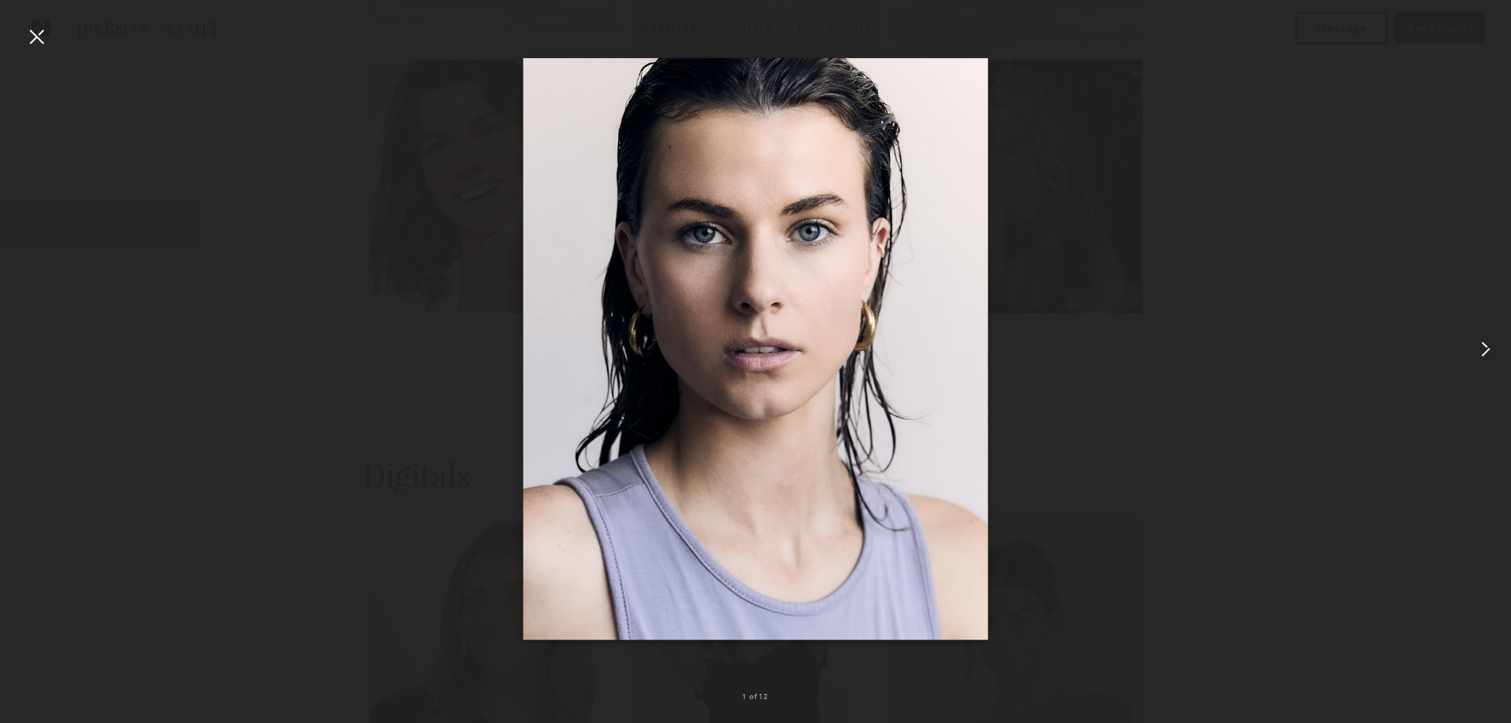
click at [1477, 351] on common-icon at bounding box center [1485, 348] width 25 height 25
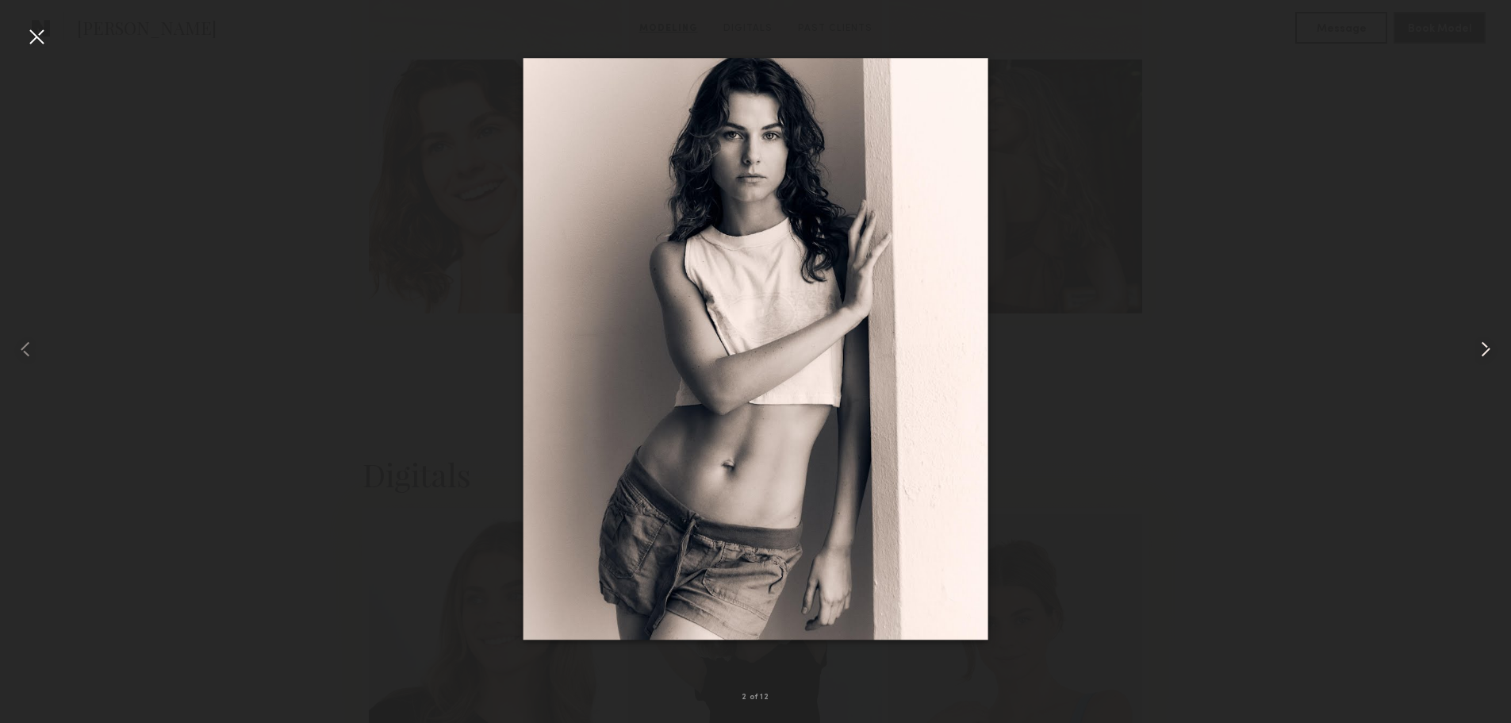
click at [1477, 351] on common-icon at bounding box center [1485, 348] width 25 height 25
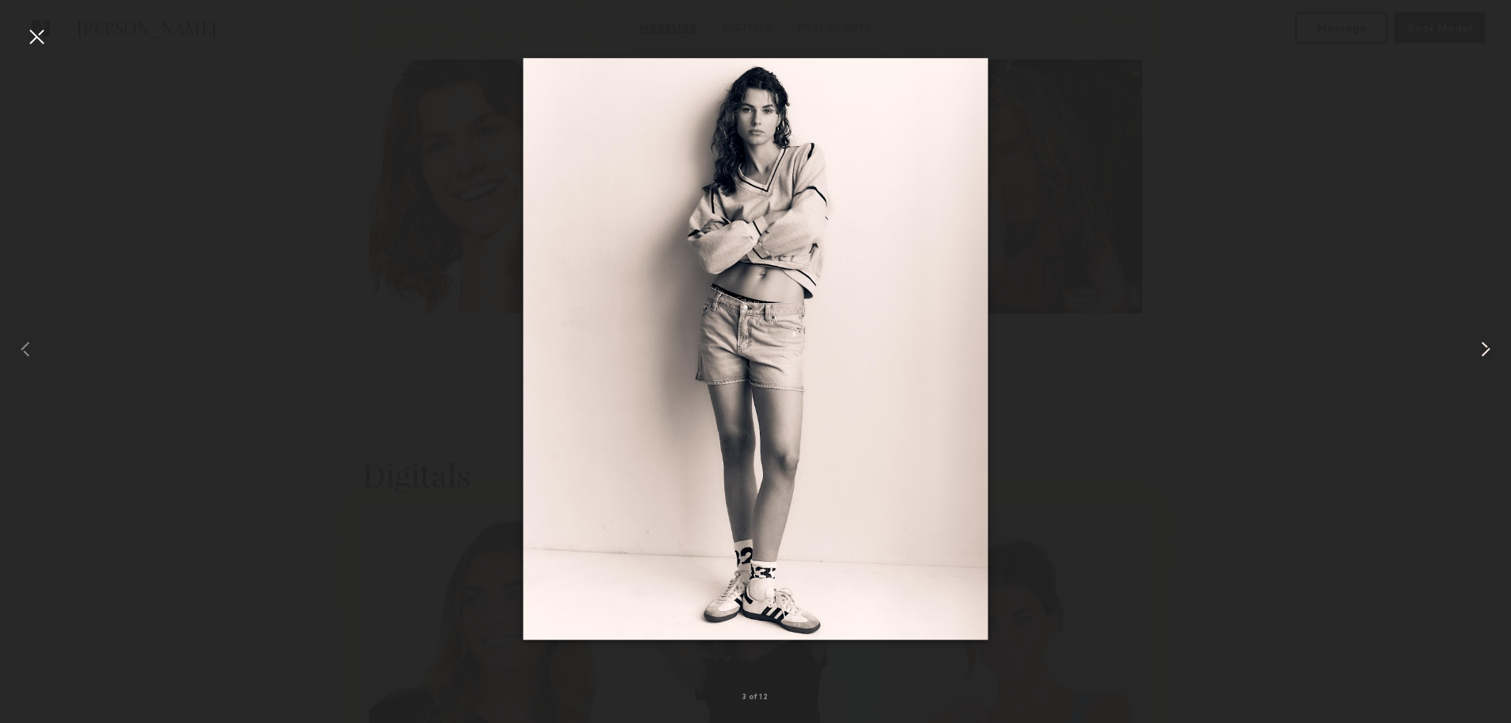
click at [1477, 351] on common-icon at bounding box center [1485, 348] width 25 height 25
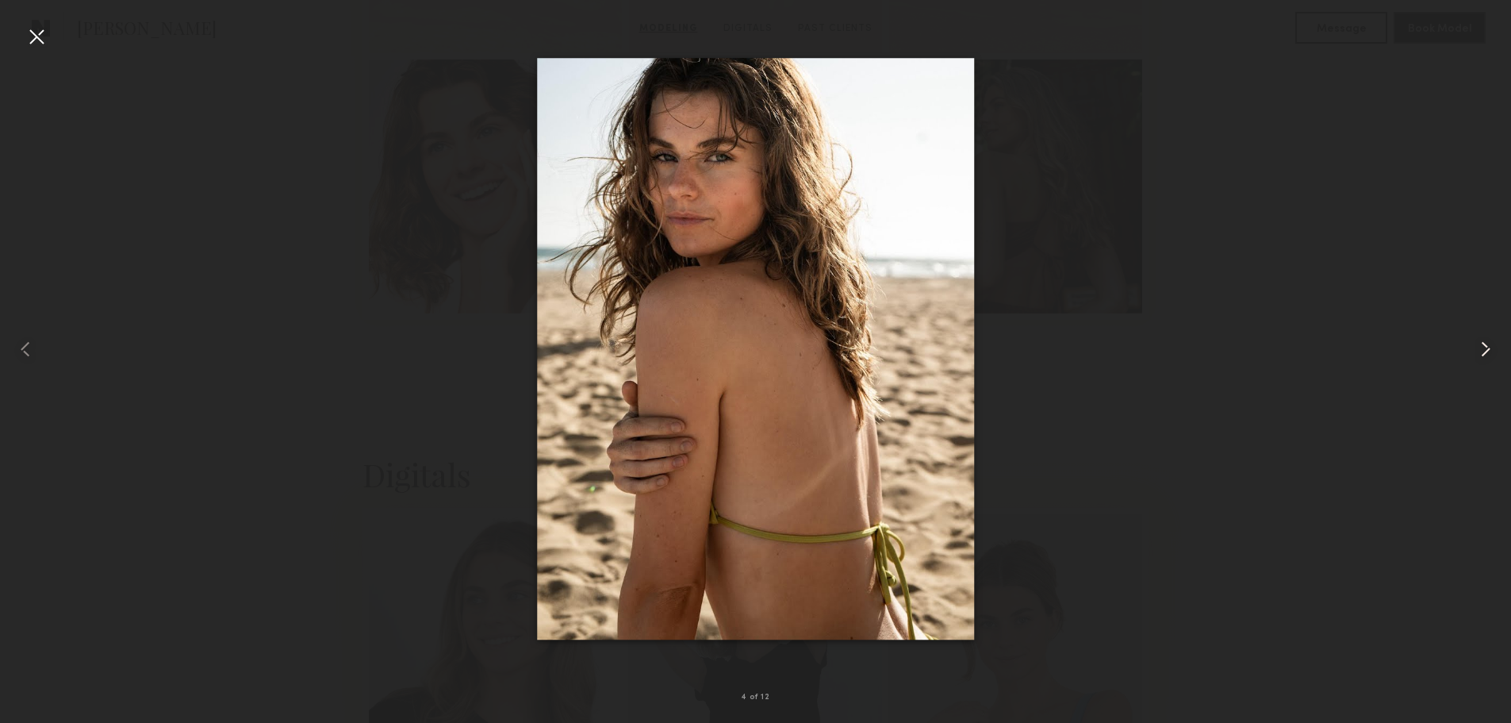
click at [1477, 351] on common-icon at bounding box center [1485, 348] width 25 height 25
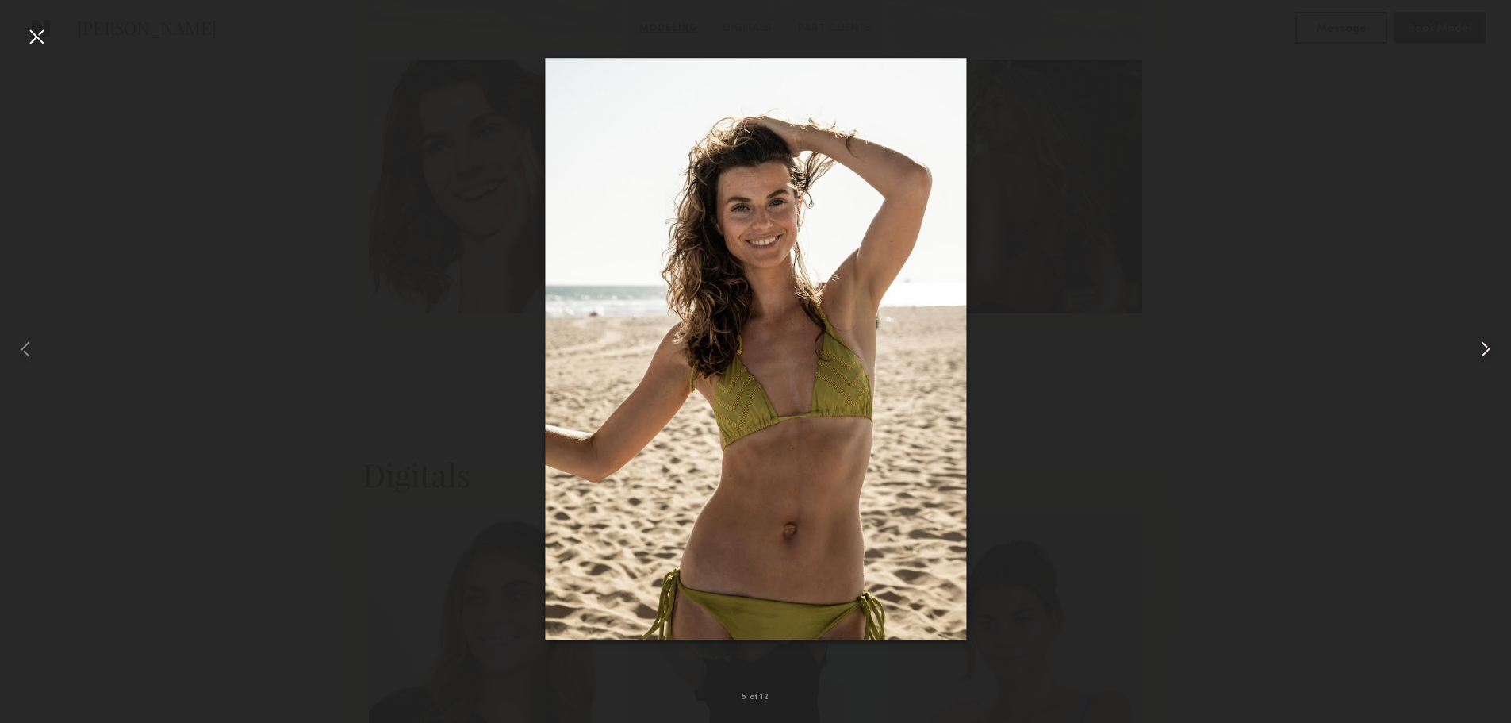
click at [1477, 351] on common-icon at bounding box center [1485, 348] width 25 height 25
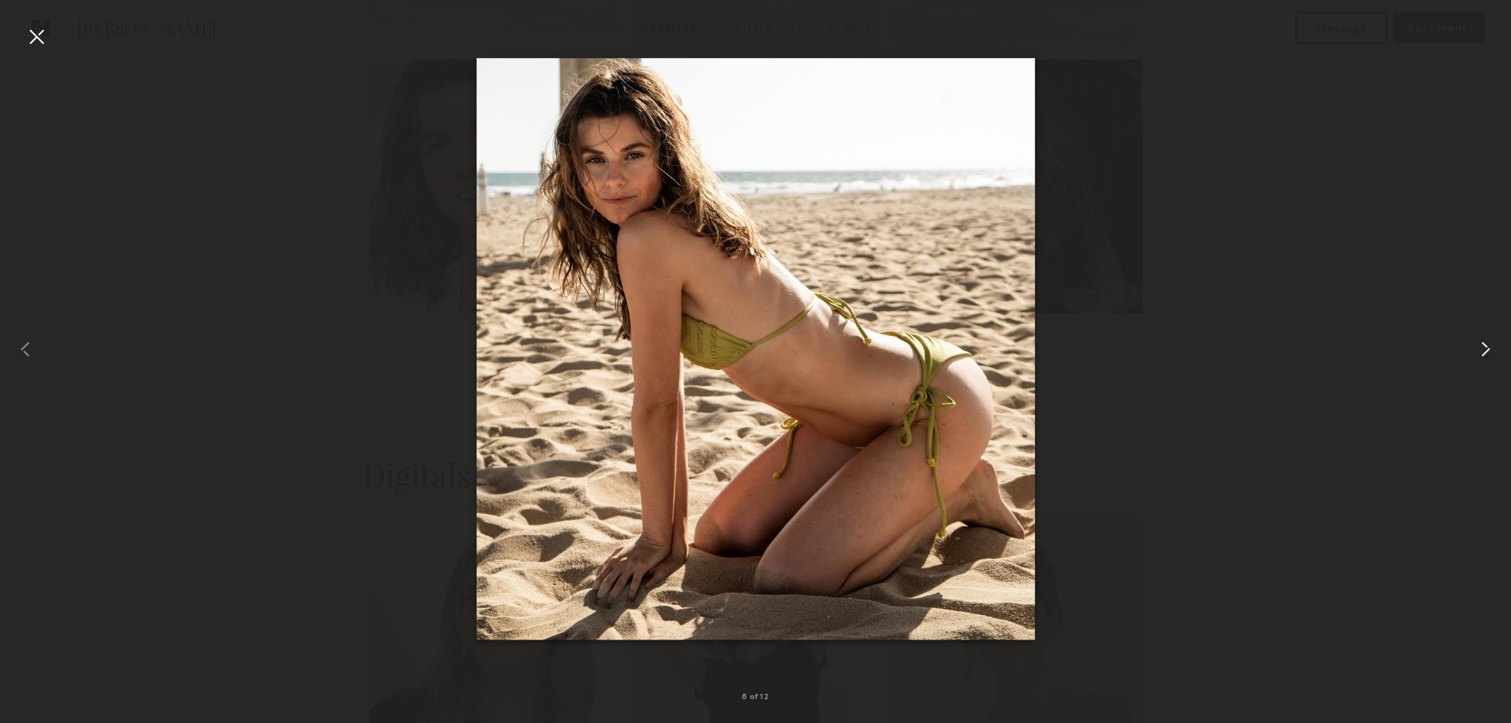
click at [1477, 351] on common-icon at bounding box center [1485, 348] width 25 height 25
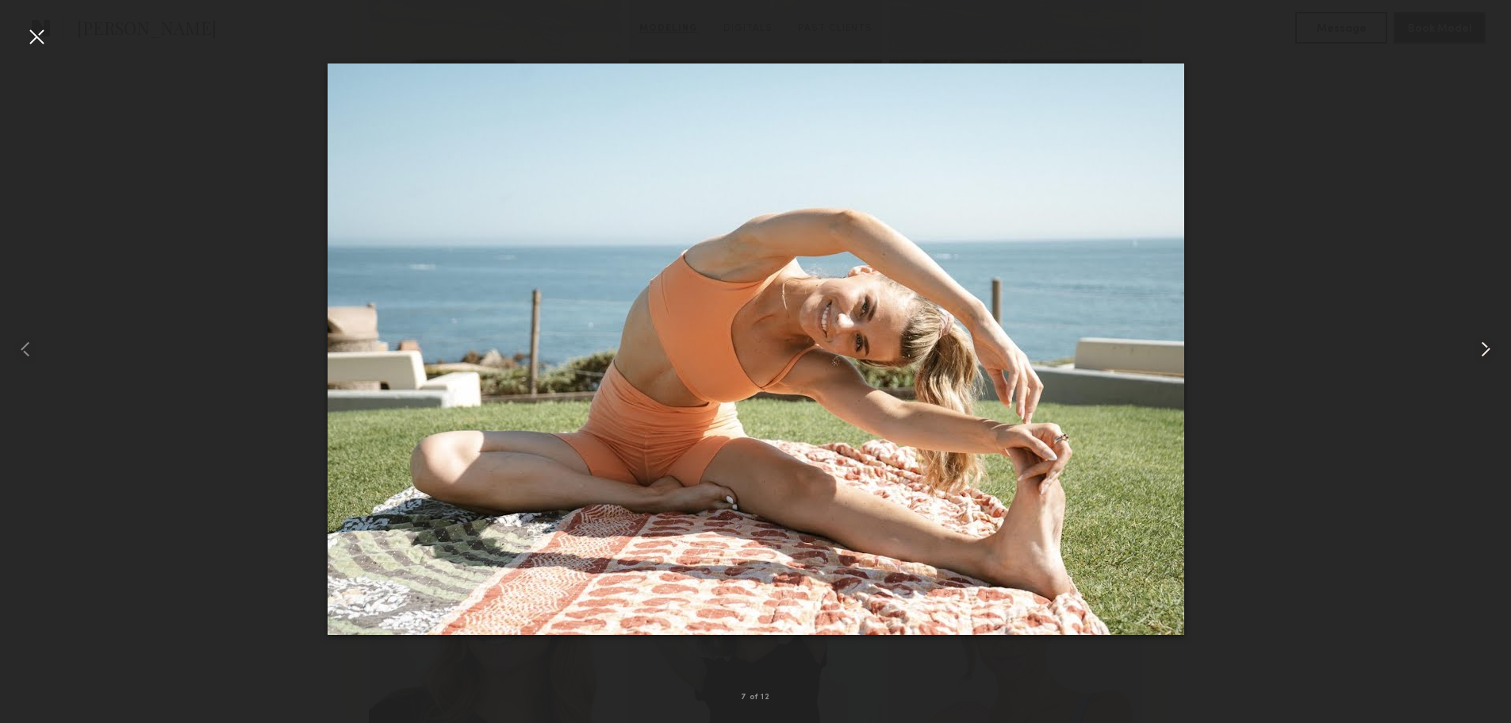
click at [1477, 351] on common-icon at bounding box center [1485, 348] width 25 height 25
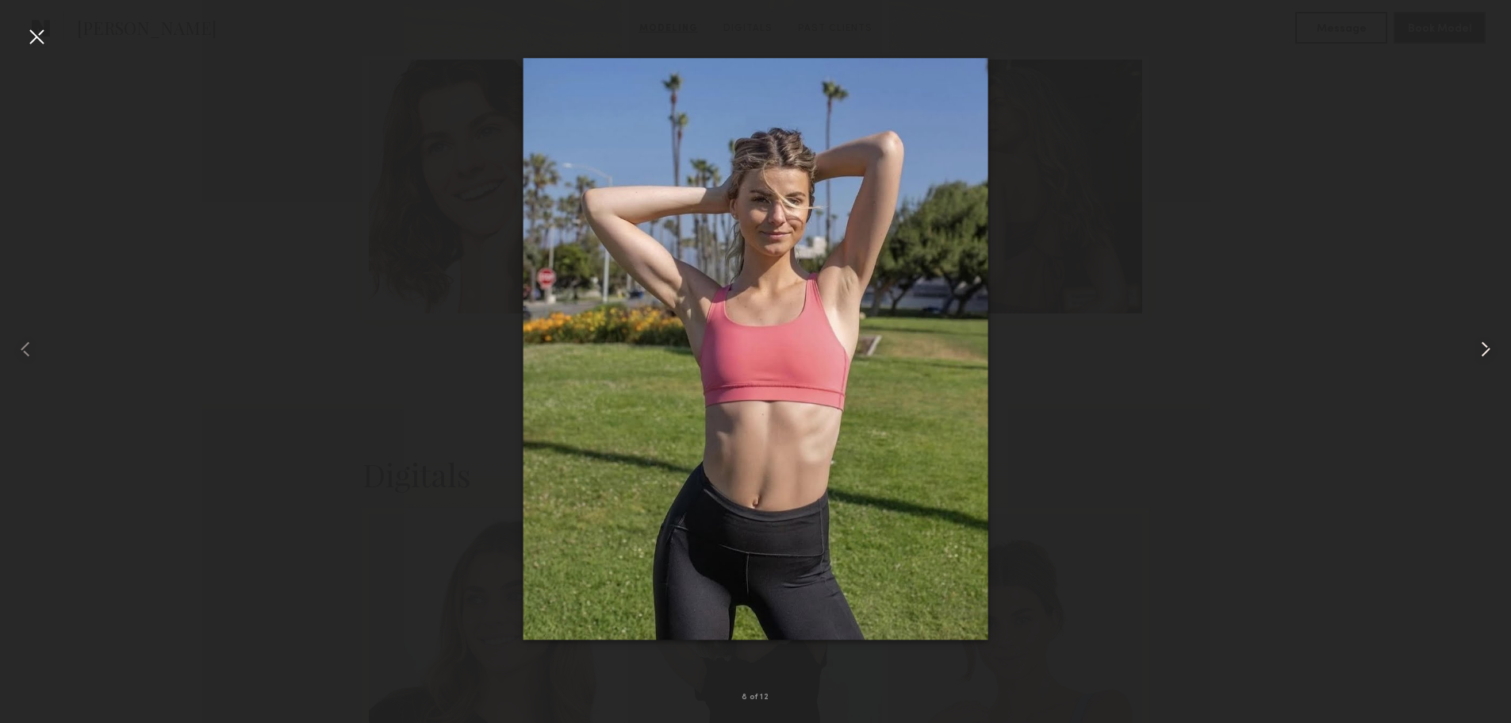
click at [1477, 351] on common-icon at bounding box center [1485, 348] width 25 height 25
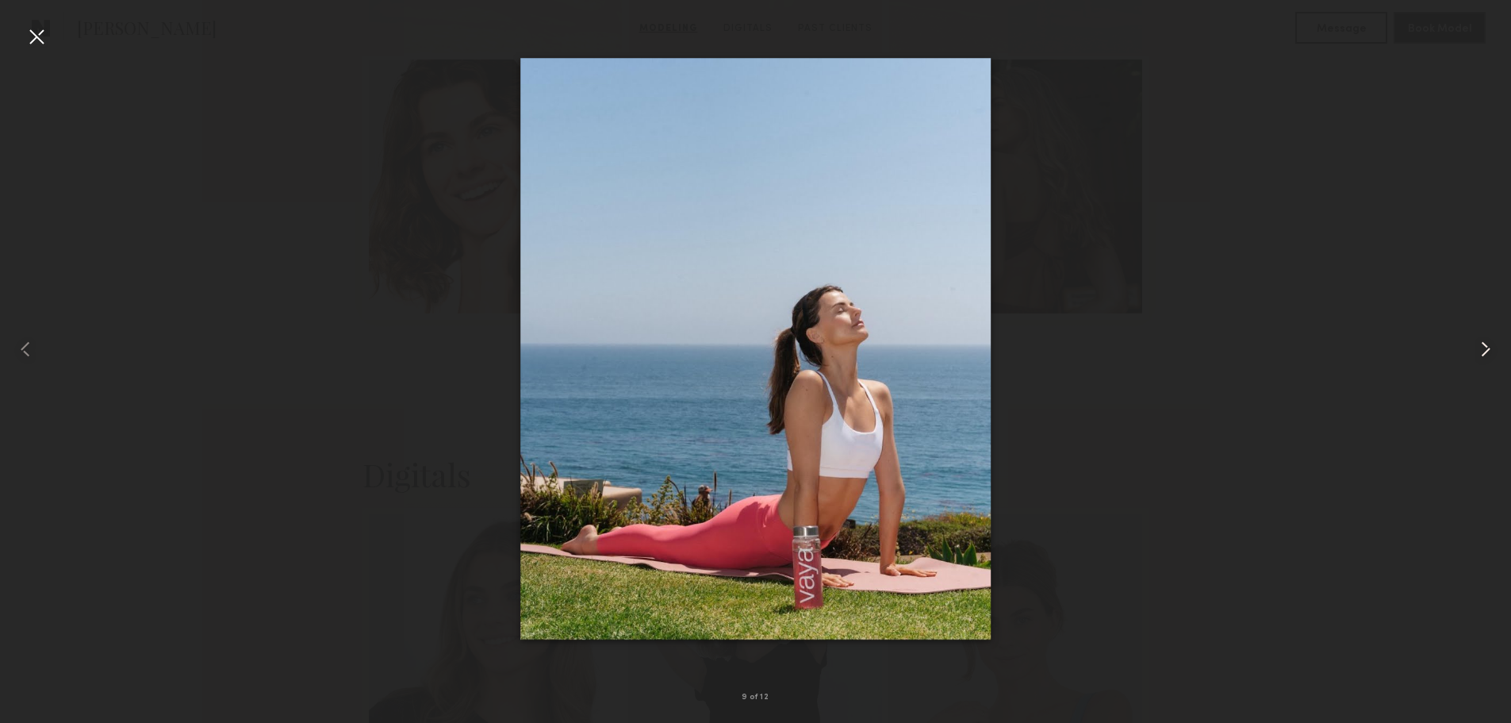
click at [1477, 351] on common-icon at bounding box center [1485, 348] width 25 height 25
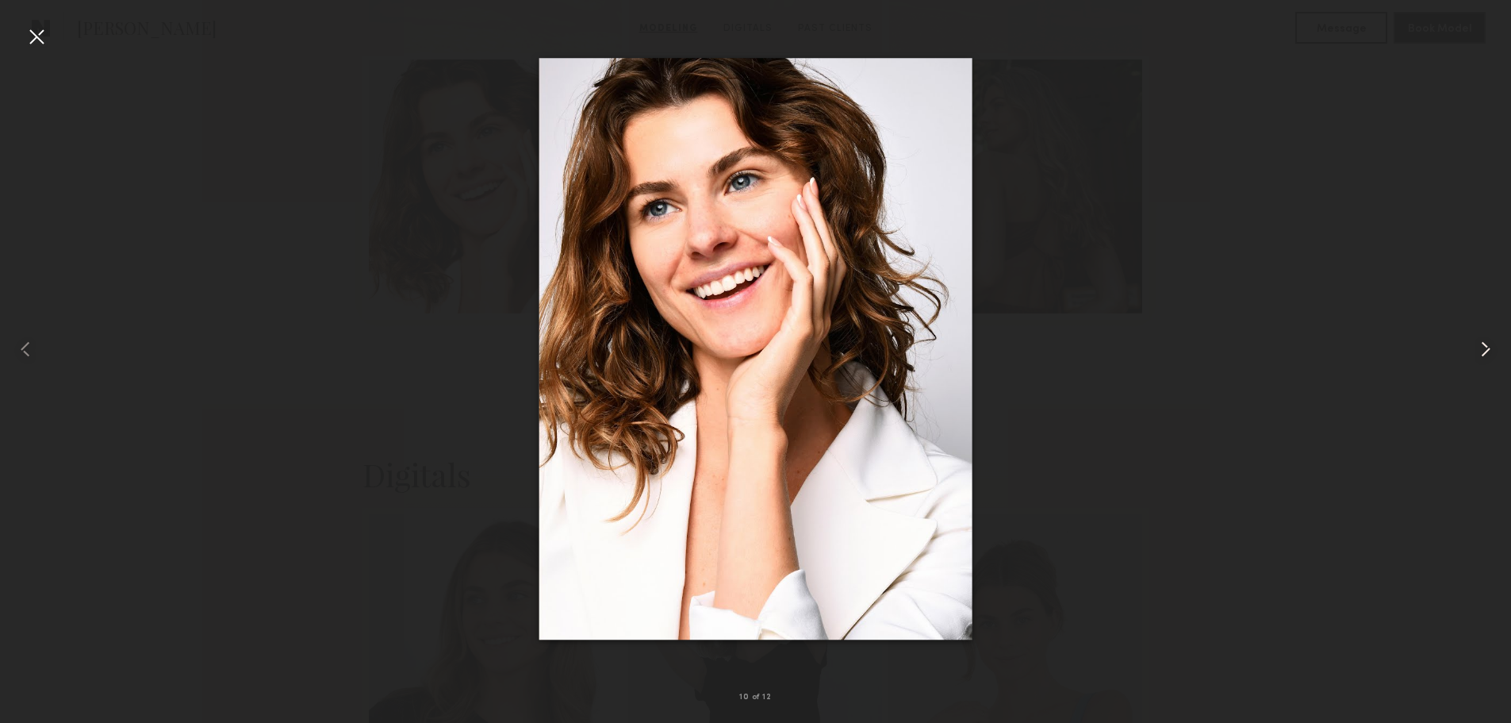
click at [1477, 351] on common-icon at bounding box center [1485, 348] width 25 height 25
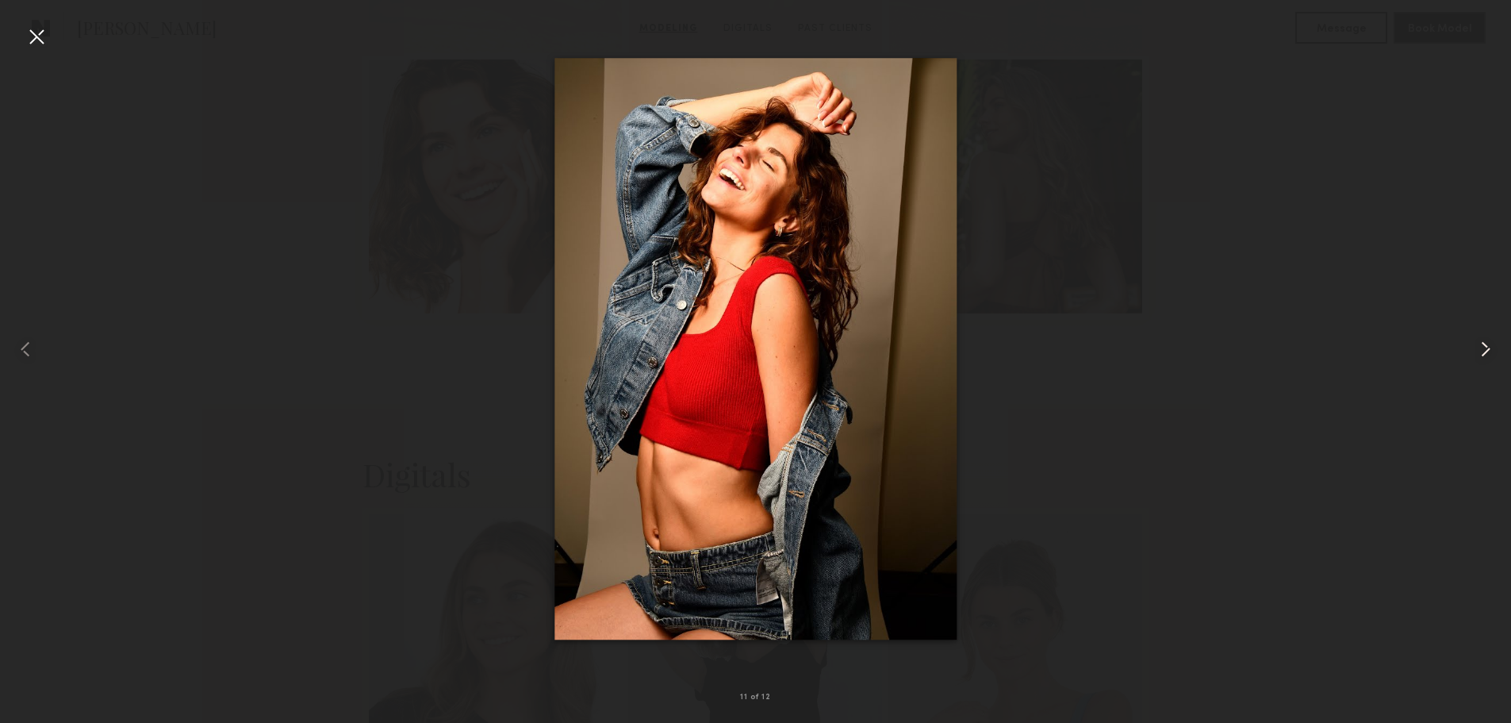
click at [1477, 351] on common-icon at bounding box center [1485, 348] width 25 height 25
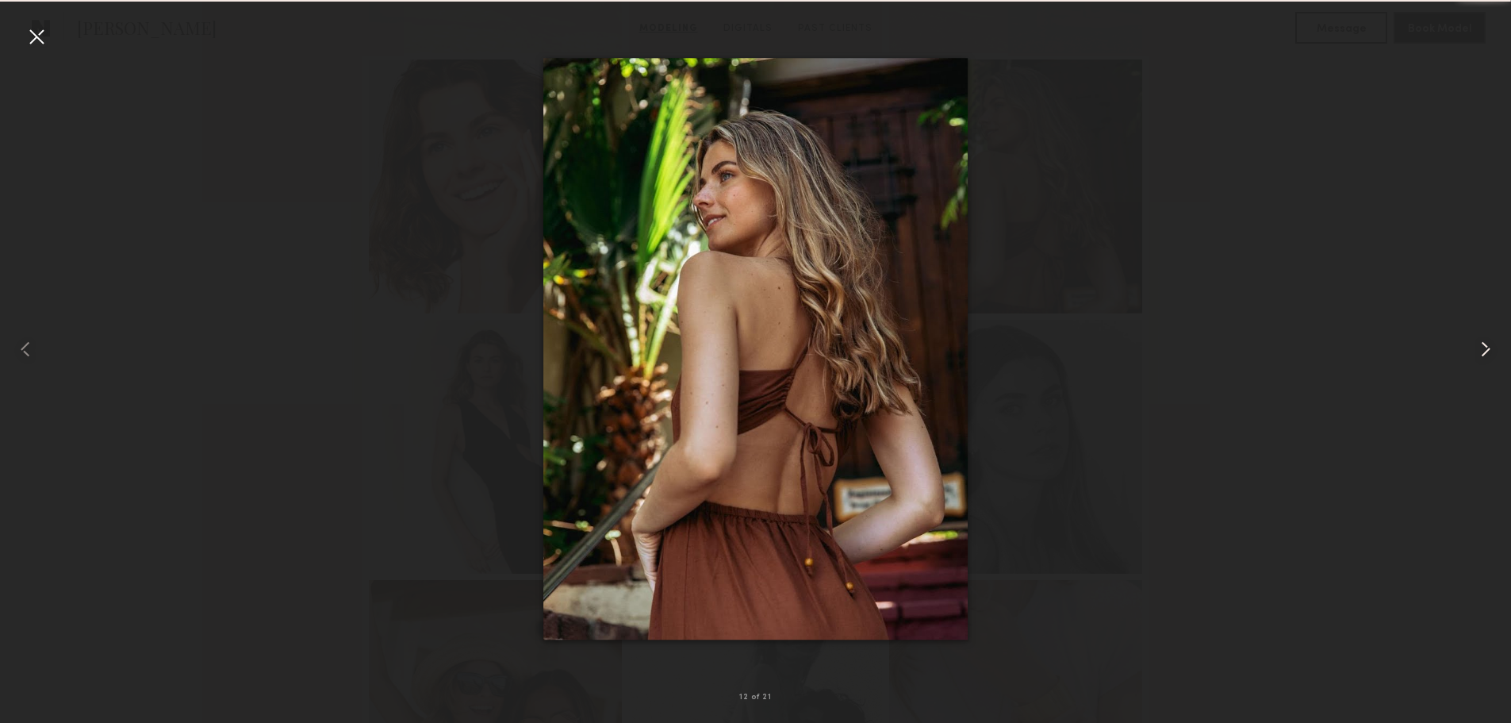
click at [1477, 351] on common-icon at bounding box center [1485, 348] width 25 height 25
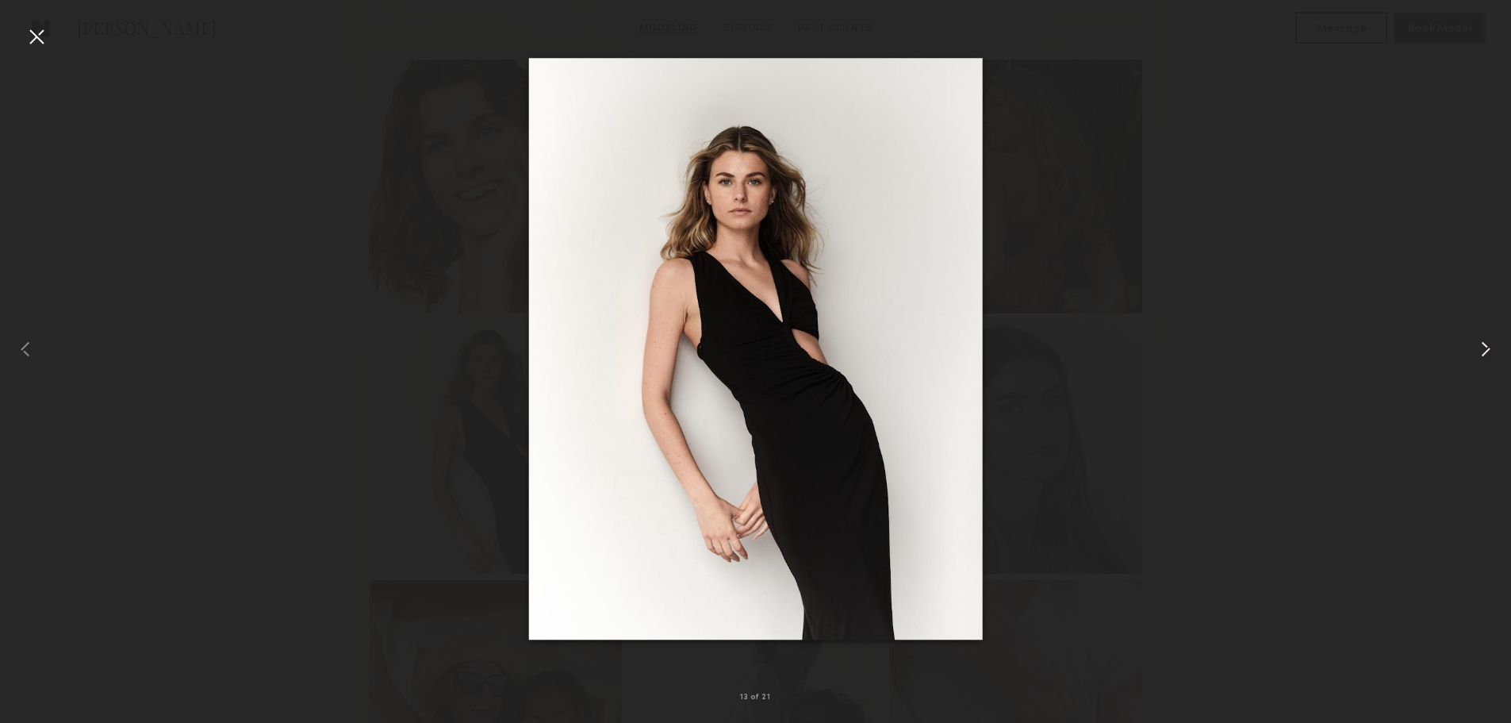
click at [1477, 351] on common-icon at bounding box center [1485, 348] width 25 height 25
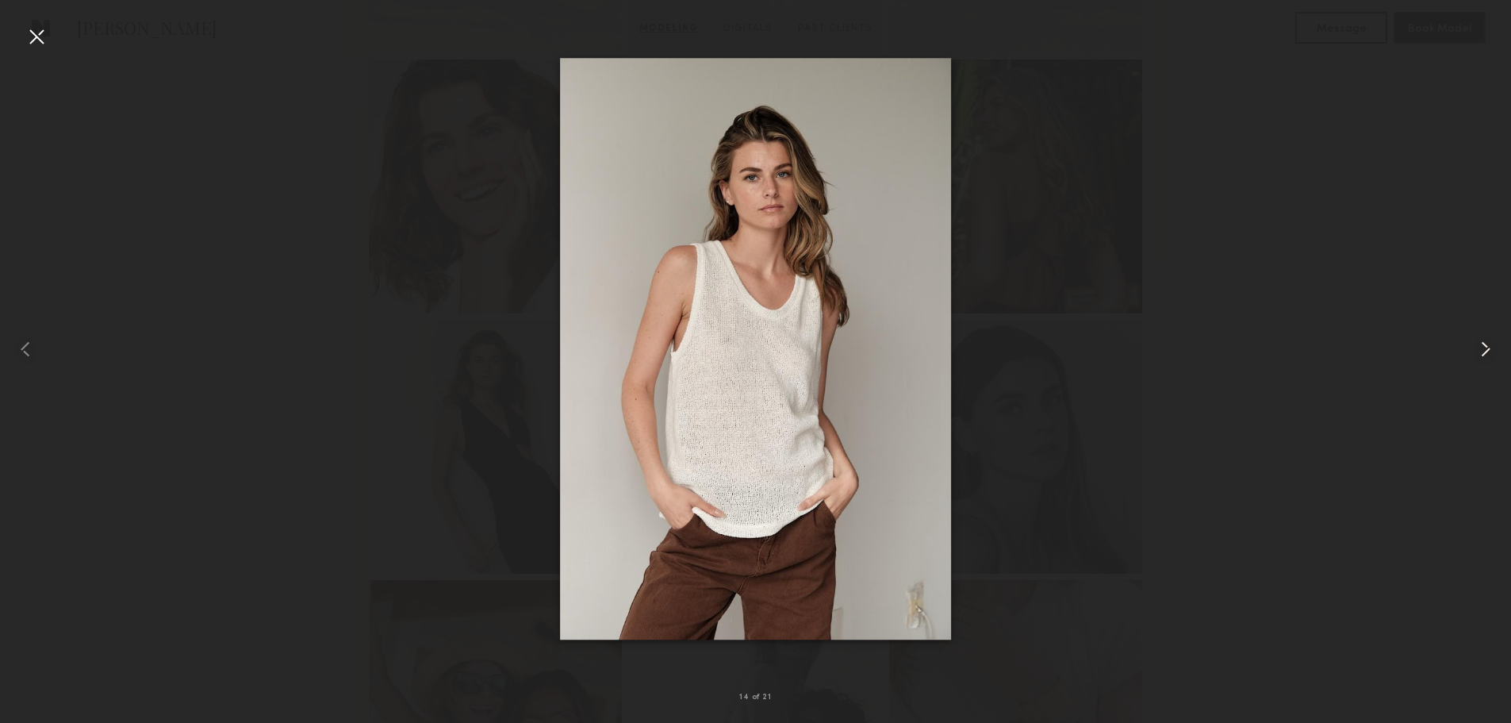
click at [1477, 351] on common-icon at bounding box center [1485, 348] width 25 height 25
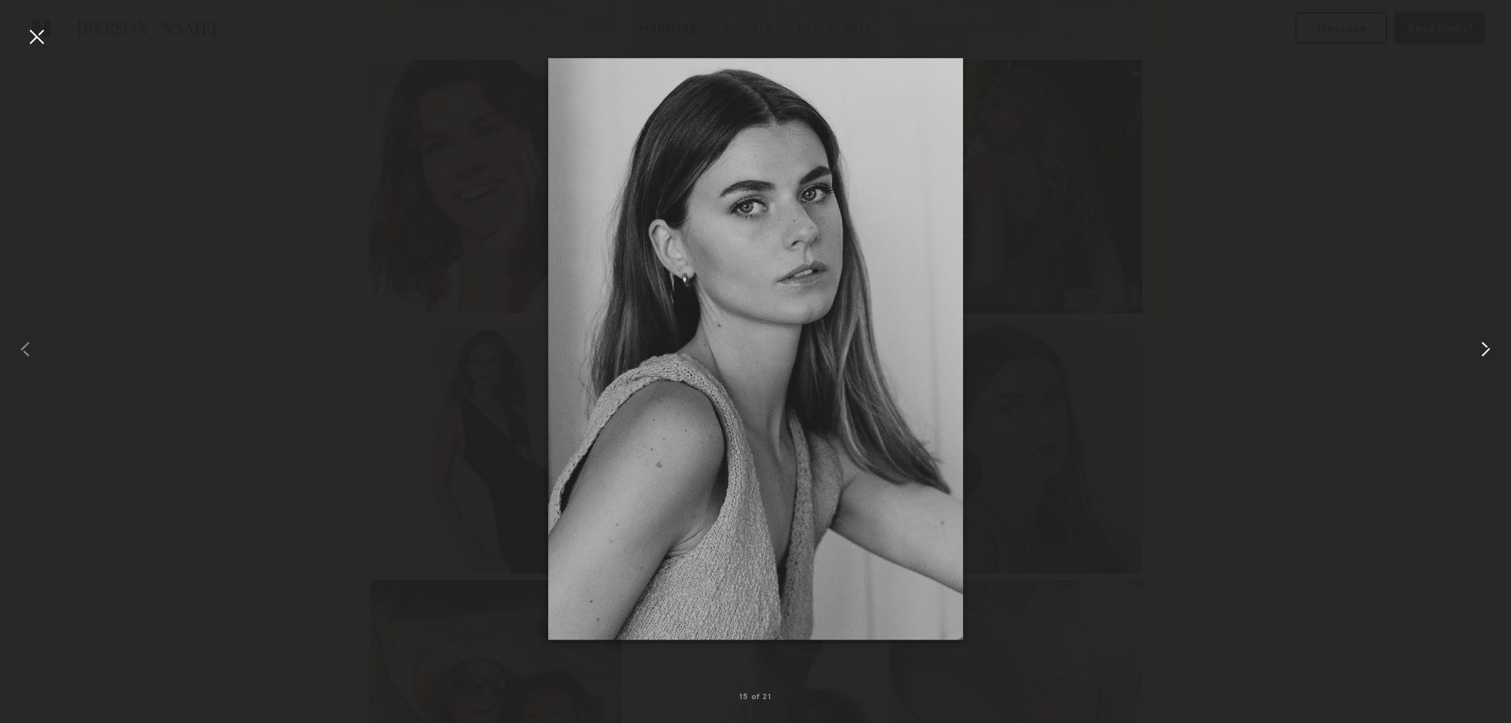
click at [1477, 351] on common-icon at bounding box center [1485, 348] width 25 height 25
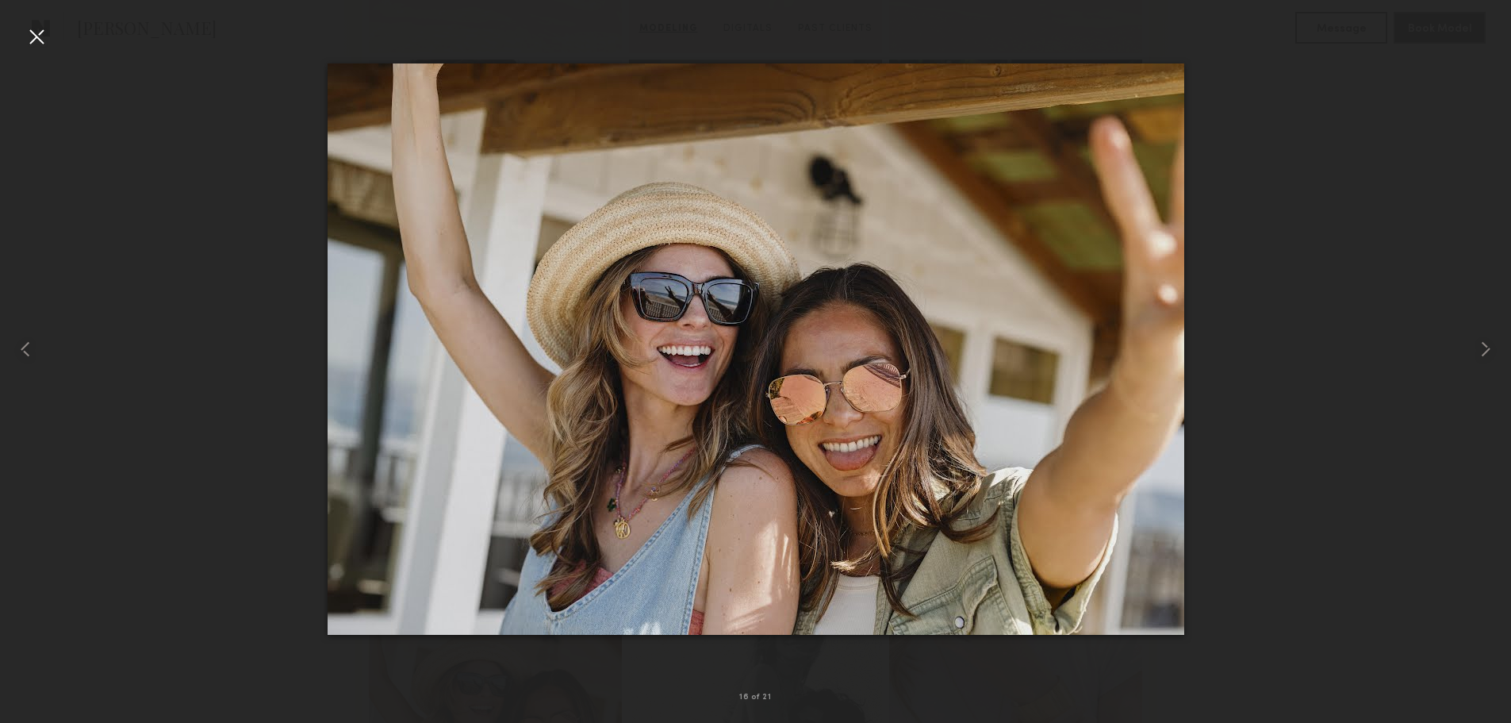
click at [1350, 358] on div at bounding box center [755, 348] width 1511 height 647
click at [42, 36] on div at bounding box center [36, 36] width 25 height 25
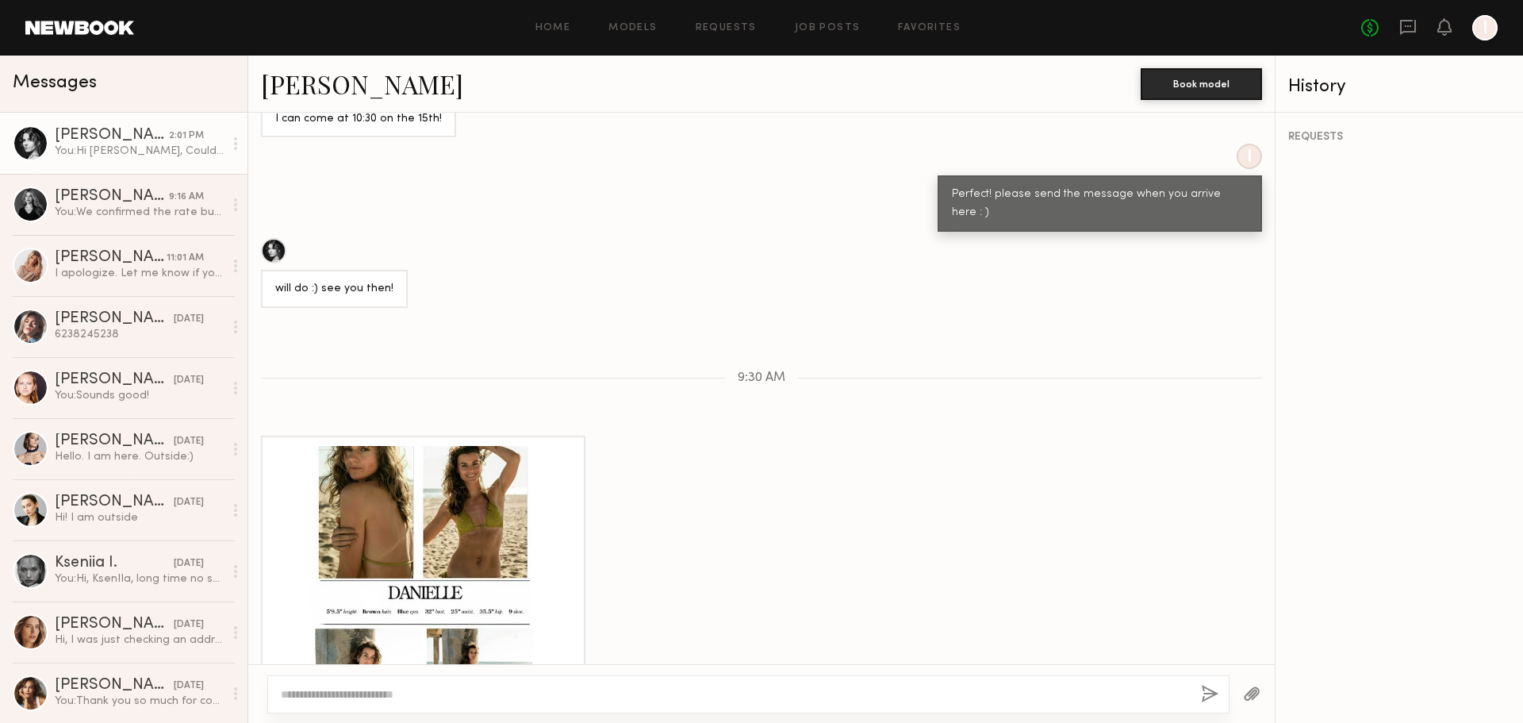
scroll to position [1096, 0]
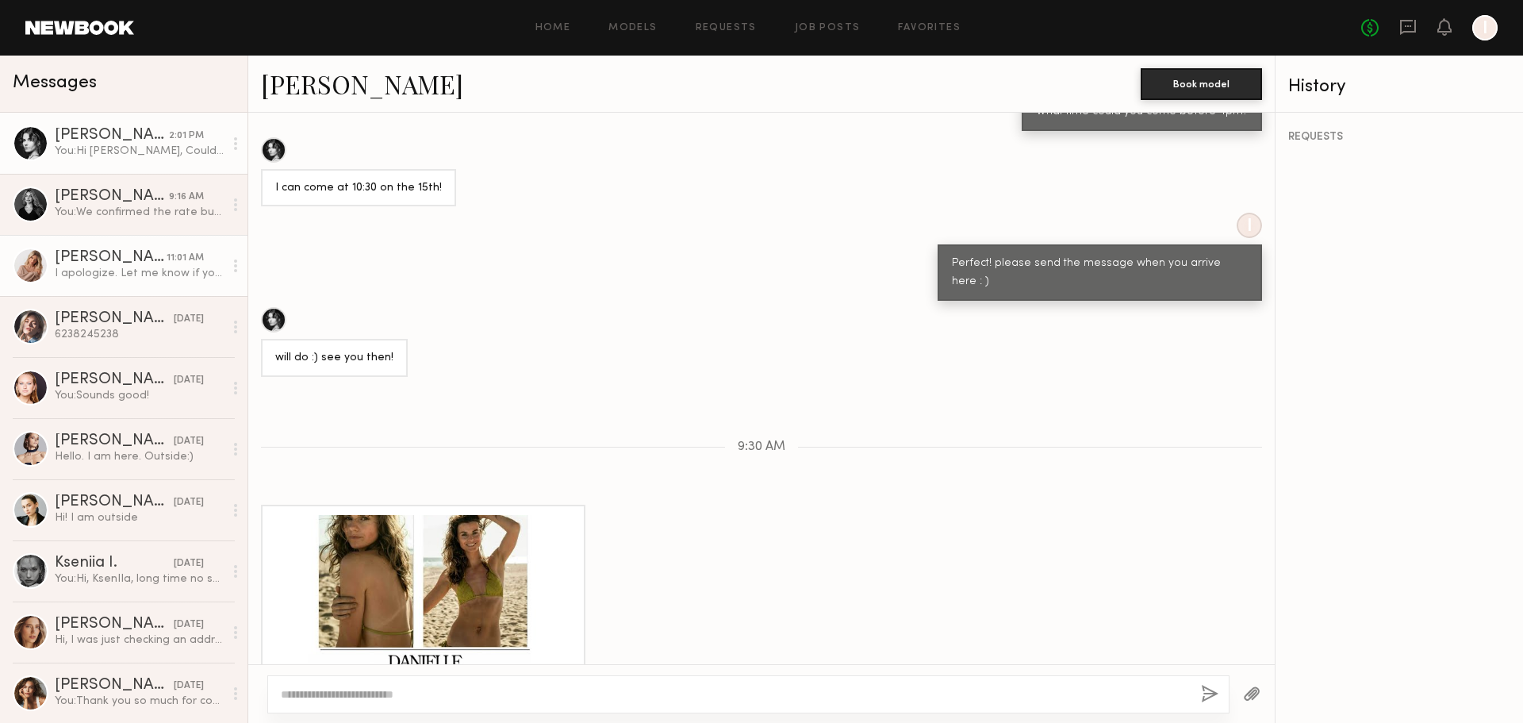
click at [120, 281] on div "I apologize. Let me know if you still want me to come in for a casting. I can c…" at bounding box center [139, 273] width 169 height 15
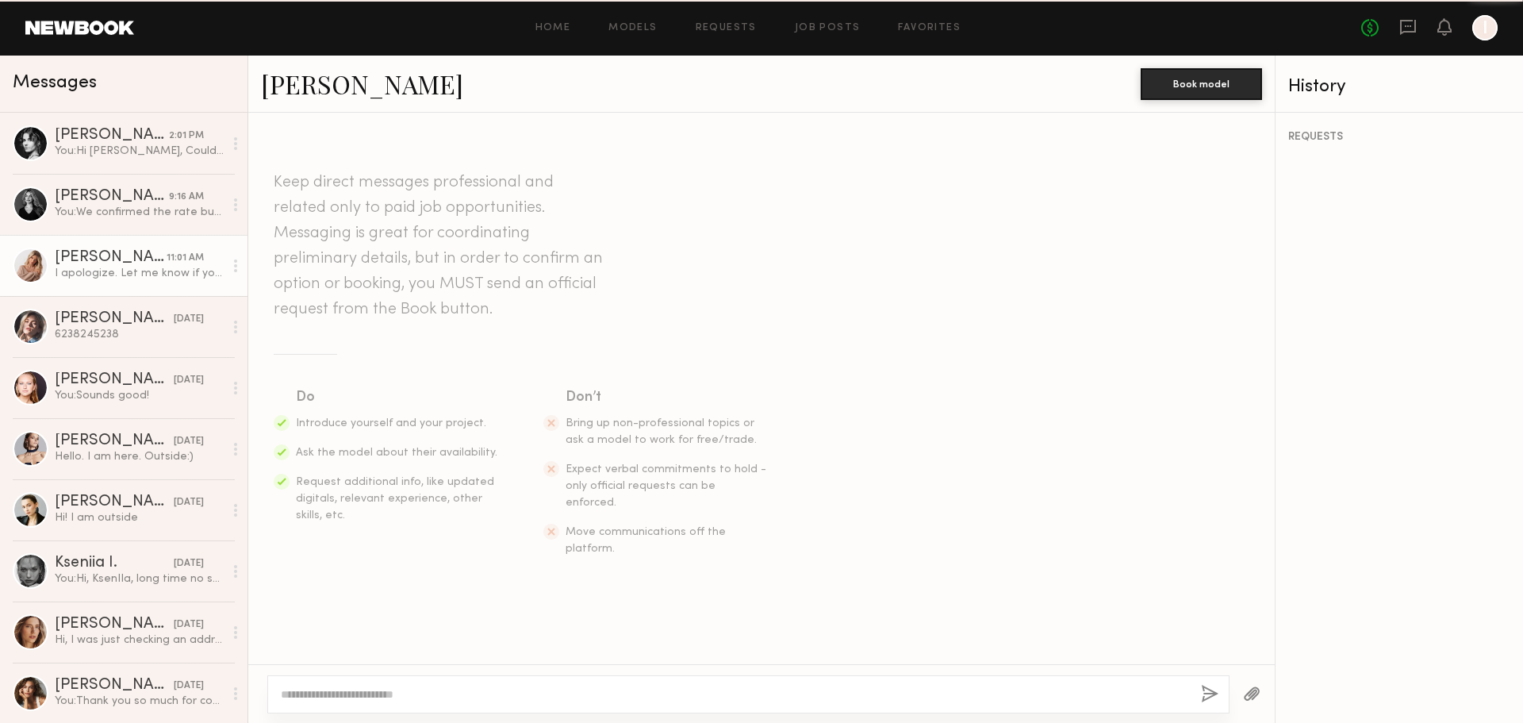
scroll to position [597, 0]
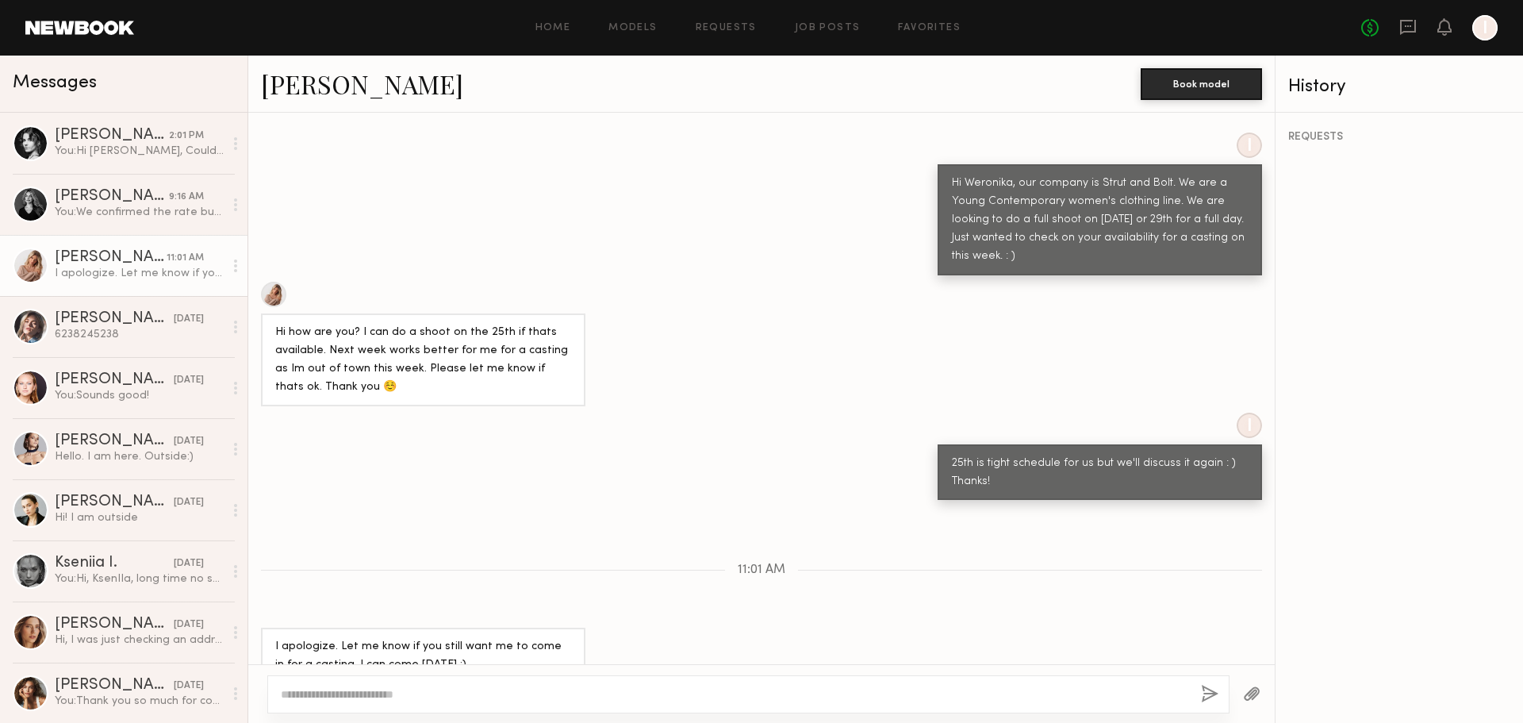
click at [328, 94] on link "Weronika R." at bounding box center [362, 84] width 202 height 34
click at [127, 146] on div "You: Hi Danielle, Could you share your IG if it's possible?" at bounding box center [139, 151] width 169 height 15
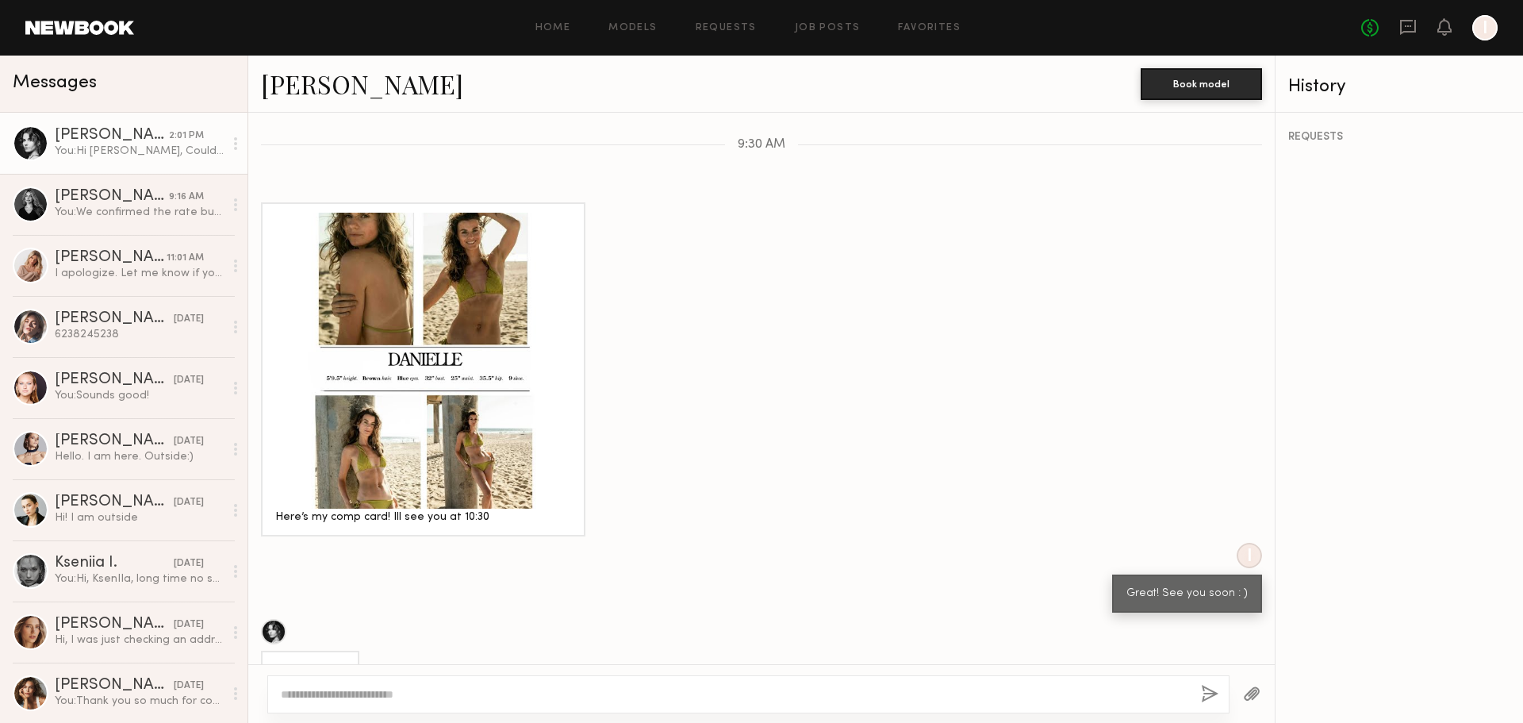
scroll to position [1413, 0]
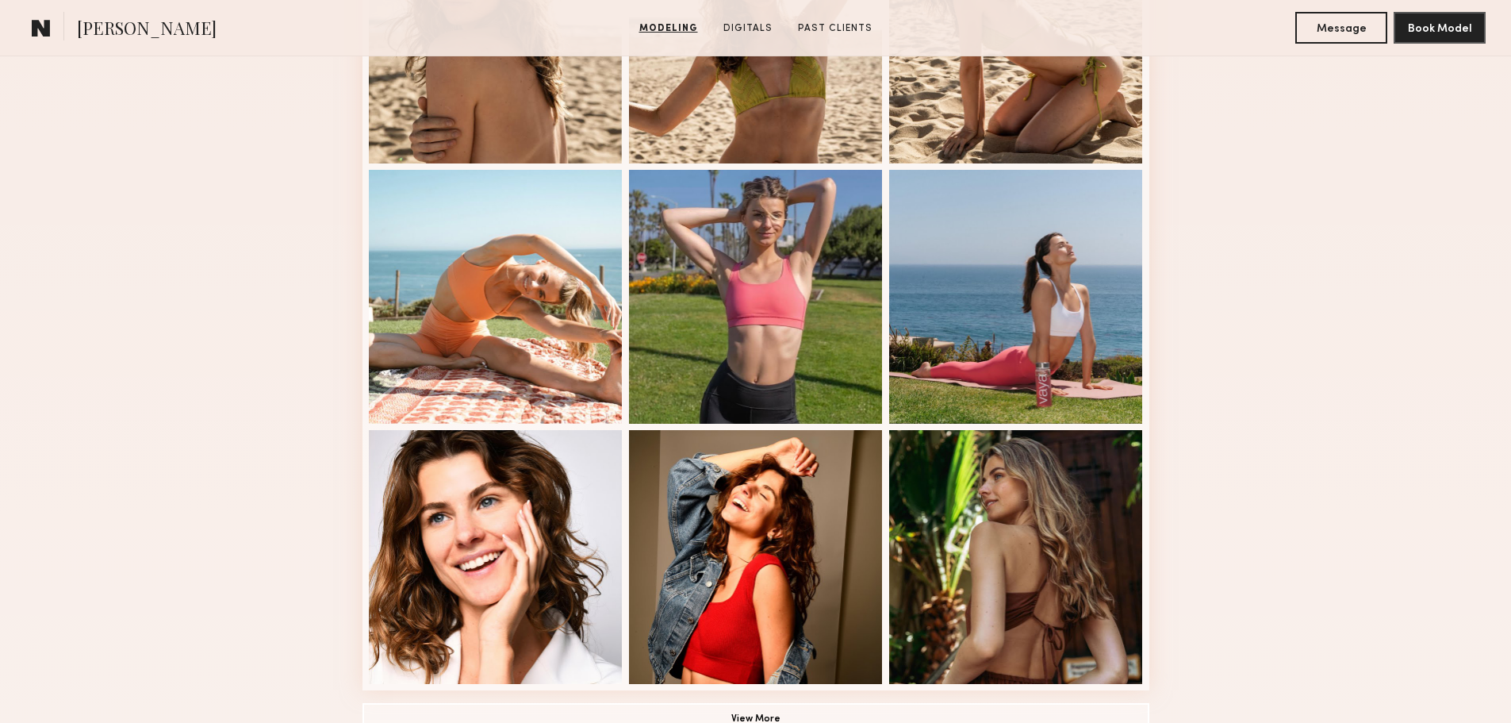
scroll to position [1031, 0]
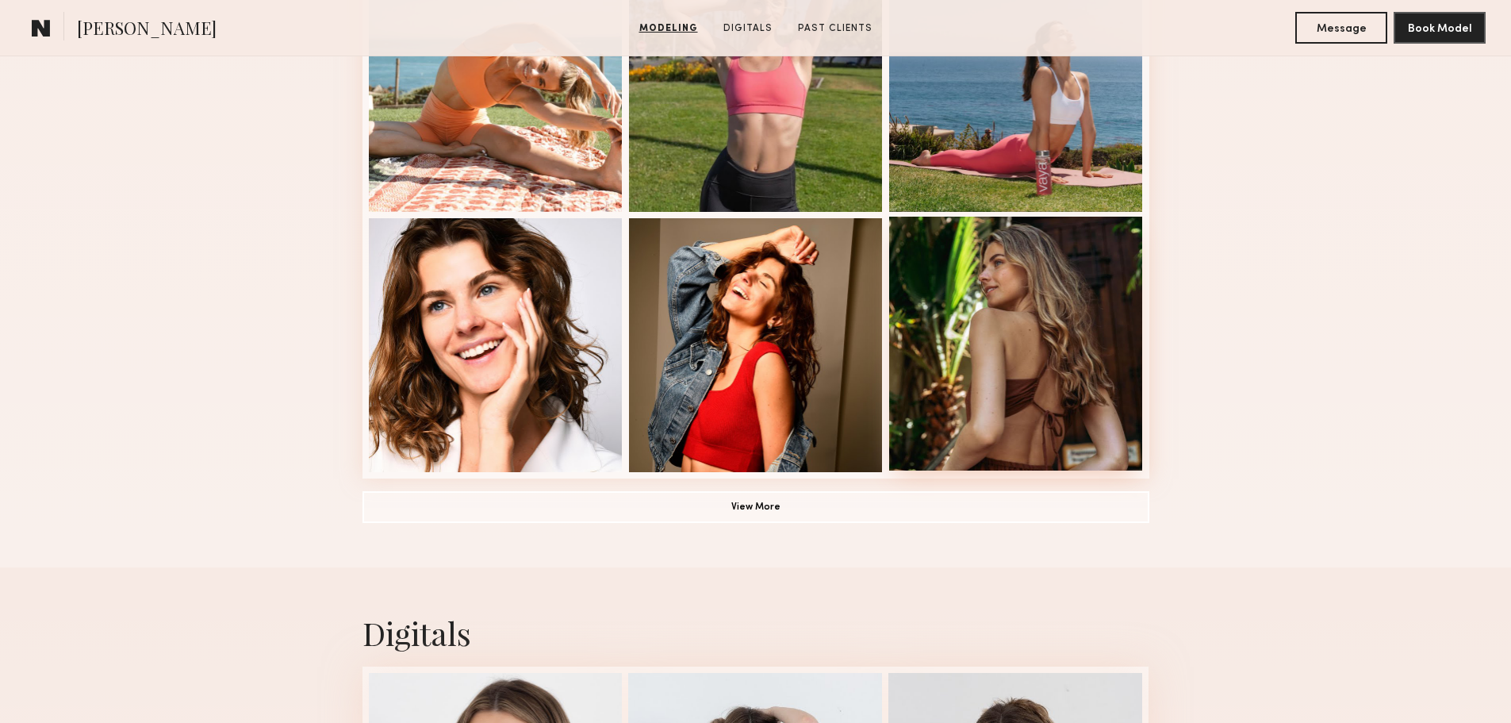
click at [1014, 403] on div at bounding box center [1016, 344] width 254 height 254
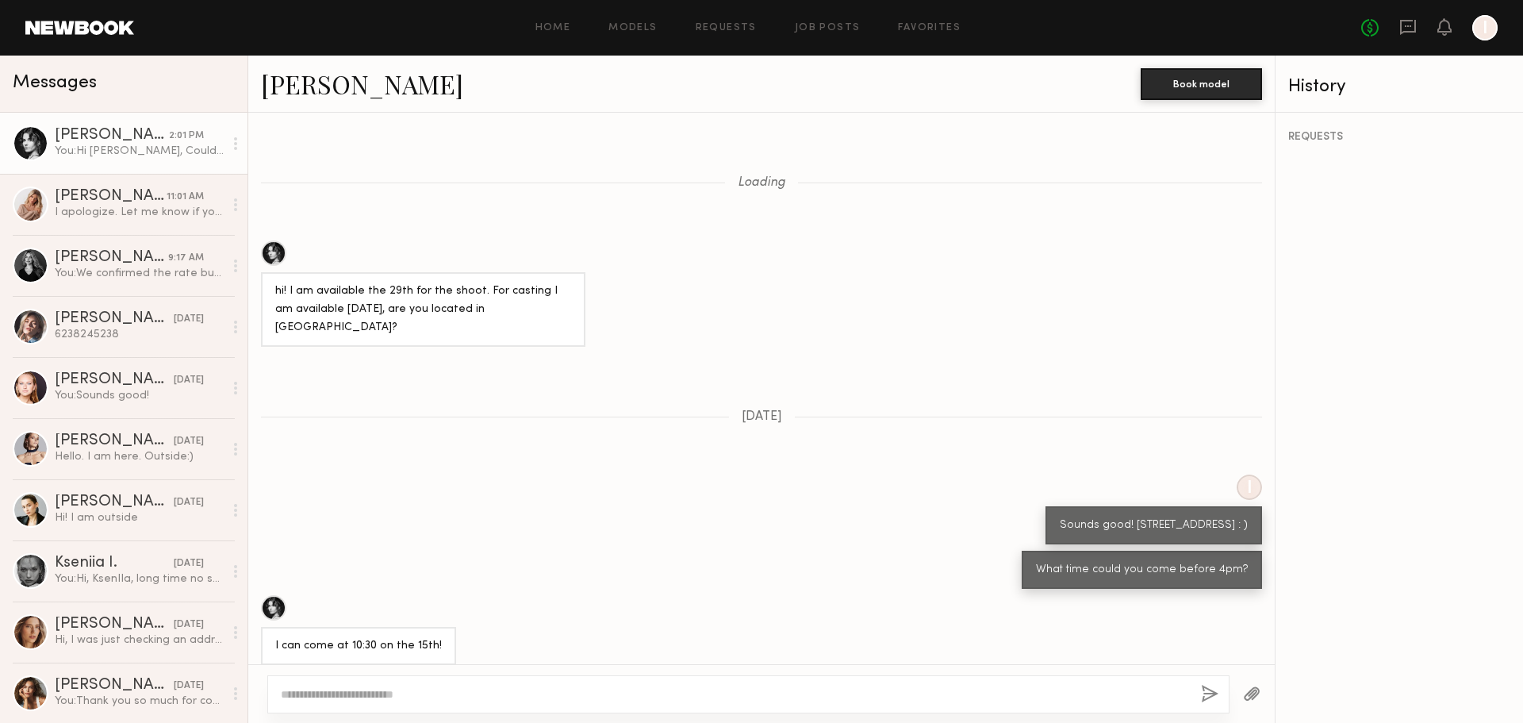
scroll to position [812, 0]
